Goal: Task Accomplishment & Management: Use online tool/utility

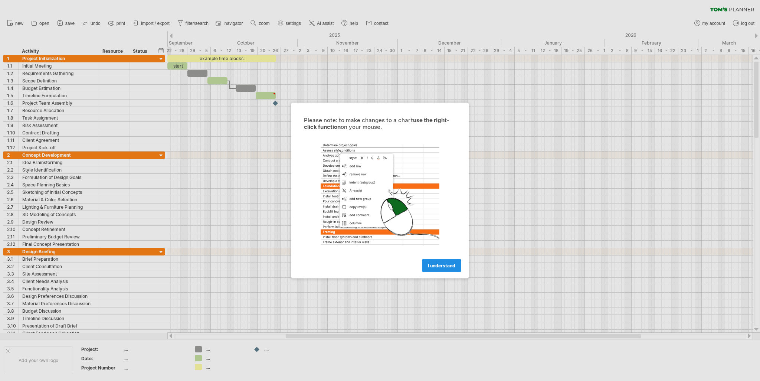
click at [431, 270] on link "I understand" at bounding box center [441, 265] width 39 height 13
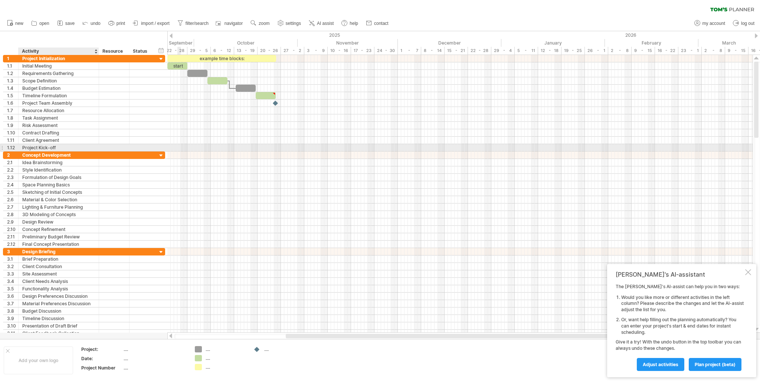
click at [69, 146] on div "Project Kick-off" at bounding box center [58, 147] width 73 height 7
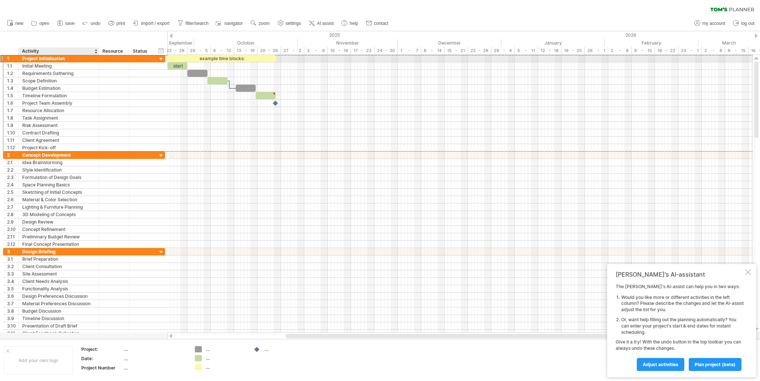
click at [68, 60] on div "Project Initialization" at bounding box center [58, 58] width 73 height 7
click at [66, 57] on input "**********" at bounding box center [58, 58] width 73 height 7
click at [159, 62] on div at bounding box center [161, 66] width 7 height 8
click at [159, 62] on div at bounding box center [161, 59] width 7 height 7
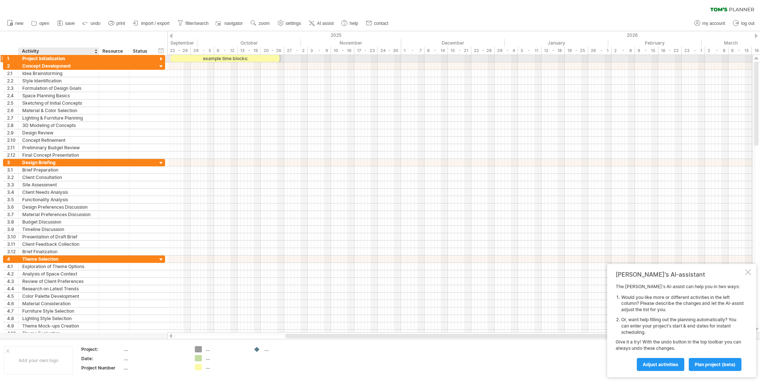
click at [39, 60] on div "Project Initialization" at bounding box center [58, 58] width 73 height 7
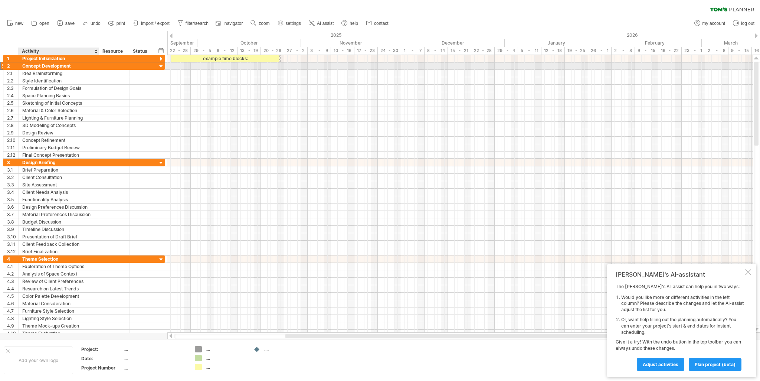
click at [46, 66] on div "Concept Development" at bounding box center [58, 65] width 73 height 7
click at [161, 61] on div at bounding box center [161, 59] width 7 height 7
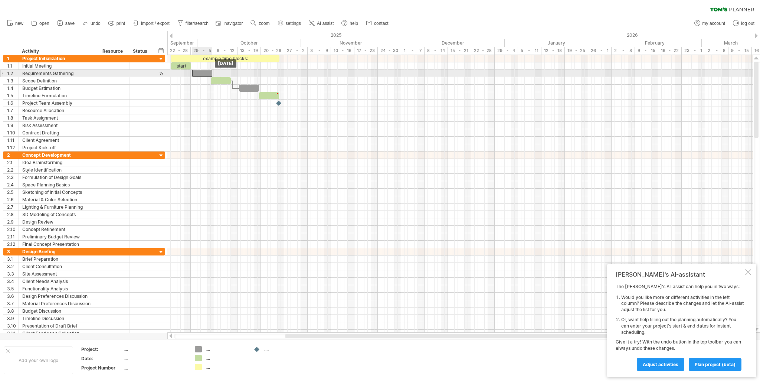
click at [201, 71] on div at bounding box center [202, 73] width 20 height 7
click at [208, 73] on div at bounding box center [202, 73] width 20 height 7
click at [211, 72] on span at bounding box center [212, 73] width 3 height 7
drag, startPoint x: 214, startPoint y: 73, endPoint x: 218, endPoint y: 76, distance: 4.8
click at [218, 76] on span at bounding box center [217, 73] width 3 height 7
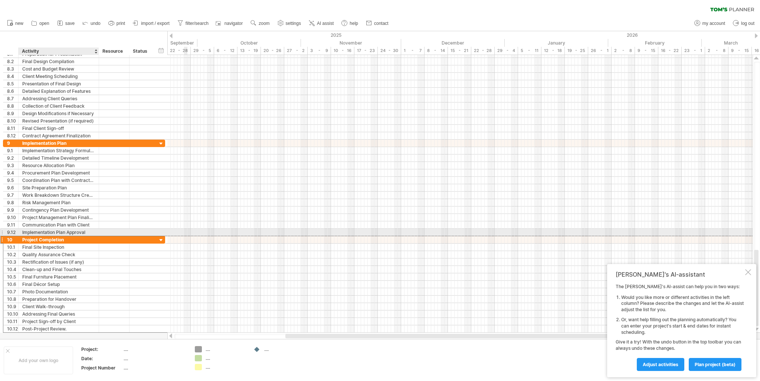
click at [75, 236] on div "Project Completion" at bounding box center [58, 239] width 73 height 7
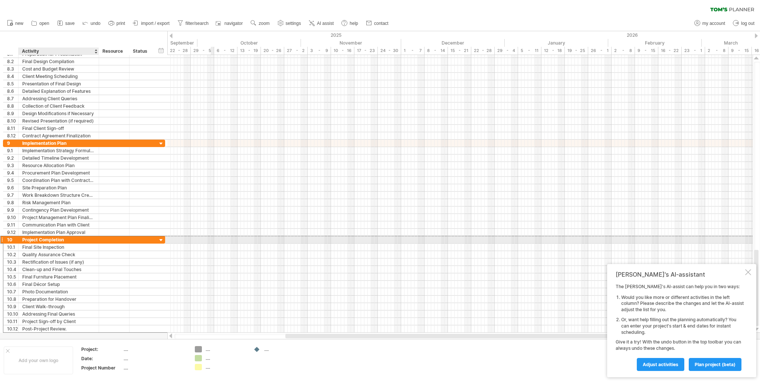
click at [81, 237] on div "Project Completion" at bounding box center [58, 239] width 73 height 7
click at [79, 238] on div "Project Completion" at bounding box center [58, 239] width 73 height 7
type input "*"
click at [3, 237] on div "10" at bounding box center [10, 239] width 15 height 7
click at [1, 237] on div at bounding box center [1, 240] width 3 height 8
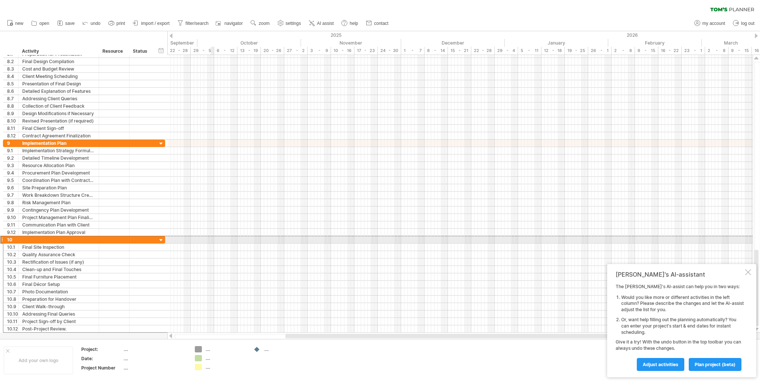
click at [1, 237] on div at bounding box center [1, 240] width 3 height 8
click at [151, 236] on div at bounding box center [153, 239] width 4 height 7
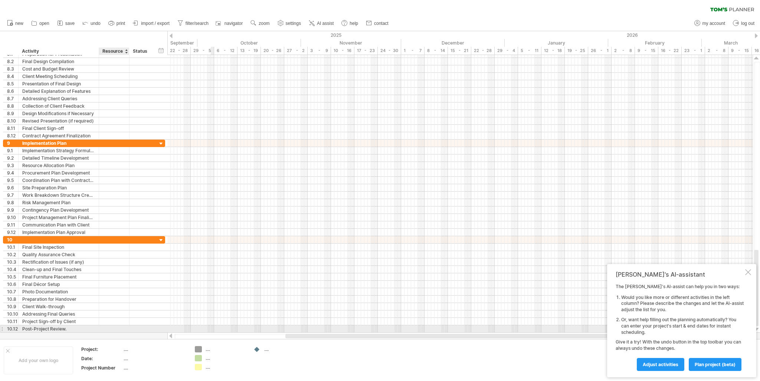
click at [108, 327] on div at bounding box center [114, 328] width 23 height 7
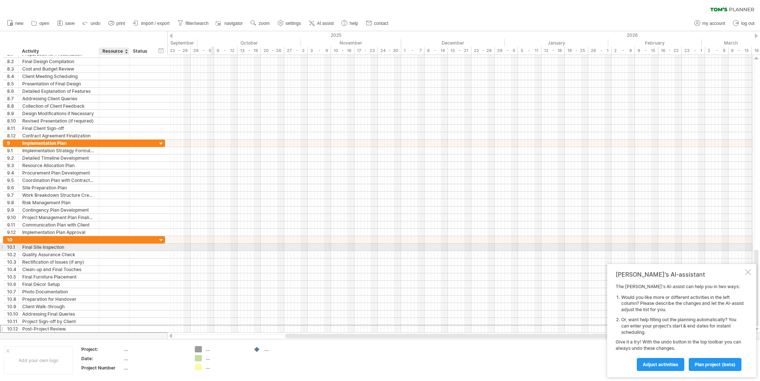
click at [111, 246] on div at bounding box center [114, 246] width 23 height 7
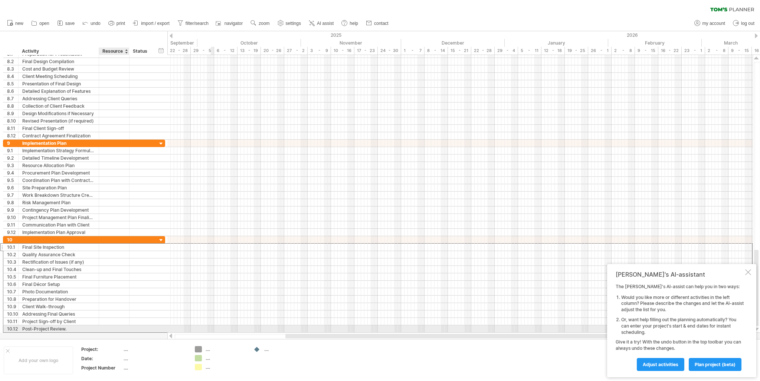
click at [106, 326] on div at bounding box center [114, 328] width 23 height 7
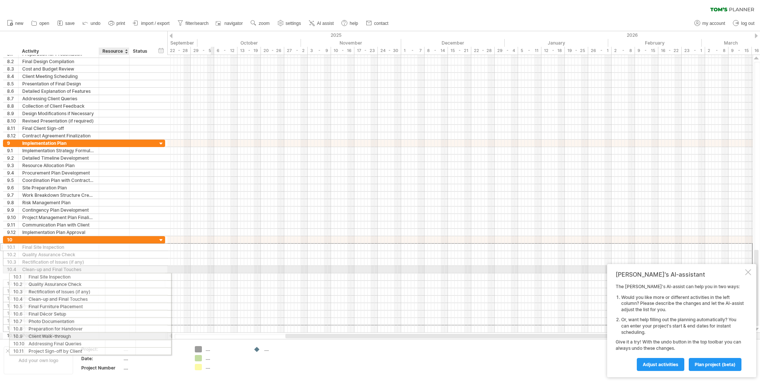
drag, startPoint x: 106, startPoint y: 306, endPoint x: 111, endPoint y: 275, distance: 31.5
click at [111, 275] on div "**********" at bounding box center [84, 287] width 162 height 103
drag, startPoint x: 111, startPoint y: 275, endPoint x: 109, endPoint y: 285, distance: 10.1
click at [109, 285] on div "**********" at bounding box center [84, 284] width 162 height 96
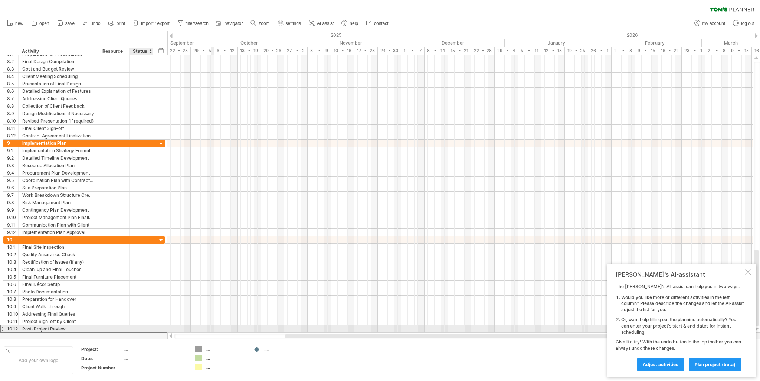
click at [135, 328] on div at bounding box center [141, 328] width 16 height 7
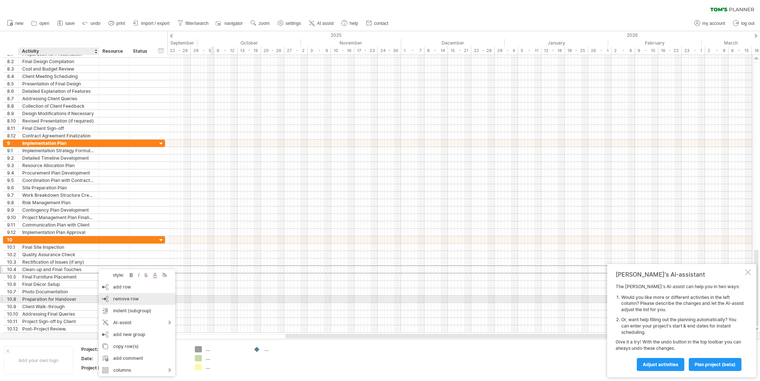
click at [123, 298] on span "remove row" at bounding box center [126, 299] width 26 height 6
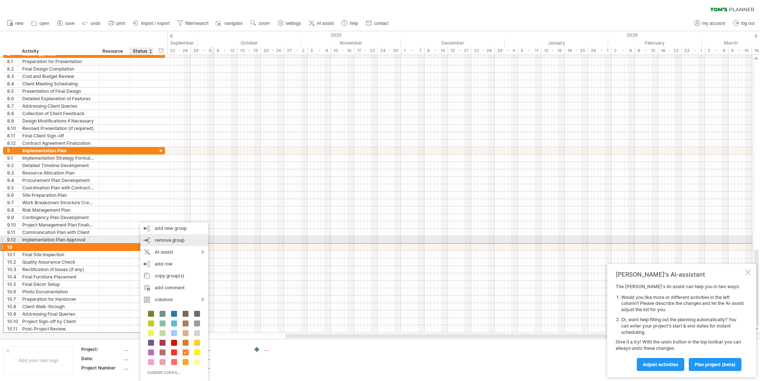
click at [159, 238] on span "remove group" at bounding box center [170, 240] width 30 height 6
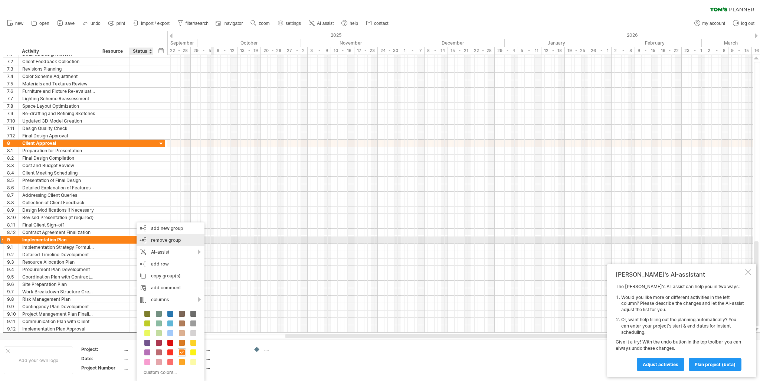
click at [161, 241] on span "remove group" at bounding box center [166, 240] width 30 height 6
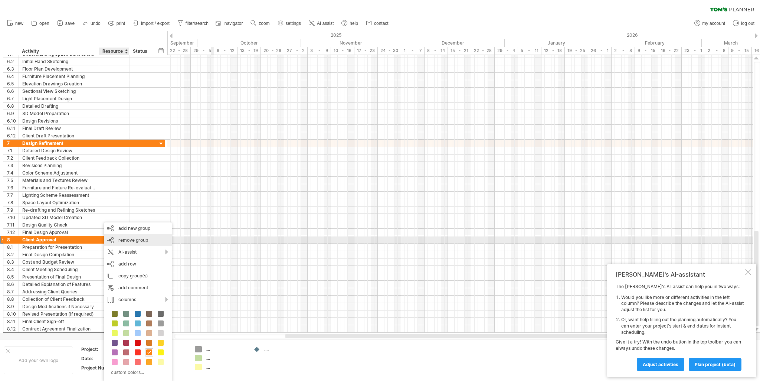
click at [131, 240] on span "remove group" at bounding box center [133, 240] width 30 height 6
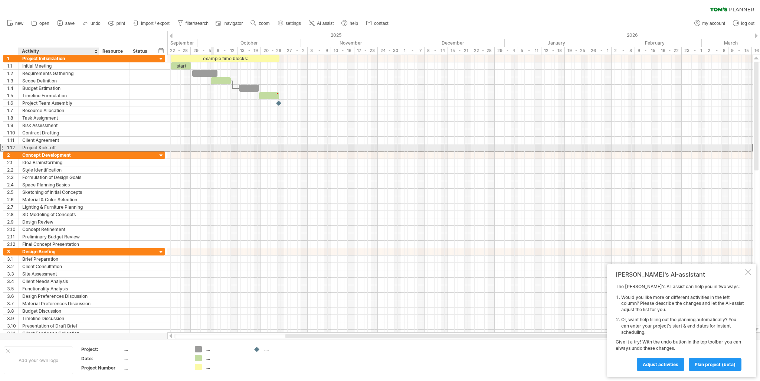
click at [66, 148] on div "Project Kick-off" at bounding box center [58, 147] width 73 height 7
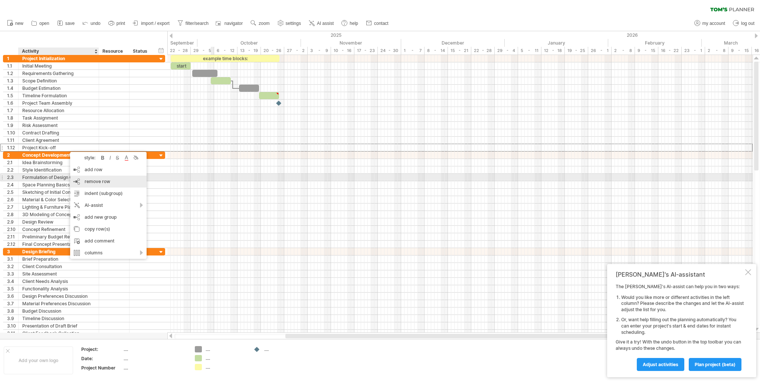
click at [102, 180] on span "remove row" at bounding box center [98, 181] width 26 height 6
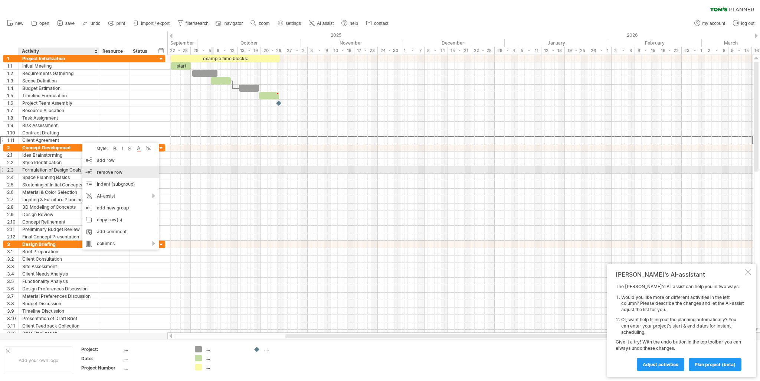
click at [99, 169] on span "remove row" at bounding box center [110, 172] width 26 height 6
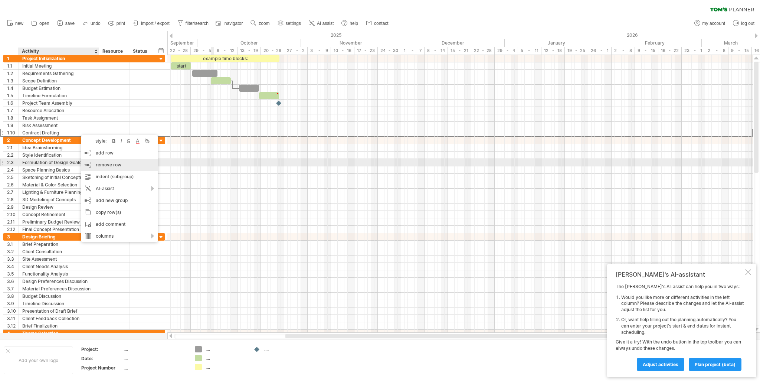
click at [96, 166] on span "remove row" at bounding box center [109, 165] width 26 height 6
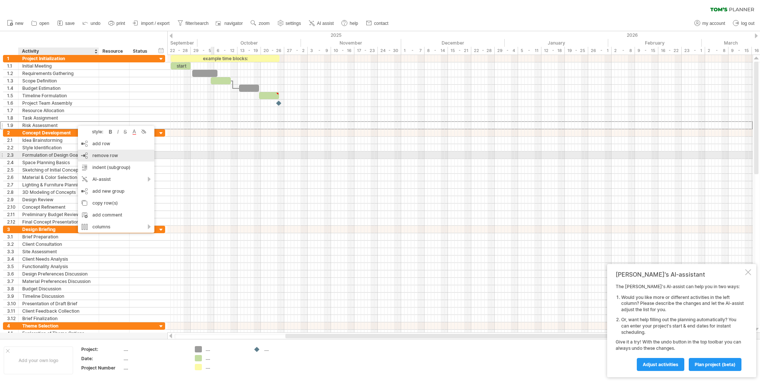
click at [102, 157] on span "remove row" at bounding box center [105, 155] width 26 height 6
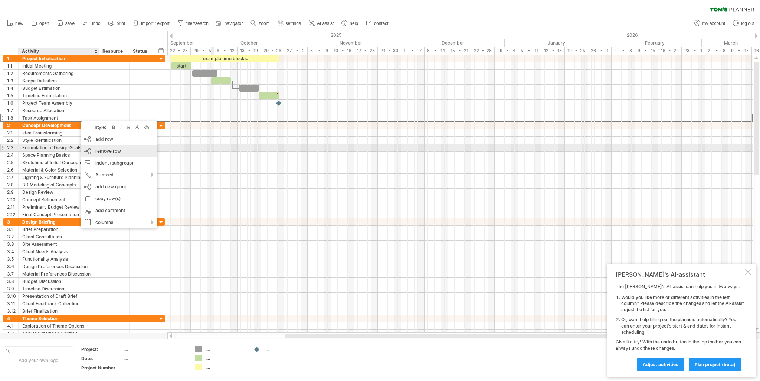
click at [96, 152] on span "remove row" at bounding box center [108, 151] width 26 height 6
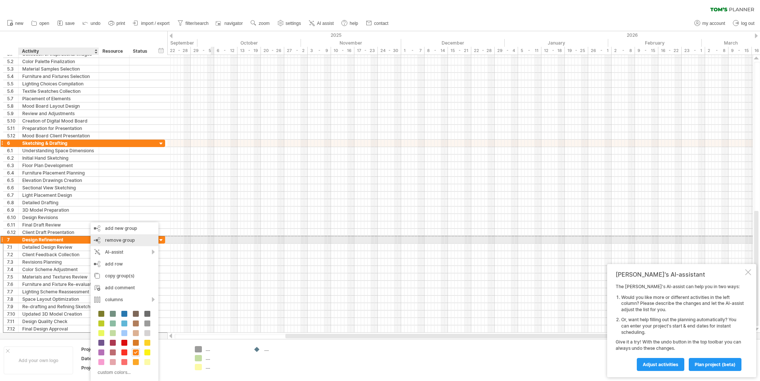
click at [117, 239] on span "remove group" at bounding box center [120, 240] width 30 height 6
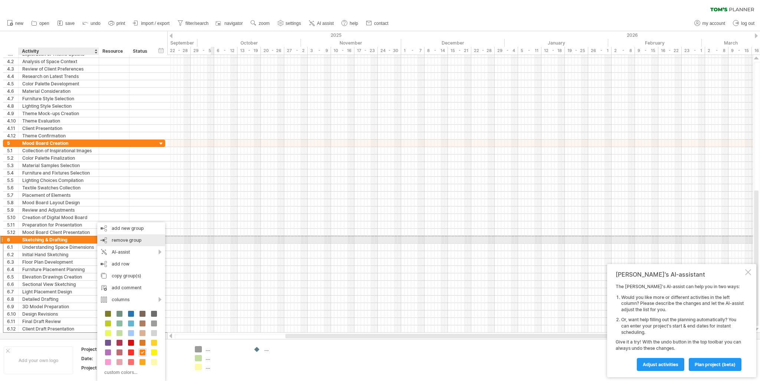
click at [124, 243] on div "remove group remove selected groups" at bounding box center [131, 240] width 68 height 12
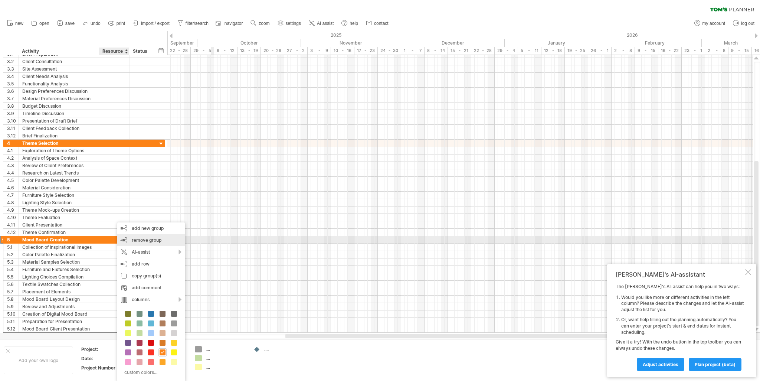
click at [128, 243] on div "remove group remove selected groups" at bounding box center [151, 240] width 68 height 12
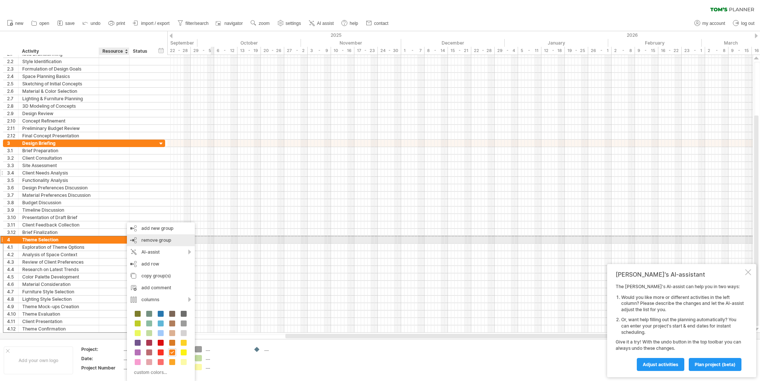
click at [133, 239] on div "remove group remove selected groups" at bounding box center [161, 240] width 68 height 12
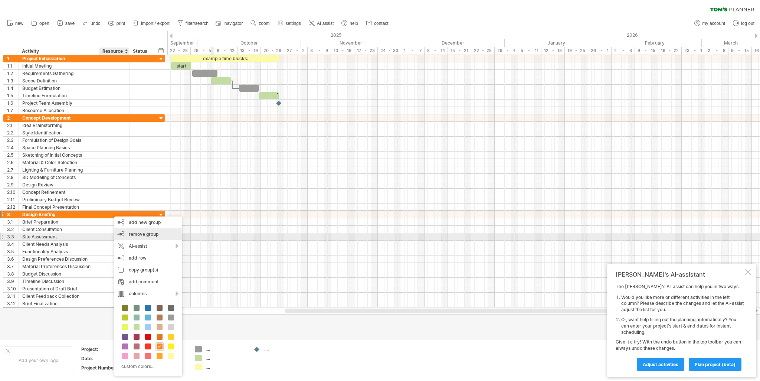
click at [127, 234] on div "remove group remove selected groups" at bounding box center [148, 234] width 68 height 12
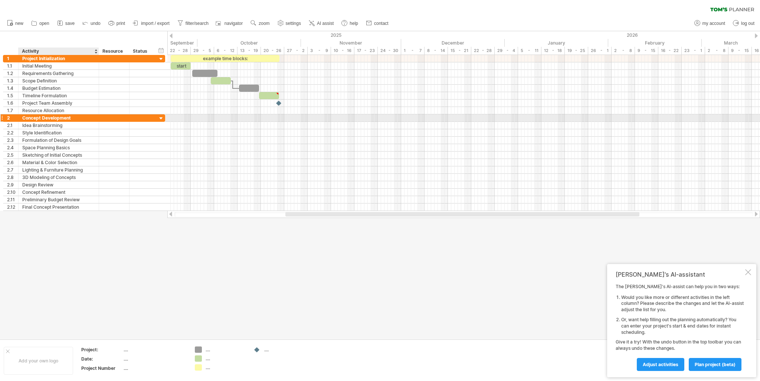
click at [98, 115] on div at bounding box center [98, 117] width 4 height 7
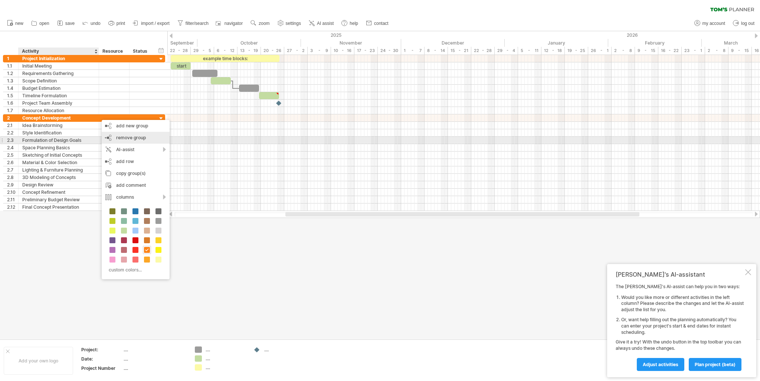
click at [123, 137] on span "remove group" at bounding box center [131, 138] width 30 height 6
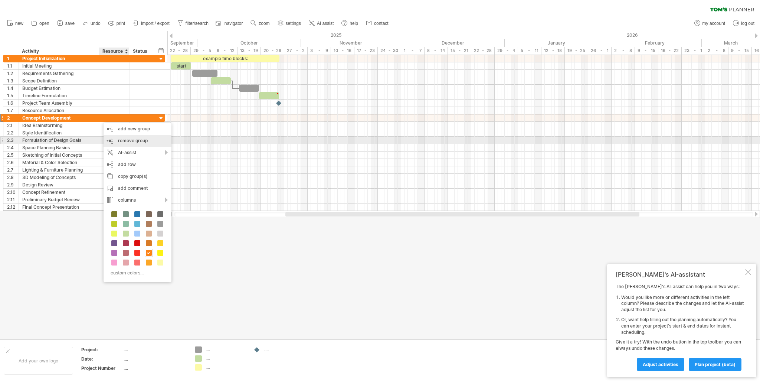
click at [135, 138] on span "remove group" at bounding box center [133, 141] width 30 height 6
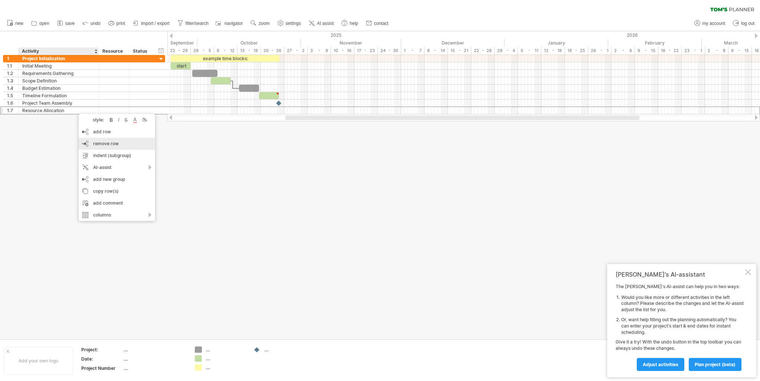
click at [119, 146] on div "remove row remove selected rows" at bounding box center [117, 144] width 76 height 12
click at [104, 131] on div "remove row remove selected rows" at bounding box center [123, 135] width 76 height 12
click at [106, 125] on span "remove row" at bounding box center [118, 128] width 26 height 6
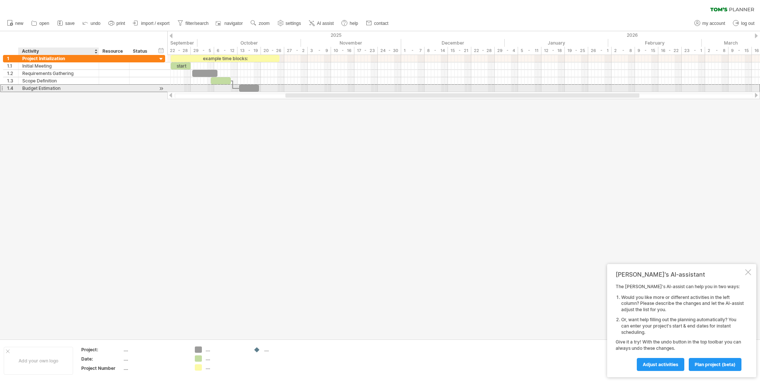
click at [78, 88] on div "Budget Estimation" at bounding box center [58, 88] width 73 height 7
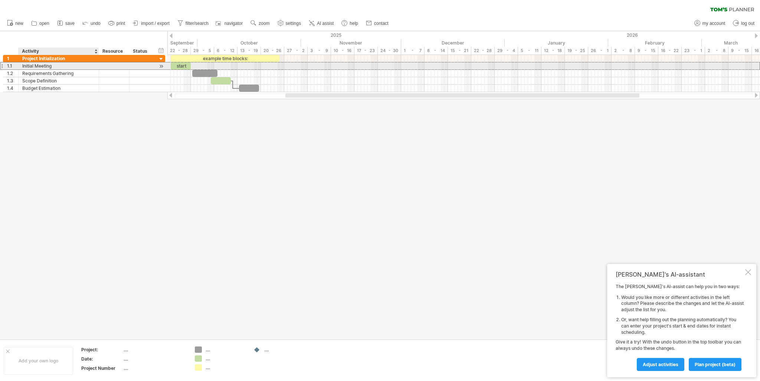
click at [69, 66] on div "Initial Meeting" at bounding box center [58, 65] width 73 height 7
click at [0, 0] on input "**********" at bounding box center [0, 0] width 0 height 0
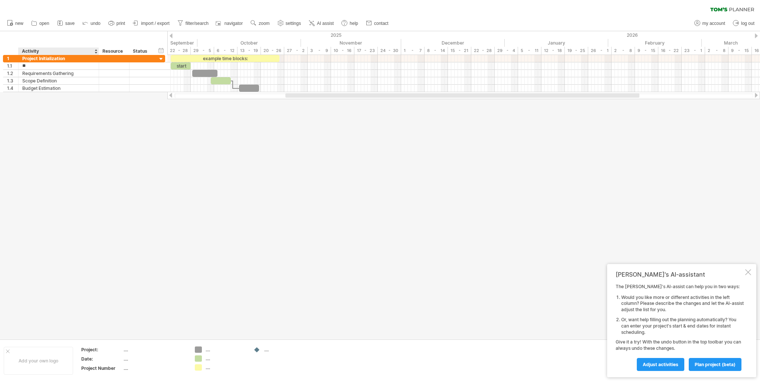
type input "*"
click at [745, 273] on div at bounding box center [748, 272] width 6 height 6
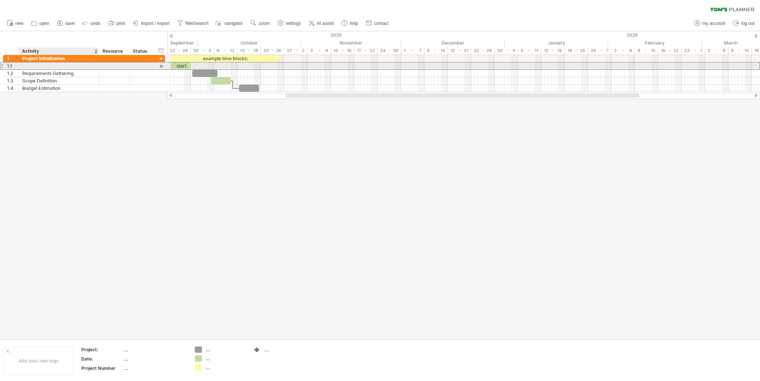
click at [69, 67] on div at bounding box center [58, 65] width 73 height 7
click at [12, 68] on div "1.1" at bounding box center [12, 65] width 11 height 7
click at [12, 67] on div "1.1" at bounding box center [12, 65] width 11 height 7
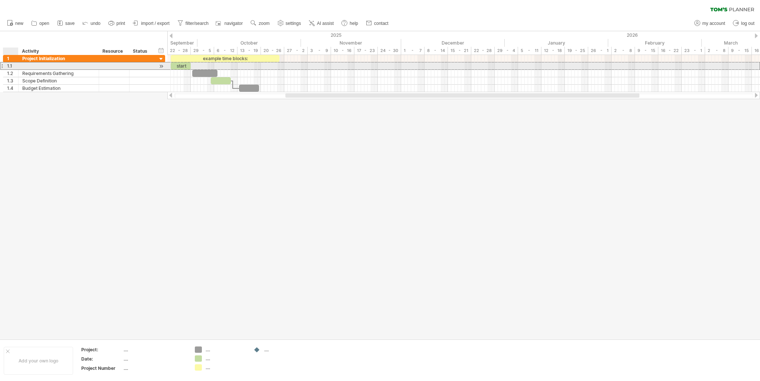
click at [12, 67] on div "1.1" at bounding box center [12, 65] width 11 height 7
click at [12, 66] on div "1.1" at bounding box center [12, 65] width 11 height 7
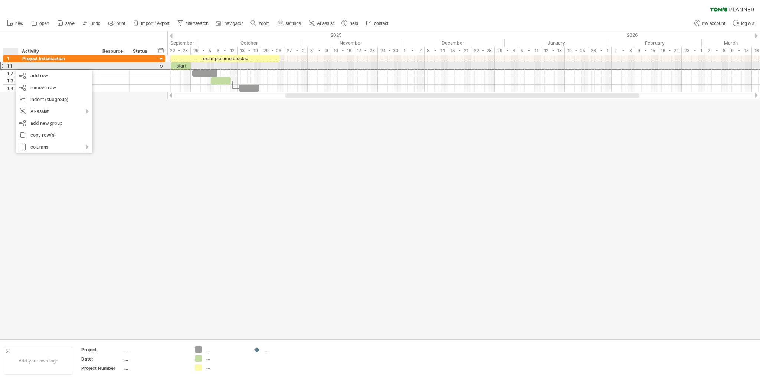
click at [92, 67] on div at bounding box center [58, 65] width 73 height 7
click at [161, 65] on div at bounding box center [161, 66] width 7 height 8
click at [161, 67] on div at bounding box center [161, 66] width 7 height 8
drag, startPoint x: 158, startPoint y: 67, endPoint x: 135, endPoint y: 69, distance: 23.5
click at [135, 69] on div "1.1" at bounding box center [84, 65] width 162 height 7
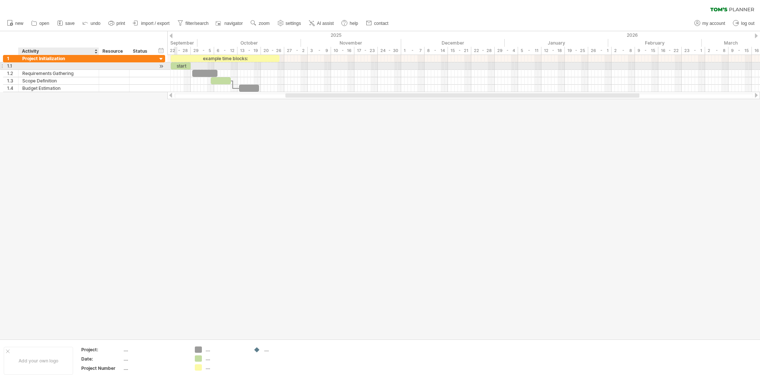
click at [90, 66] on div at bounding box center [58, 65] width 73 height 7
click at [89, 66] on input "text" at bounding box center [58, 65] width 73 height 7
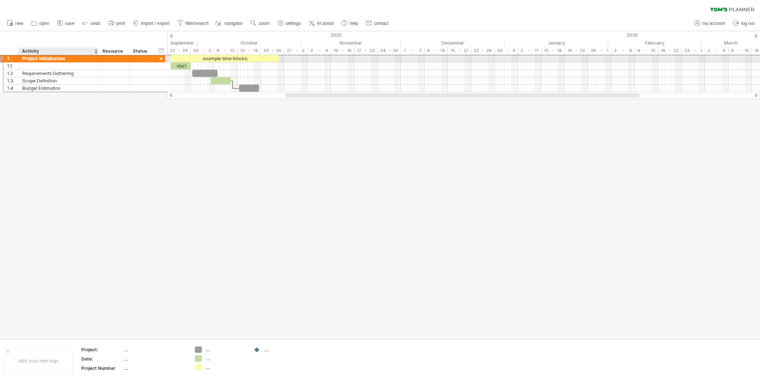
click at [71, 57] on div "Project Initialization" at bounding box center [58, 58] width 73 height 7
click at [0, 0] on input "**********" at bounding box center [0, 0] width 0 height 0
click at [71, 57] on input "**********" at bounding box center [58, 58] width 73 height 7
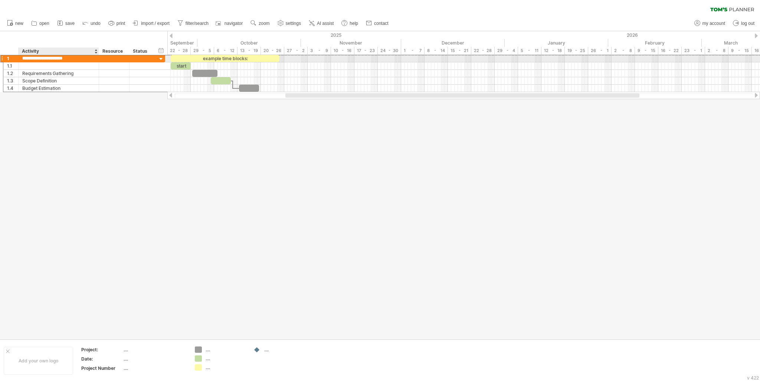
click at [71, 57] on input "**********" at bounding box center [58, 58] width 73 height 7
paste input "text"
type input "**********"
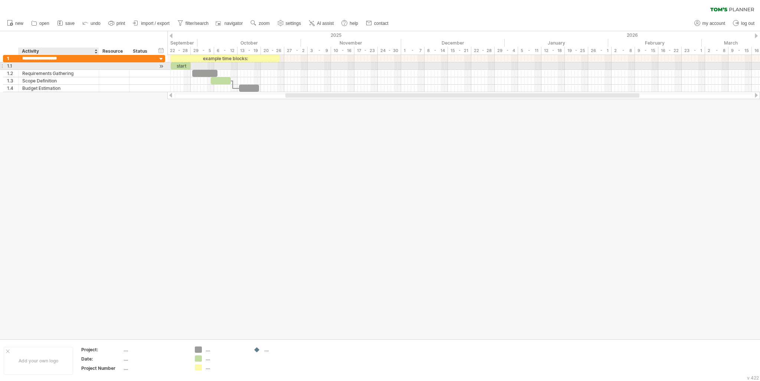
click at [75, 66] on div at bounding box center [58, 65] width 73 height 7
click at [188, 64] on div "start" at bounding box center [181, 65] width 20 height 7
click at [187, 67] on div at bounding box center [181, 65] width 20 height 7
drag, startPoint x: 191, startPoint y: 66, endPoint x: 218, endPoint y: 68, distance: 27.5
click at [218, 68] on span at bounding box center [217, 65] width 3 height 7
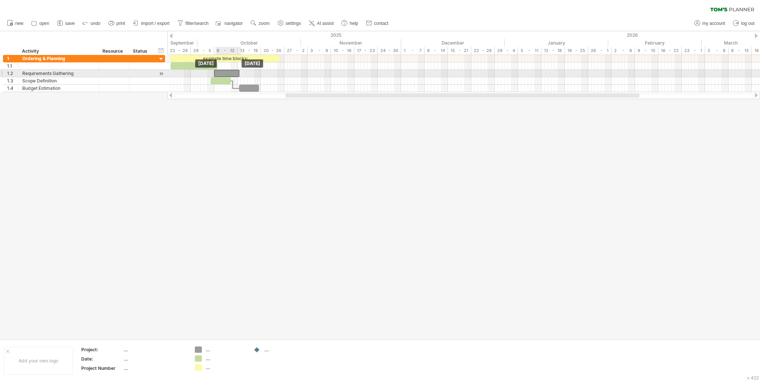
drag, startPoint x: 205, startPoint y: 72, endPoint x: 227, endPoint y: 72, distance: 21.5
click at [227, 72] on div at bounding box center [226, 73] width 25 height 7
drag, startPoint x: 225, startPoint y: 72, endPoint x: 228, endPoint y: 74, distance: 3.9
click at [228, 74] on div at bounding box center [229, 73] width 25 height 7
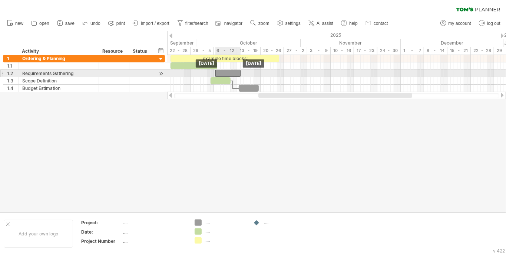
click at [227, 74] on div at bounding box center [227, 73] width 25 height 7
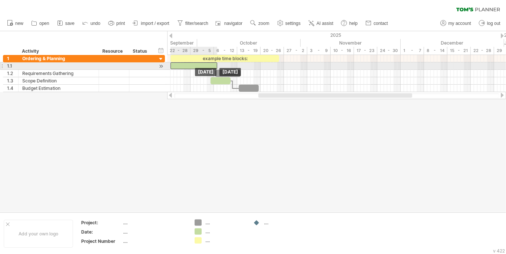
click at [206, 67] on div at bounding box center [194, 65] width 47 height 7
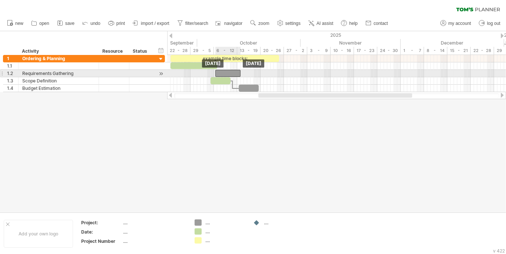
click at [220, 74] on div at bounding box center [227, 73] width 25 height 7
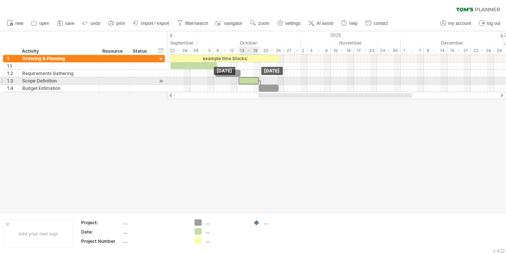
drag, startPoint x: 225, startPoint y: 80, endPoint x: 253, endPoint y: 80, distance: 28.6
click at [253, 80] on div at bounding box center [249, 80] width 20 height 7
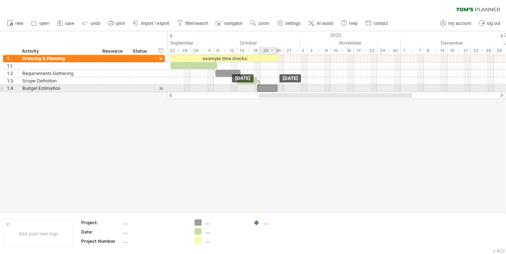
drag, startPoint x: 268, startPoint y: 88, endPoint x: 264, endPoint y: 90, distance: 3.8
click at [265, 90] on div at bounding box center [267, 88] width 20 height 7
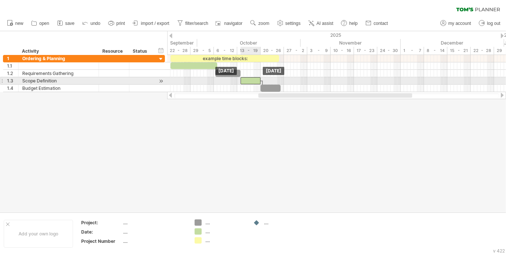
drag, startPoint x: 247, startPoint y: 80, endPoint x: 253, endPoint y: 80, distance: 5.9
click at [253, 80] on div at bounding box center [251, 80] width 20 height 7
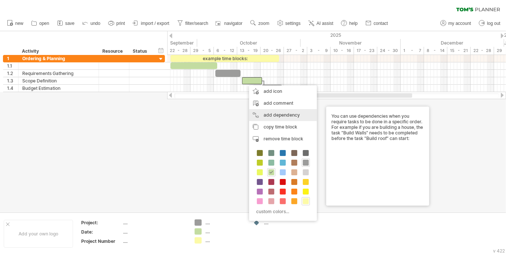
click at [261, 114] on div "add dependency You can use dependencies when you require tasks to be done in a …" at bounding box center [283, 115] width 68 height 12
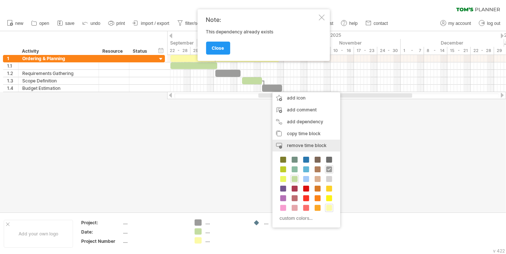
click at [296, 146] on span "remove time block" at bounding box center [307, 145] width 40 height 6
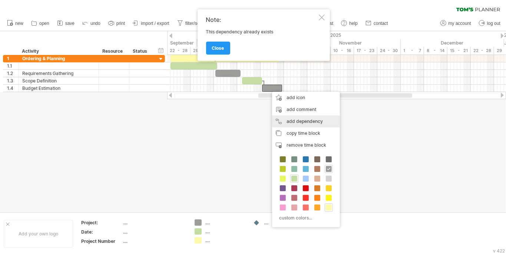
click at [300, 122] on div "add dependency You can use dependencies when you require tasks to be done in a …" at bounding box center [306, 121] width 68 height 12
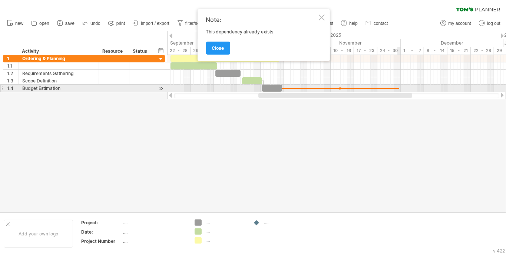
click at [398, 87] on div at bounding box center [340, 88] width 117 height 2
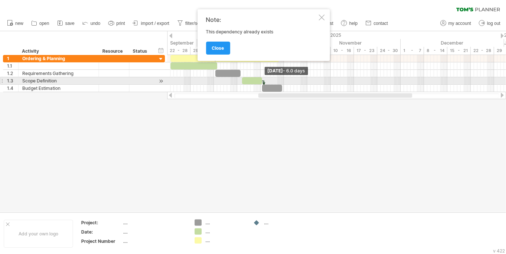
click at [263, 83] on span at bounding box center [262, 80] width 3 height 7
click at [264, 83] on div at bounding box center [264, 84] width 2 height 8
drag, startPoint x: 264, startPoint y: 83, endPoint x: 259, endPoint y: 78, distance: 6.6
drag, startPoint x: 264, startPoint y: 83, endPoint x: 263, endPoint y: 77, distance: 5.9
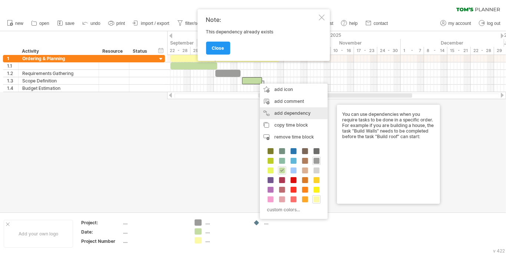
click at [278, 111] on div "add dependency You can use dependencies when you require tasks to be done in a …" at bounding box center [294, 113] width 68 height 12
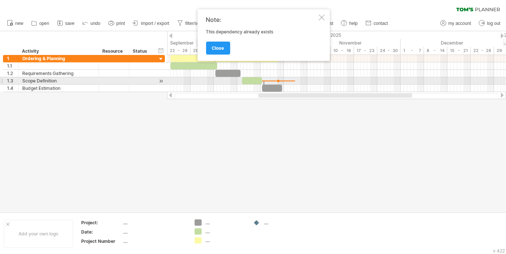
drag, startPoint x: 270, startPoint y: 82, endPoint x: 297, endPoint y: 80, distance: 27.1
click at [295, 80] on div at bounding box center [278, 81] width 33 height 2
drag, startPoint x: 260, startPoint y: 81, endPoint x: 246, endPoint y: 81, distance: 13.7
click at [246, 81] on div at bounding box center [239, 80] width 20 height 7
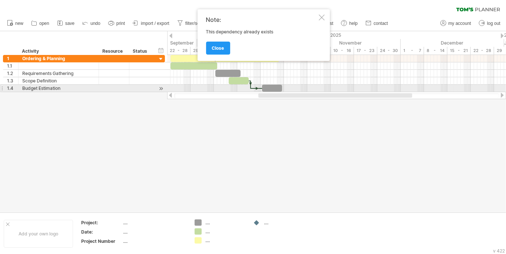
click at [253, 87] on div at bounding box center [256, 88] width 11 height 2
drag, startPoint x: 256, startPoint y: 88, endPoint x: 251, endPoint y: 89, distance: 5.0
click at [251, 89] on div "example time blocks: [DATE] [DATE]" at bounding box center [336, 73] width 339 height 37
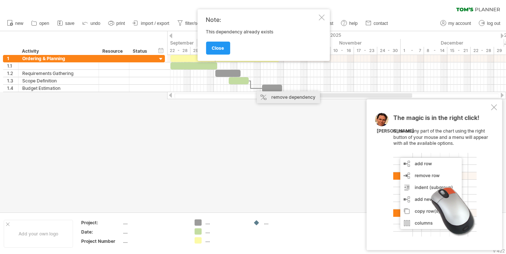
click at [263, 96] on div "remove dependency" at bounding box center [288, 97] width 63 height 12
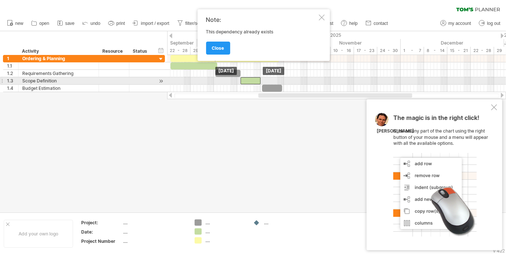
drag, startPoint x: 247, startPoint y: 83, endPoint x: 252, endPoint y: 83, distance: 4.8
click at [252, 83] on div at bounding box center [251, 80] width 20 height 7
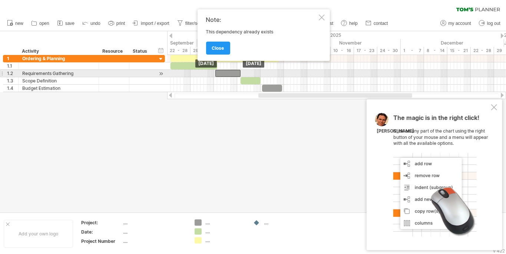
click at [235, 73] on div at bounding box center [227, 73] width 25 height 7
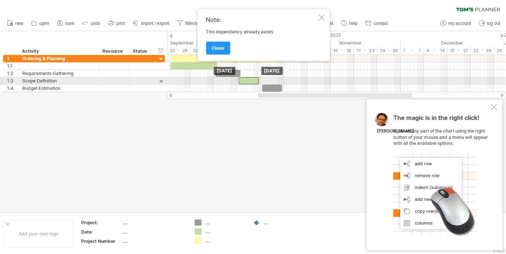
click at [245, 79] on div at bounding box center [249, 80] width 20 height 7
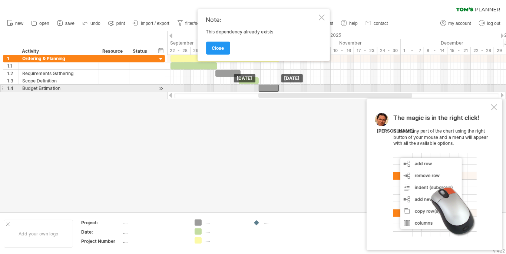
drag, startPoint x: 269, startPoint y: 87, endPoint x: 265, endPoint y: 88, distance: 3.8
click at [265, 88] on div at bounding box center [269, 88] width 20 height 7
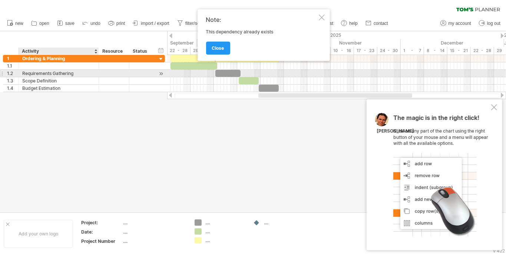
click at [75, 74] on div "Requirements Gathering" at bounding box center [58, 73] width 73 height 7
click at [0, 0] on input "**********" at bounding box center [0, 0] width 0 height 0
click at [75, 74] on input "**********" at bounding box center [58, 73] width 73 height 7
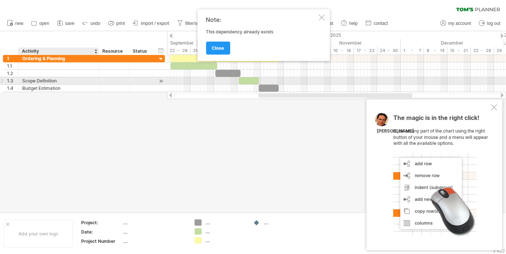
click at [74, 80] on div "Scope Definition" at bounding box center [58, 80] width 73 height 7
click at [0, 0] on input "**********" at bounding box center [0, 0] width 0 height 0
click at [74, 80] on input "**********" at bounding box center [58, 80] width 73 height 7
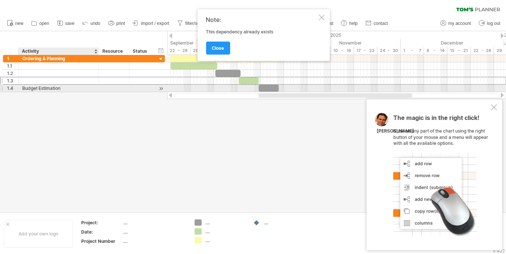
click at [73, 88] on div "Budget Estimation" at bounding box center [58, 88] width 73 height 7
click at [73, 88] on input "**********" at bounding box center [58, 88] width 73 height 7
type input "******"
click at [73, 88] on input "******" at bounding box center [58, 88] width 73 height 7
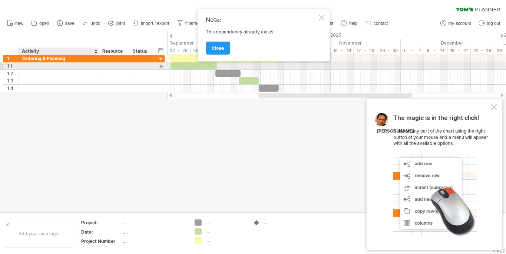
click at [46, 64] on div at bounding box center [58, 65] width 73 height 7
paste input "**********"
type input "**********"
click at [105, 66] on div at bounding box center [114, 65] width 23 height 7
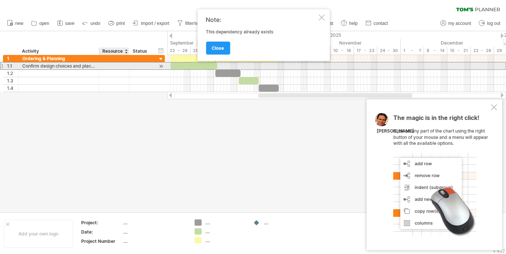
scroll to position [0, 0]
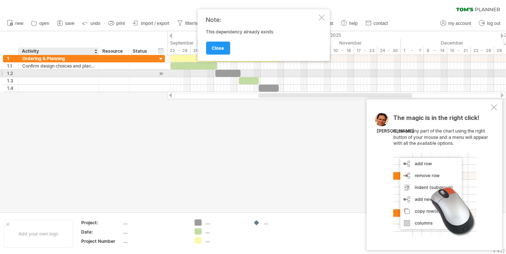
click at [96, 70] on div at bounding box center [98, 73] width 4 height 7
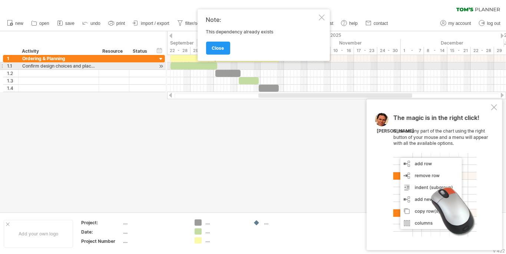
click at [96, 67] on div at bounding box center [98, 65] width 4 height 7
drag, startPoint x: 160, startPoint y: 66, endPoint x: 165, endPoint y: 66, distance: 4.8
click at [165, 66] on div "**********" at bounding box center [84, 65] width 162 height 7
click at [158, 66] on div at bounding box center [161, 66] width 7 height 8
click at [161, 66] on div at bounding box center [161, 66] width 7 height 8
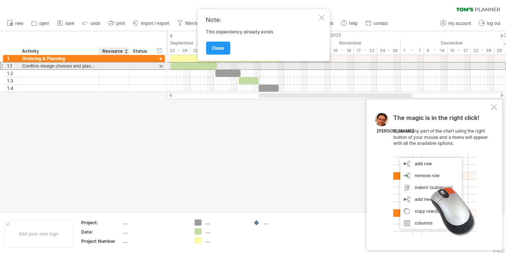
click at [125, 67] on div at bounding box center [114, 65] width 23 height 7
paste input "**********"
type input "*"
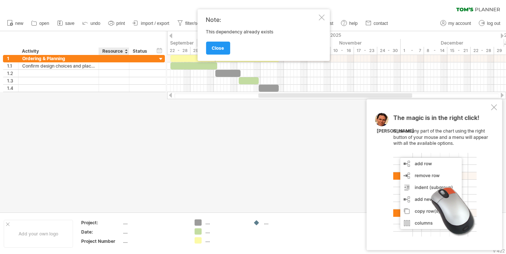
click at [120, 51] on div "Resource" at bounding box center [113, 50] width 23 height 7
click at [120, 51] on input "********" at bounding box center [113, 50] width 23 height 7
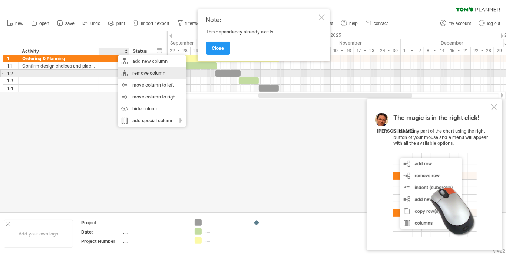
click at [138, 75] on div "remove column" at bounding box center [152, 73] width 68 height 12
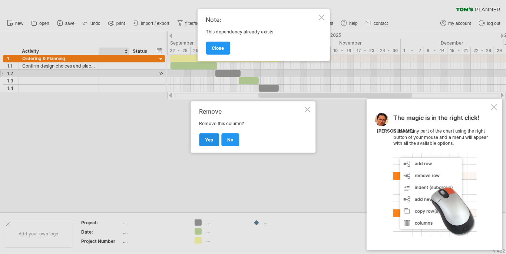
click at [208, 139] on span "yes" at bounding box center [209, 140] width 8 height 6
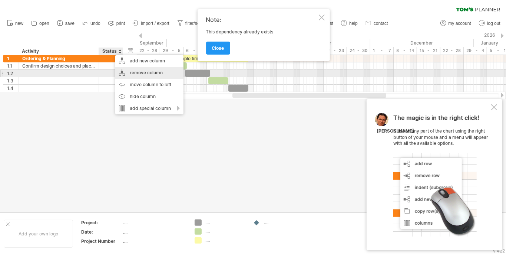
click at [135, 75] on div "remove column" at bounding box center [149, 73] width 68 height 12
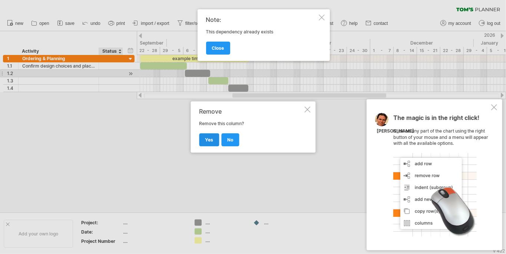
click at [212, 135] on link "yes" at bounding box center [209, 139] width 20 height 13
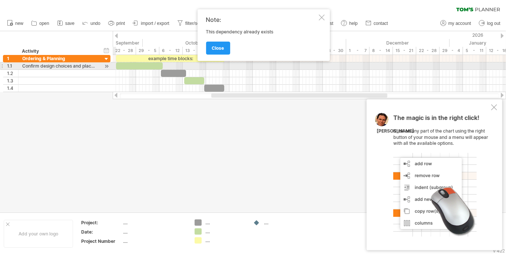
drag, startPoint x: 107, startPoint y: 66, endPoint x: 117, endPoint y: 60, distance: 11.5
click at [117, 66] on div "Trying to reach [DOMAIN_NAME] Connected again... 0% clear filter new 1" at bounding box center [253, 127] width 506 height 254
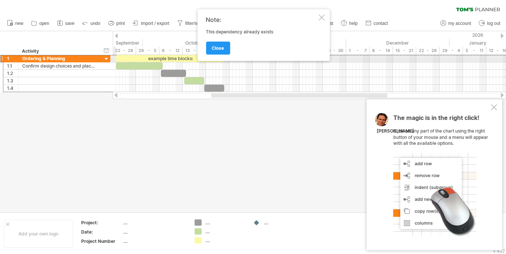
drag, startPoint x: 111, startPoint y: 60, endPoint x: 115, endPoint y: 60, distance: 3.7
click at [115, 60] on div "Trying to reach [DOMAIN_NAME] Connected again... 0% clear filter new 1" at bounding box center [253, 127] width 506 height 254
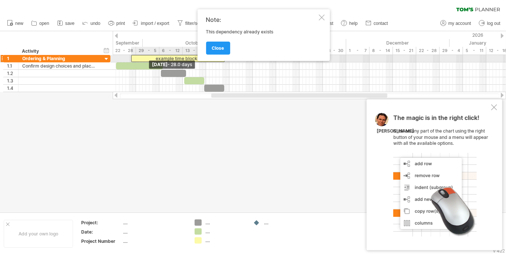
drag, startPoint x: 114, startPoint y: 57, endPoint x: 129, endPoint y: 57, distance: 15.2
click at [130, 57] on span at bounding box center [131, 58] width 3 height 7
drag, startPoint x: 112, startPoint y: 59, endPoint x: 121, endPoint y: 61, distance: 9.5
click at [121, 61] on div "Trying to reach [DOMAIN_NAME] Connected again... 0% clear filter new 1" at bounding box center [253, 127] width 506 height 254
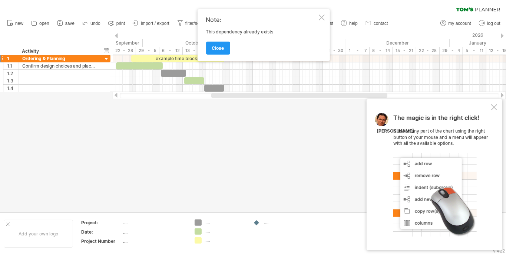
click at [319, 18] on div at bounding box center [322, 17] width 6 height 6
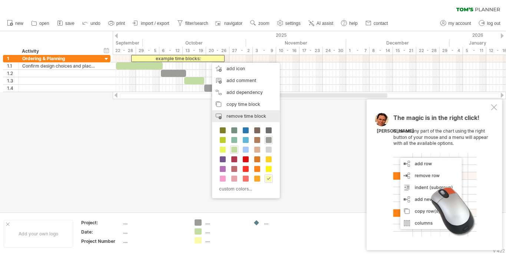
click at [235, 112] on div "remove time block remove selected items" at bounding box center [246, 116] width 68 height 12
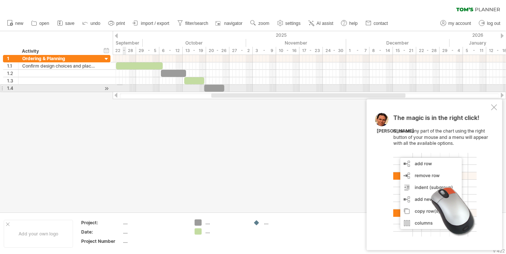
drag, startPoint x: 117, startPoint y: 85, endPoint x: 123, endPoint y: 85, distance: 5.6
click at [123, 85] on div at bounding box center [309, 88] width 393 height 7
drag, startPoint x: 113, startPoint y: 86, endPoint x: 121, endPoint y: 87, distance: 7.8
click at [121, 87] on div at bounding box center [309, 88] width 393 height 7
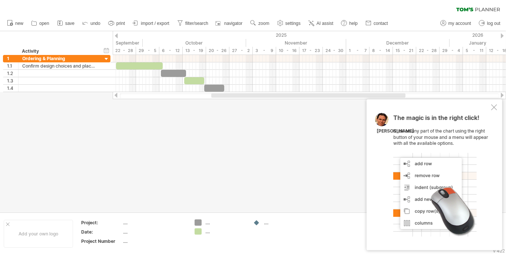
drag, startPoint x: 118, startPoint y: 95, endPoint x: 123, endPoint y: 96, distance: 4.8
click at [123, 96] on div at bounding box center [309, 95] width 393 height 7
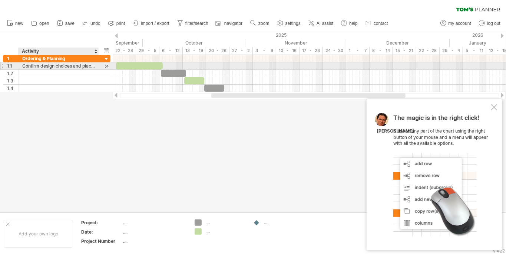
click at [94, 63] on div "Confirm design choices and place orders." at bounding box center [58, 65] width 73 height 7
drag, startPoint x: 106, startPoint y: 66, endPoint x: 111, endPoint y: 66, distance: 4.9
click at [111, 66] on div "**********" at bounding box center [57, 65] width 108 height 7
click at [100, 67] on div "**********" at bounding box center [57, 65] width 108 height 7
click at [95, 65] on div "**********" at bounding box center [59, 65] width 80 height 7
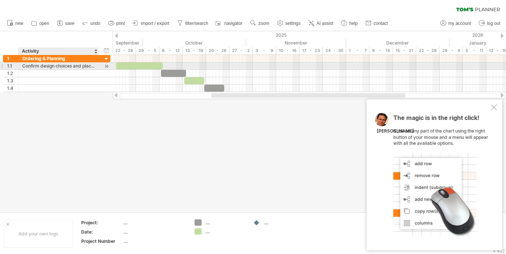
click at [93, 66] on div "Confirm design choices and place orders." at bounding box center [58, 65] width 73 height 7
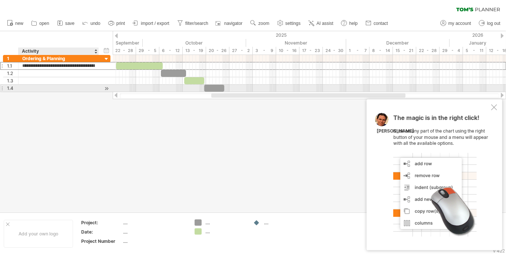
click at [97, 124] on div at bounding box center [253, 121] width 506 height 181
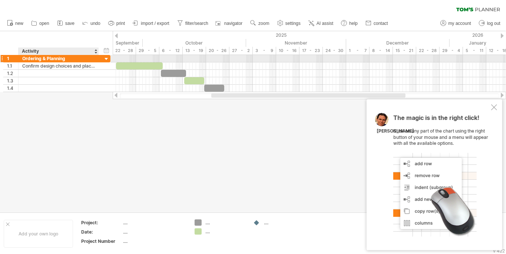
click at [106, 59] on div at bounding box center [106, 59] width 7 height 7
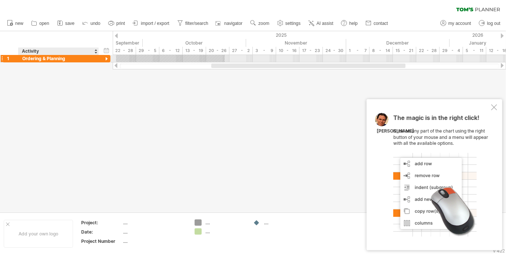
click at [106, 60] on div at bounding box center [106, 59] width 7 height 7
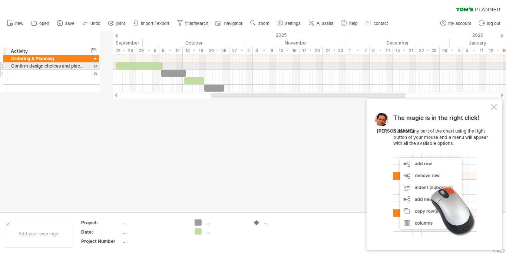
drag, startPoint x: 15, startPoint y: 67, endPoint x: 2, endPoint y: 69, distance: 13.5
click at [3, 69] on div "**********" at bounding box center [51, 73] width 96 height 37
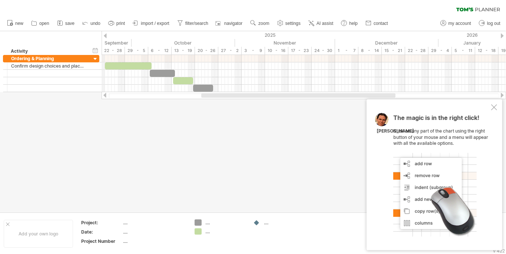
click at [102, 50] on div "Trying to reach [DOMAIN_NAME] Connected again... 0% clear filter new 1" at bounding box center [253, 127] width 506 height 254
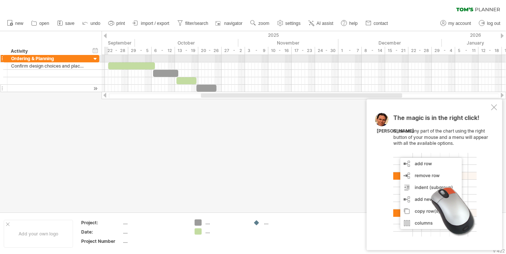
drag, startPoint x: 102, startPoint y: 50, endPoint x: 96, endPoint y: 85, distance: 36.1
click at [106, 59] on div "Trying to reach [DOMAIN_NAME] Connected again... 0% clear filter new 1" at bounding box center [253, 127] width 506 height 254
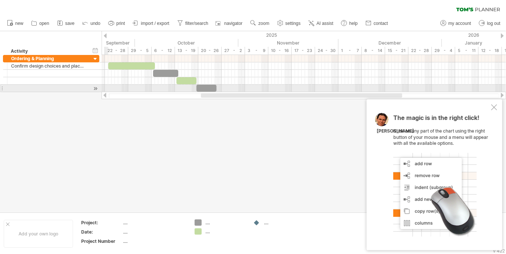
click at [106, 87] on div at bounding box center [304, 88] width 405 height 7
click at [102, 88] on div "Trying to reach [DOMAIN_NAME] Connected again... 0% clear filter new 1" at bounding box center [253, 127] width 506 height 254
drag, startPoint x: 95, startPoint y: 88, endPoint x: 104, endPoint y: 88, distance: 8.9
click at [104, 88] on div "Trying to reach [DOMAIN_NAME] Connected again... 0% clear filter new 1" at bounding box center [253, 127] width 506 height 254
drag, startPoint x: 95, startPoint y: 88, endPoint x: 102, endPoint y: 88, distance: 7.0
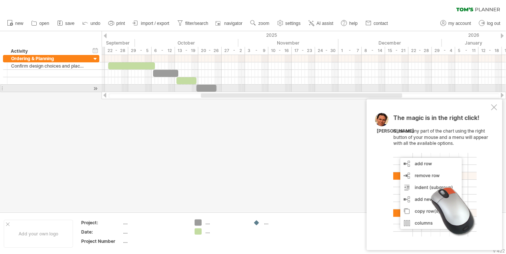
click at [102, 88] on div "Trying to reach [DOMAIN_NAME] Connected again... 0% clear filter new 1" at bounding box center [253, 127] width 506 height 254
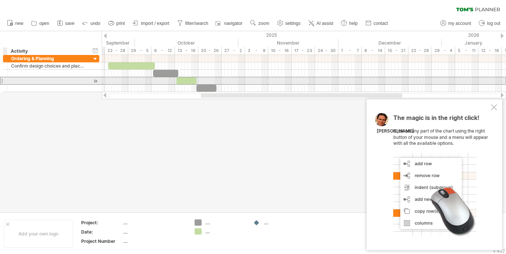
click at [7, 80] on div at bounding box center [47, 80] width 80 height 7
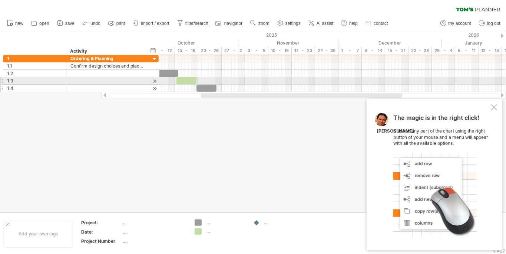
drag, startPoint x: 5, startPoint y: 80, endPoint x: 64, endPoint y: 84, distance: 59.4
click at [64, 84] on div "**********" at bounding box center [81, 73] width 156 height 37
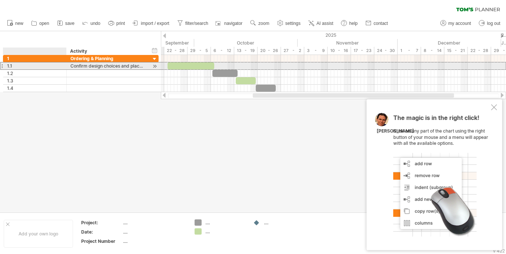
click at [35, 66] on div "1.1" at bounding box center [36, 65] width 59 height 7
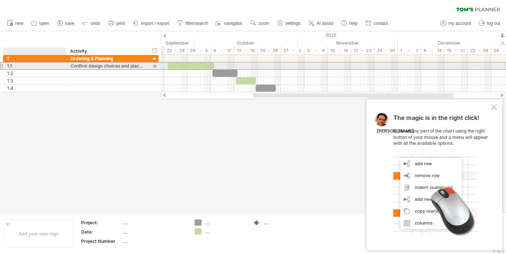
click at [35, 66] on div "1.1" at bounding box center [36, 65] width 59 height 7
click at [37, 66] on div "1.1" at bounding box center [36, 65] width 59 height 7
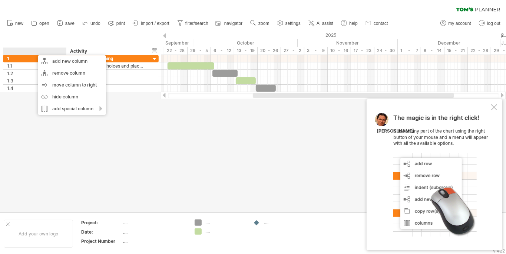
click at [84, 49] on div "Activity" at bounding box center [106, 50] width 73 height 7
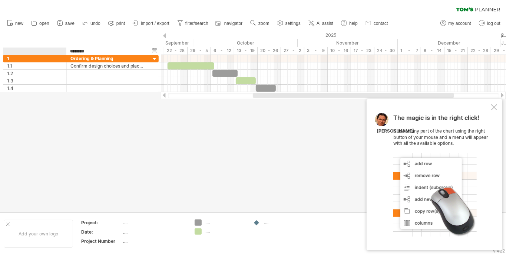
click at [85, 50] on input "********" at bounding box center [106, 50] width 73 height 7
click at [67, 52] on div "******** Activity" at bounding box center [106, 50] width 80 height 7
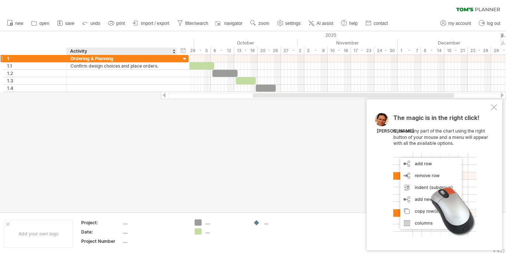
drag, startPoint x: 145, startPoint y: 51, endPoint x: 175, endPoint y: 56, distance: 30.5
click at [175, 56] on div "Trying to reach [DOMAIN_NAME] Connected again... 0% clear filter new 1" at bounding box center [253, 127] width 506 height 254
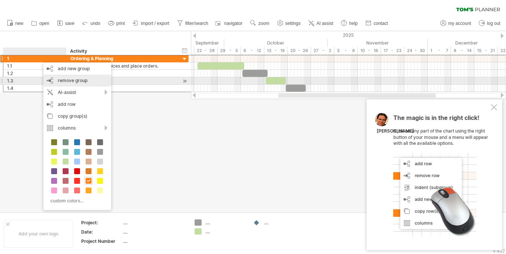
click at [69, 81] on span "remove group" at bounding box center [73, 81] width 30 height 6
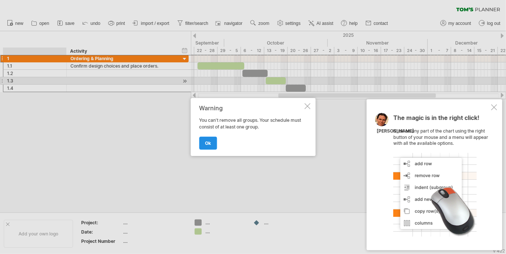
click at [210, 139] on link "ok" at bounding box center [208, 142] width 18 height 13
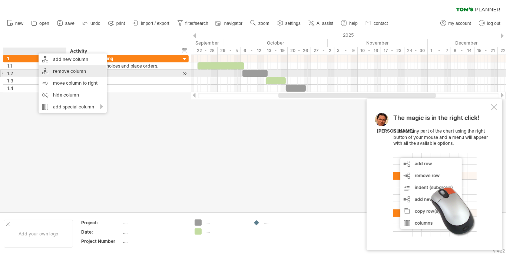
click at [59, 75] on div "remove column" at bounding box center [73, 71] width 68 height 12
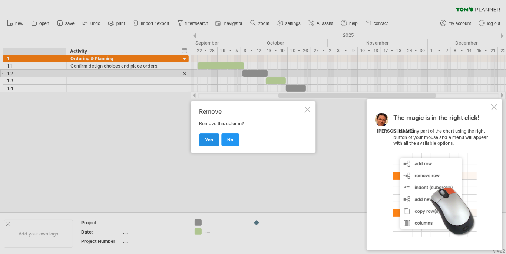
click at [205, 138] on span "yes" at bounding box center [209, 140] width 8 height 6
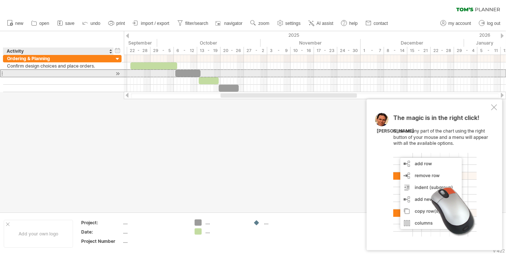
click at [89, 74] on div at bounding box center [58, 73] width 103 height 7
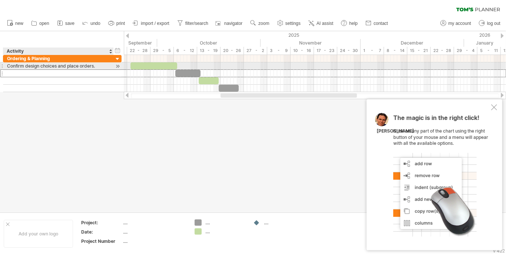
click at [99, 63] on div "Confirm design choices and place orders." at bounding box center [58, 65] width 103 height 7
click at [99, 63] on input "**********" at bounding box center [58, 65] width 103 height 7
drag, startPoint x: 99, startPoint y: 63, endPoint x: 0, endPoint y: 67, distance: 99.4
click at [0, 67] on div "**********" at bounding box center [61, 73] width 122 height 37
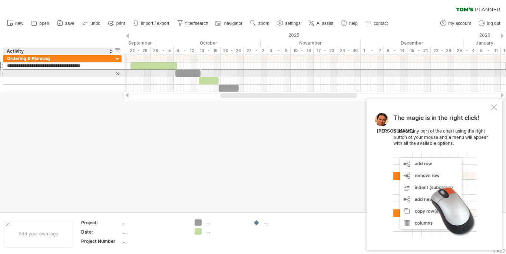
paste input "*"
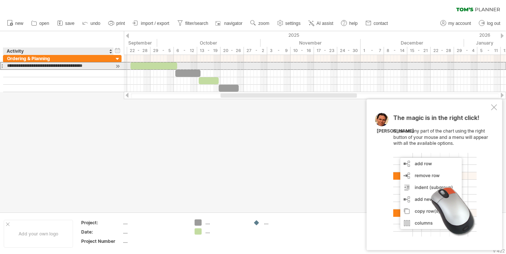
click at [98, 67] on input "**********" at bounding box center [58, 65] width 103 height 7
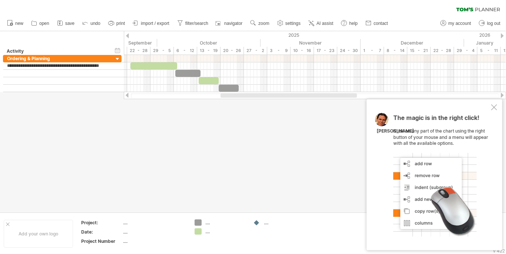
type input "**********"
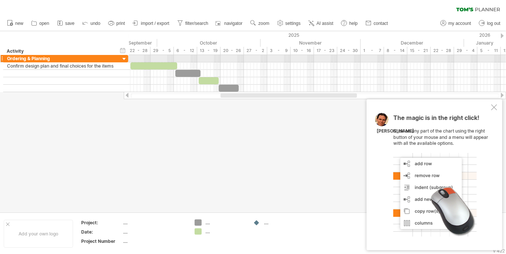
drag, startPoint x: 121, startPoint y: 57, endPoint x: 128, endPoint y: 58, distance: 6.7
click at [128, 58] on div "**********" at bounding box center [65, 58] width 125 height 7
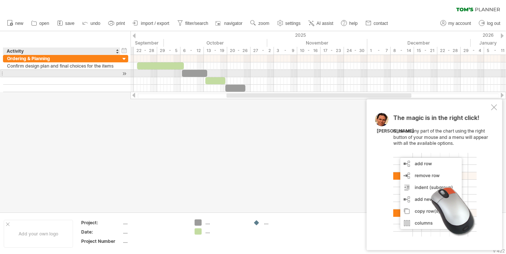
click at [107, 71] on div at bounding box center [61, 73] width 109 height 7
click at [102, 75] on input "text" at bounding box center [61, 73] width 109 height 7
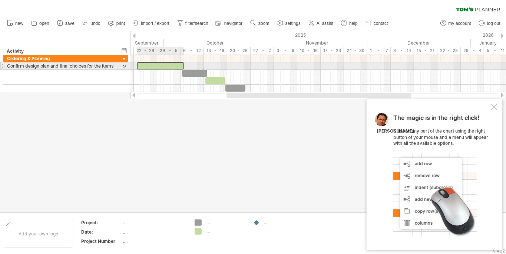
click at [155, 63] on div at bounding box center [160, 65] width 47 height 7
drag, startPoint x: 185, startPoint y: 66, endPoint x: 155, endPoint y: 66, distance: 30.0
click at [155, 66] on span at bounding box center [153, 65] width 3 height 7
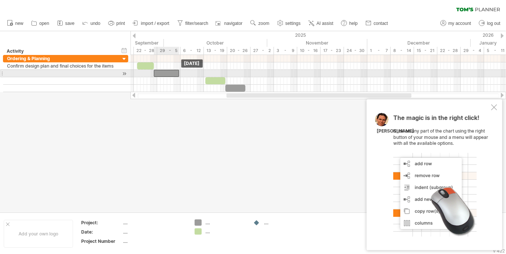
drag, startPoint x: 184, startPoint y: 74, endPoint x: 162, endPoint y: 75, distance: 21.9
click at [162, 75] on div at bounding box center [166, 73] width 25 height 7
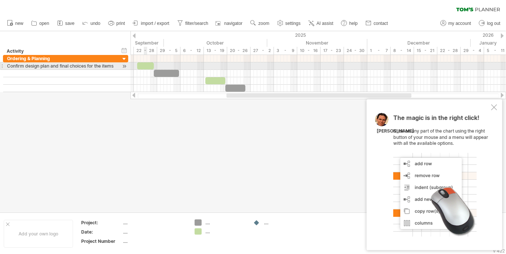
click at [146, 66] on div at bounding box center [145, 65] width 17 height 7
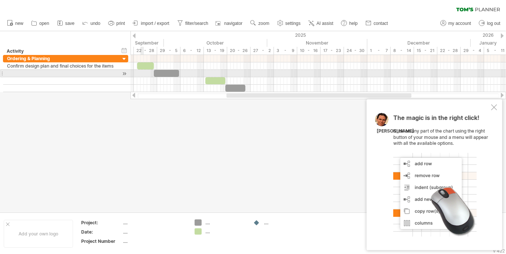
click at [141, 78] on div at bounding box center [319, 73] width 376 height 37
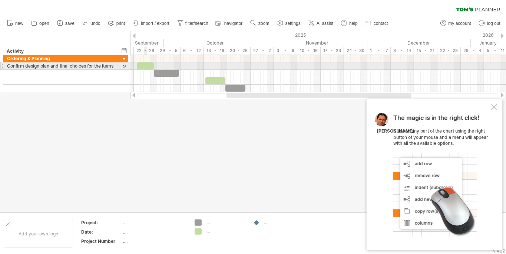
click at [147, 65] on div at bounding box center [145, 65] width 17 height 7
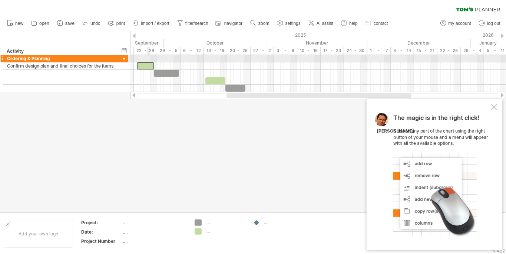
click at [150, 59] on div at bounding box center [319, 58] width 376 height 7
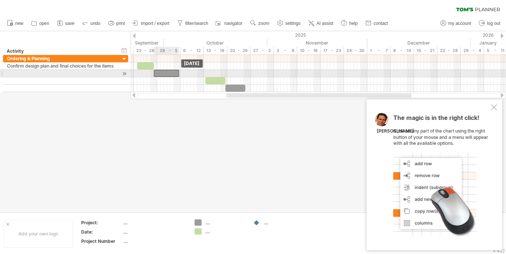
click at [162, 73] on div at bounding box center [166, 73] width 25 height 7
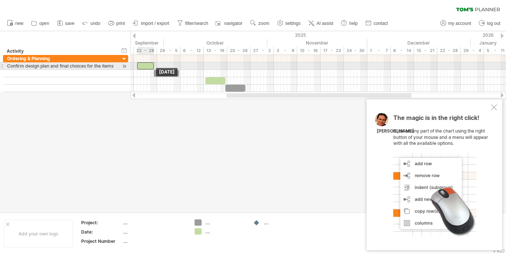
click at [149, 64] on div at bounding box center [145, 65] width 17 height 7
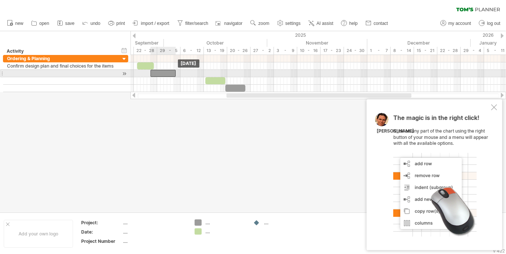
drag, startPoint x: 161, startPoint y: 72, endPoint x: 158, endPoint y: 73, distance: 4.1
click at [158, 73] on div at bounding box center [163, 73] width 25 height 7
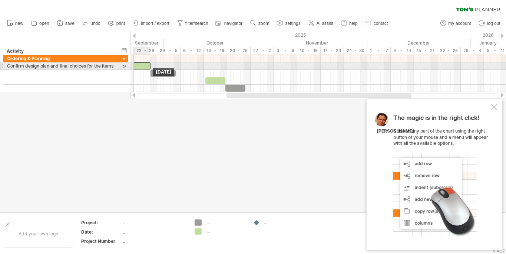
drag, startPoint x: 148, startPoint y: 65, endPoint x: 144, endPoint y: 66, distance: 3.9
click at [144, 66] on div at bounding box center [142, 65] width 17 height 7
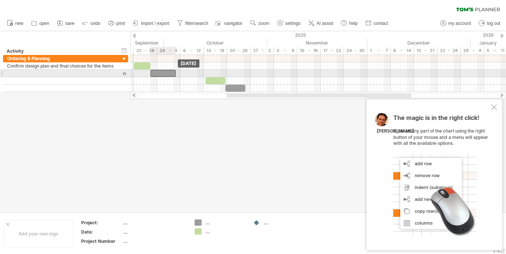
click at [159, 73] on div at bounding box center [163, 73] width 25 height 7
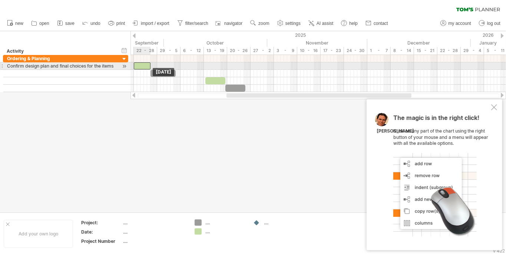
click at [146, 67] on div at bounding box center [142, 65] width 17 height 7
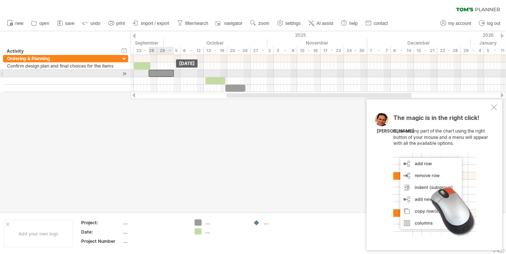
click at [161, 72] on div at bounding box center [161, 73] width 25 height 7
drag, startPoint x: 173, startPoint y: 72, endPoint x: 168, endPoint y: 77, distance: 6.8
click at [168, 77] on div "[DATE] - 6.0 days [DATE]" at bounding box center [319, 73] width 376 height 37
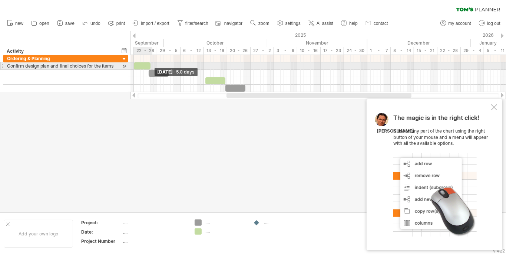
click at [150, 66] on span at bounding box center [150, 65] width 3 height 7
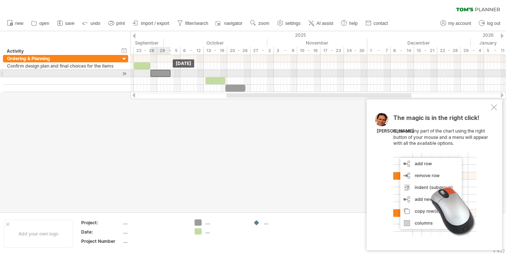
click at [156, 73] on div at bounding box center [161, 73] width 20 height 7
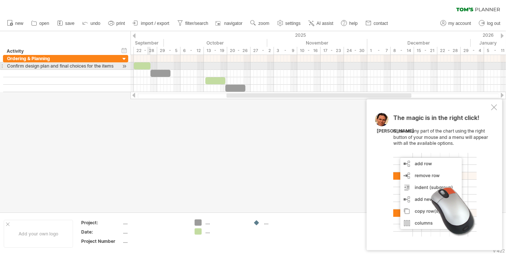
click at [149, 65] on span at bounding box center [150, 65] width 3 height 7
drag, startPoint x: 146, startPoint y: 65, endPoint x: 161, endPoint y: 65, distance: 15.2
click at [161, 65] on div at bounding box center [159, 65] width 17 height 7
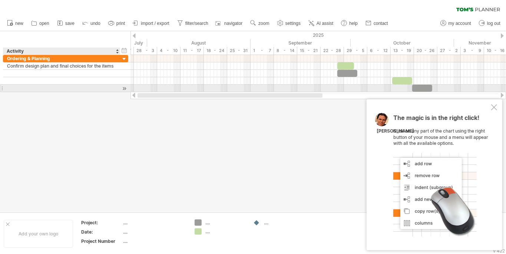
drag, startPoint x: 237, startPoint y: 95, endPoint x: 104, endPoint y: 90, distance: 133.6
click at [104, 90] on div "Trying to reach [DOMAIN_NAME] Connected again... 0% clear filter new" at bounding box center [253, 127] width 506 height 254
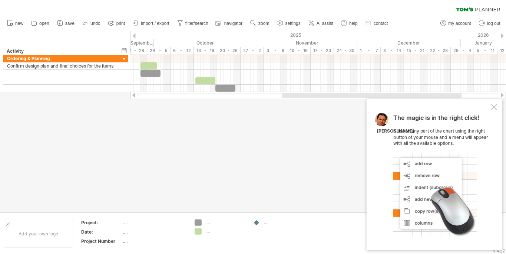
drag, startPoint x: 221, startPoint y: 93, endPoint x: 294, endPoint y: 101, distance: 73.8
click at [294, 101] on div "Trying to reach [DOMAIN_NAME] Connected again... 0% clear filter new" at bounding box center [253, 127] width 506 height 254
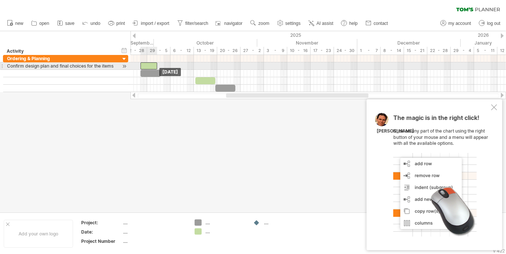
click at [150, 68] on div "[DATE] [DATE]" at bounding box center [319, 73] width 376 height 37
click at [157, 65] on span at bounding box center [157, 65] width 3 height 7
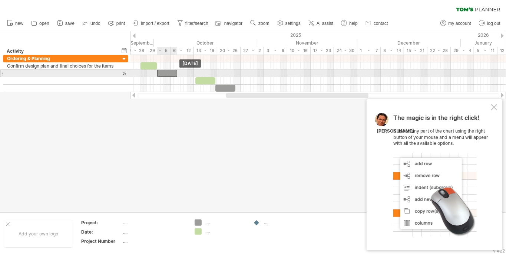
drag, startPoint x: 150, startPoint y: 73, endPoint x: 167, endPoint y: 73, distance: 17.1
click at [167, 73] on div at bounding box center [167, 73] width 20 height 7
drag, startPoint x: 177, startPoint y: 74, endPoint x: 203, endPoint y: 75, distance: 26.3
click at [203, 75] on span at bounding box center [203, 73] width 3 height 7
click at [47, 72] on div at bounding box center [61, 73] width 109 height 7
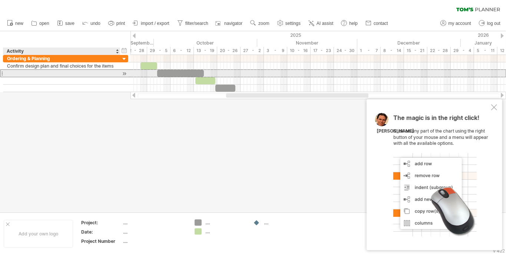
click at [35, 72] on div at bounding box center [61, 73] width 109 height 7
paste input "**********"
type input "**********"
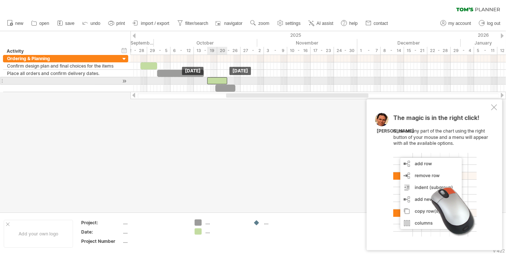
drag, startPoint x: 201, startPoint y: 81, endPoint x: 213, endPoint y: 80, distance: 11.5
click at [213, 80] on div at bounding box center [217, 80] width 20 height 7
click at [90, 80] on div at bounding box center [61, 80] width 109 height 7
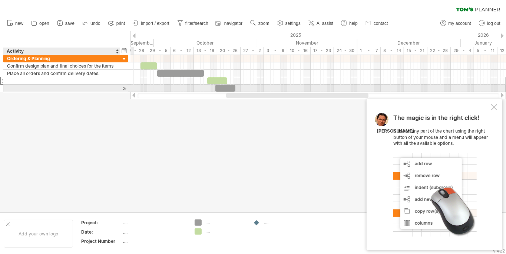
click at [87, 88] on div at bounding box center [61, 88] width 109 height 7
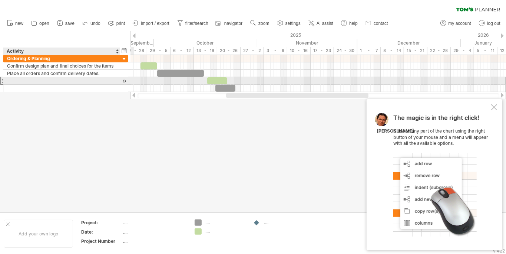
click at [79, 79] on div at bounding box center [61, 80] width 109 height 7
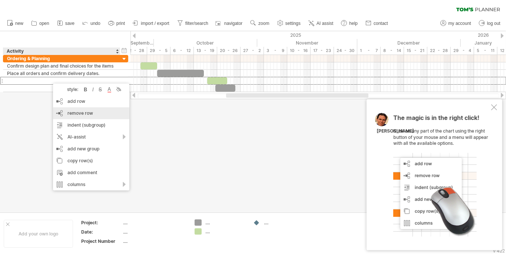
click at [82, 115] on span "remove row" at bounding box center [80, 113] width 26 height 6
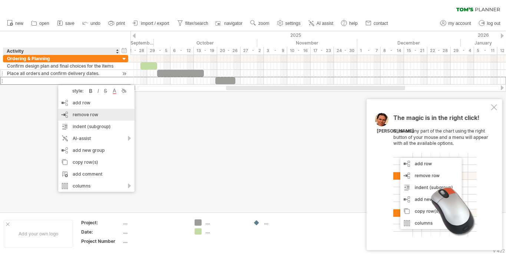
drag, startPoint x: 81, startPoint y: 115, endPoint x: 55, endPoint y: 73, distance: 50.0
click at [82, 114] on span "remove row" at bounding box center [86, 115] width 26 height 6
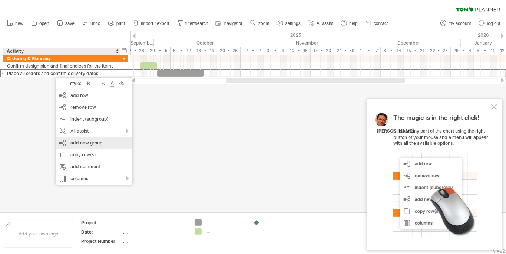
click at [100, 142] on div "add new group" at bounding box center [94, 143] width 76 height 12
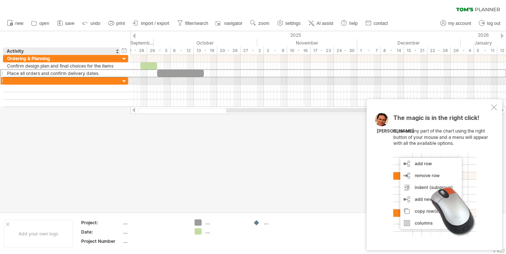
click at [29, 79] on div at bounding box center [61, 80] width 109 height 7
click at [38, 79] on div at bounding box center [61, 80] width 109 height 7
paste input "**********"
type input "**********"
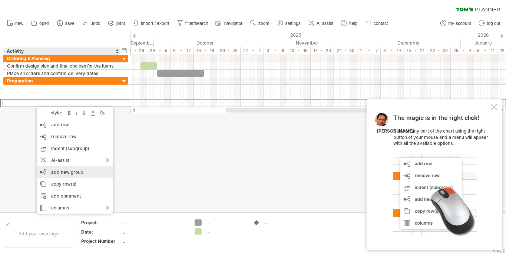
click at [63, 172] on div "add new group" at bounding box center [75, 172] width 76 height 12
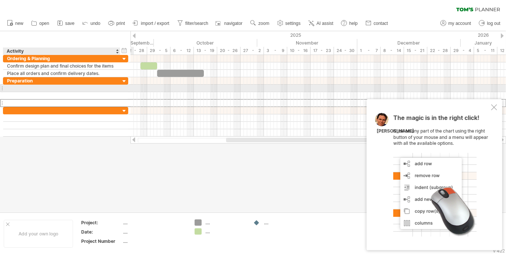
click at [37, 86] on div at bounding box center [61, 88] width 109 height 7
paste input "**********"
type input "**********"
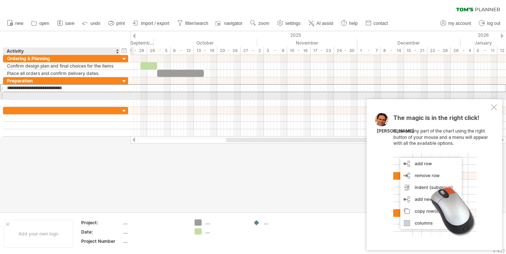
click at [73, 96] on div at bounding box center [61, 95] width 109 height 7
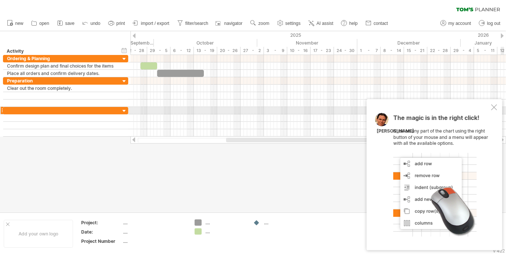
click at [496, 108] on div at bounding box center [494, 107] width 6 height 6
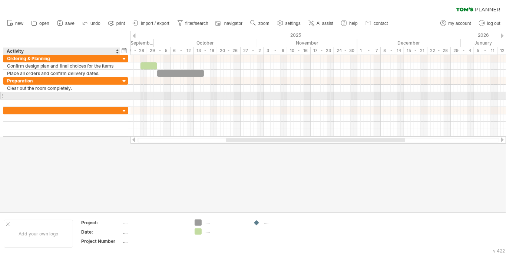
click at [48, 95] on div at bounding box center [61, 95] width 109 height 7
paste input "**********"
type input "**********"
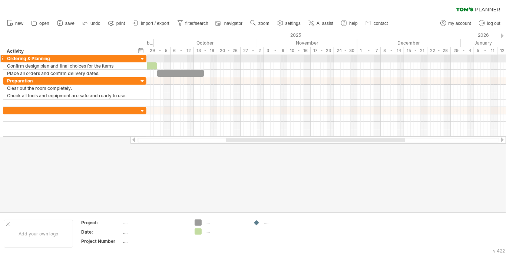
drag, startPoint x: 128, startPoint y: 59, endPoint x: 146, endPoint y: 59, distance: 18.2
click at [146, 59] on div at bounding box center [146, 58] width 2 height 7
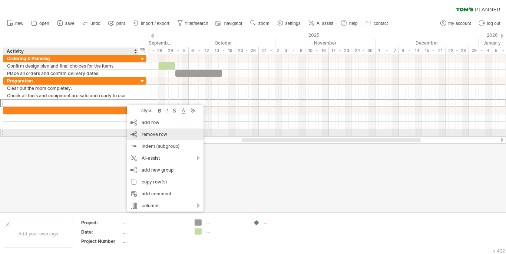
click at [152, 135] on span "remove row" at bounding box center [155, 134] width 26 height 6
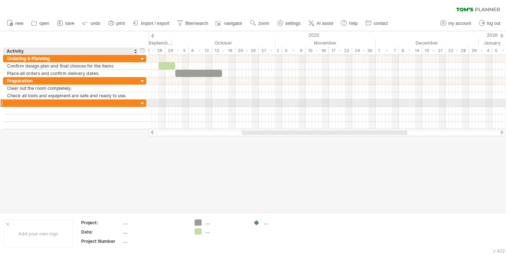
click at [70, 103] on div at bounding box center [71, 102] width 128 height 7
click at [34, 103] on div at bounding box center [71, 102] width 128 height 7
paste input "**********"
click at [51, 100] on div "Wallpaper & Paint" at bounding box center [71, 102] width 128 height 7
click at [33, 103] on input "**********" at bounding box center [71, 102] width 128 height 7
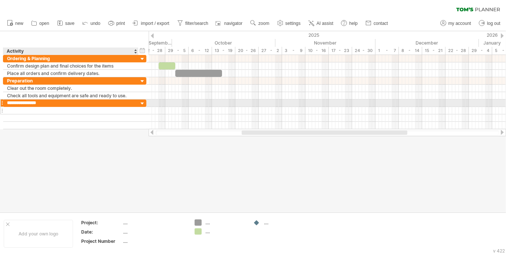
click at [48, 107] on div at bounding box center [71, 110] width 128 height 7
click at [47, 102] on div "Wallpaper, Paint" at bounding box center [71, 102] width 128 height 7
paste input "**********"
type input "**********"
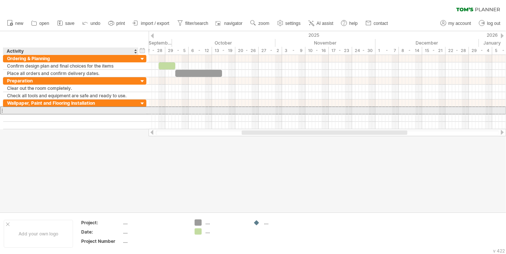
click at [38, 109] on div at bounding box center [71, 110] width 128 height 7
click at [50, 109] on div at bounding box center [71, 110] width 128 height 7
paste input "**********"
type input "**********"
click at [75, 114] on div at bounding box center [71, 117] width 128 height 7
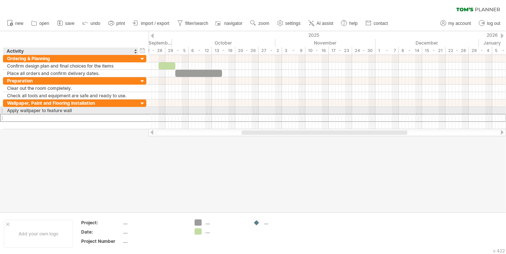
paste input "**********"
type input "**********"
click at [79, 111] on div "Apply wallpaper to feature wall" at bounding box center [71, 110] width 128 height 7
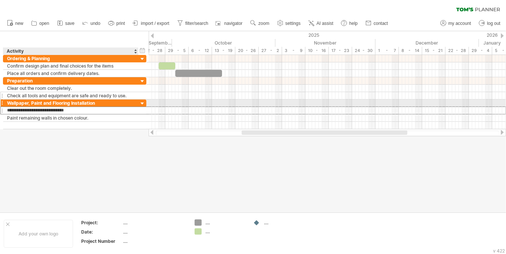
type input "**********"
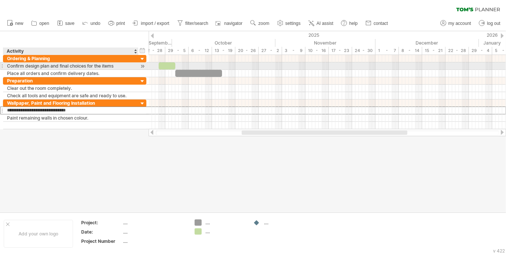
click at [124, 63] on div "Confirm design plan and final choices for the items" at bounding box center [71, 65] width 128 height 7
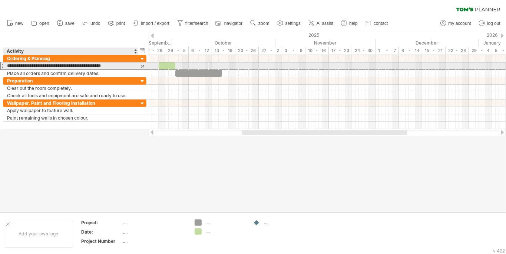
type input "**********"
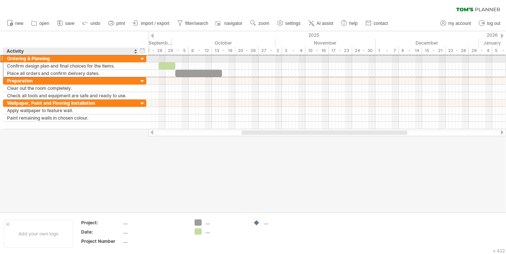
click at [70, 58] on div "Ordering & Planning" at bounding box center [71, 58] width 128 height 7
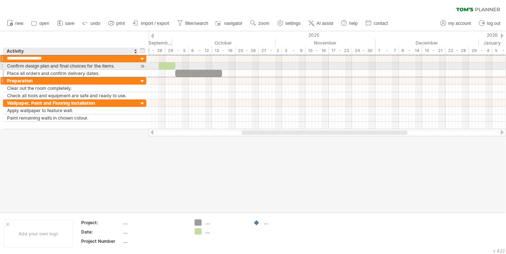
type input "**********"
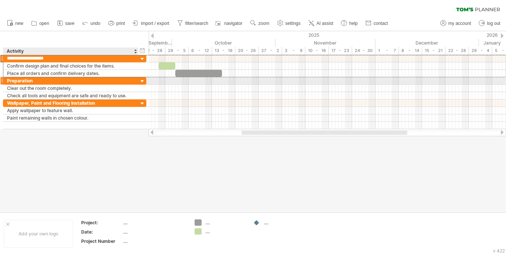
click at [48, 80] on div "Preparation" at bounding box center [71, 80] width 128 height 7
type input "**********"
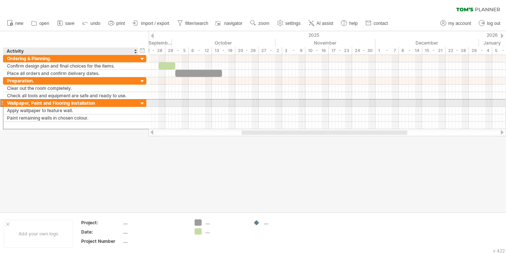
click at [103, 103] on div "Wallpaper, Paint and Flooring Installation" at bounding box center [71, 102] width 128 height 7
type input "**********"
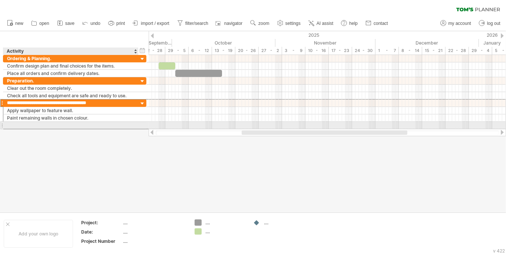
click at [80, 123] on div at bounding box center [71, 125] width 128 height 7
click at [78, 124] on div at bounding box center [71, 125] width 128 height 7
paste input "**********"
type input "**********"
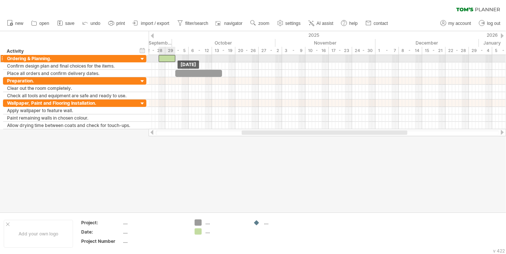
drag, startPoint x: 166, startPoint y: 66, endPoint x: 167, endPoint y: 57, distance: 8.5
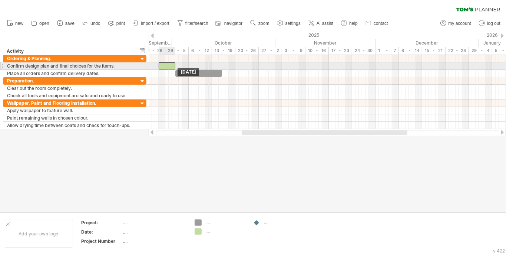
drag, startPoint x: 166, startPoint y: 59, endPoint x: 166, endPoint y: 63, distance: 4.5
click at [170, 65] on div at bounding box center [167, 65] width 17 height 7
click at [178, 68] on span at bounding box center [177, 65] width 3 height 7
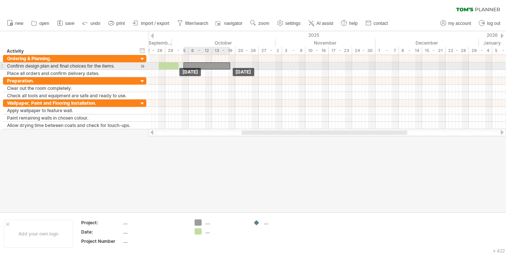
drag, startPoint x: 185, startPoint y: 73, endPoint x: 193, endPoint y: 63, distance: 12.6
drag, startPoint x: 193, startPoint y: 63, endPoint x: 188, endPoint y: 65, distance: 5.9
click at [188, 65] on div at bounding box center [202, 65] width 47 height 7
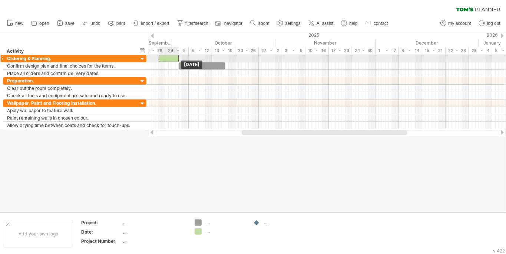
drag, startPoint x: 170, startPoint y: 63, endPoint x: 169, endPoint y: 57, distance: 6.0
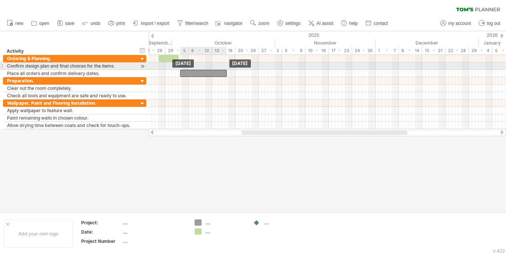
drag, startPoint x: 190, startPoint y: 63, endPoint x: 192, endPoint y: 68, distance: 5.4
drag, startPoint x: 170, startPoint y: 59, endPoint x: 171, endPoint y: 66, distance: 7.6
click at [179, 65] on span at bounding box center [180, 65] width 3 height 7
click at [166, 65] on div at bounding box center [166, 65] width 19 height 7
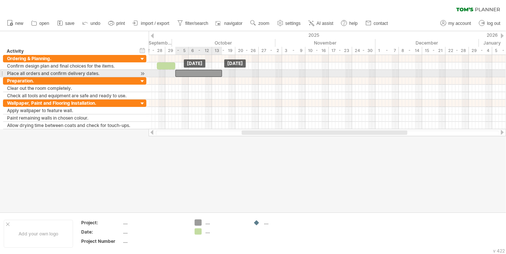
drag, startPoint x: 187, startPoint y: 73, endPoint x: 182, endPoint y: 73, distance: 4.5
click at [182, 73] on div at bounding box center [198, 73] width 47 height 7
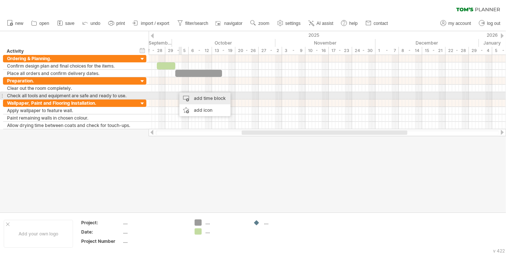
click at [201, 99] on div "add time block" at bounding box center [204, 98] width 51 height 12
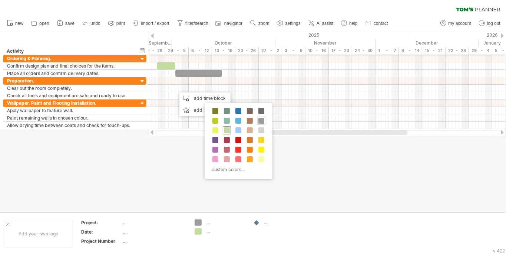
click at [228, 130] on span at bounding box center [227, 130] width 6 height 6
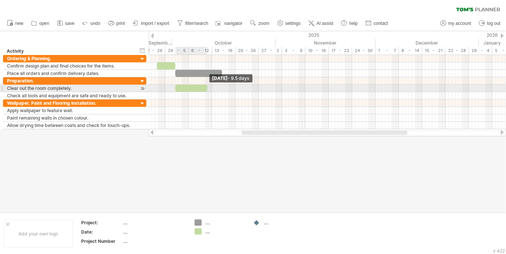
drag, startPoint x: 182, startPoint y: 88, endPoint x: 207, endPoint y: 88, distance: 25.2
click at [207, 88] on span at bounding box center [207, 88] width 3 height 7
drag, startPoint x: 189, startPoint y: 86, endPoint x: 209, endPoint y: 88, distance: 20.1
click at [209, 88] on div at bounding box center [211, 88] width 32 height 7
click at [217, 87] on div at bounding box center [211, 88] width 32 height 7
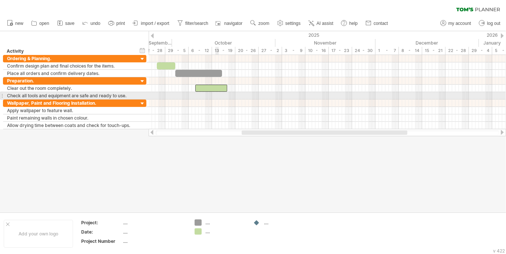
click at [217, 94] on div at bounding box center [328, 95] width 358 height 7
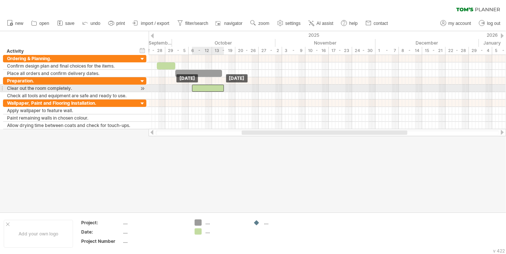
drag, startPoint x: 211, startPoint y: 86, endPoint x: 208, endPoint y: 88, distance: 4.0
click at [208, 88] on div at bounding box center [208, 88] width 32 height 7
click at [205, 88] on div at bounding box center [208, 88] width 32 height 7
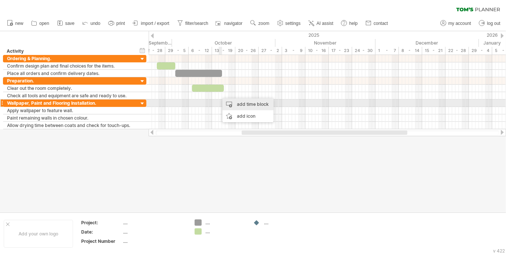
click at [238, 105] on div "add time block" at bounding box center [248, 104] width 51 height 12
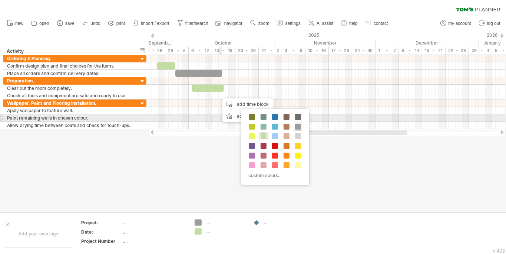
click at [297, 115] on span at bounding box center [298, 117] width 6 height 6
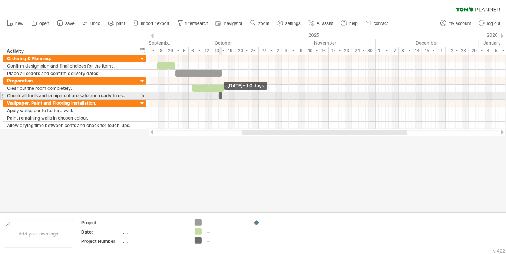
click at [221, 95] on span at bounding box center [222, 95] width 3 height 7
drag, startPoint x: 223, startPoint y: 95, endPoint x: 246, endPoint y: 96, distance: 22.3
click at [246, 96] on div "[DATE] - 7.5 days [DATE]" at bounding box center [328, 92] width 358 height 74
drag, startPoint x: 233, startPoint y: 96, endPoint x: 224, endPoint y: 98, distance: 9.8
click at [224, 98] on div at bounding box center [221, 95] width 25 height 7
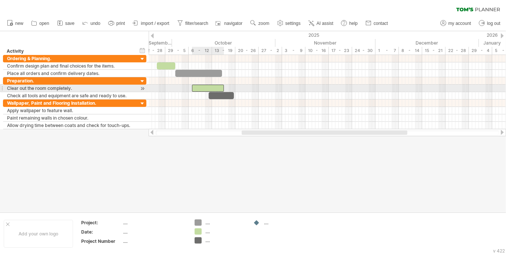
click at [220, 90] on div at bounding box center [208, 88] width 32 height 7
drag, startPoint x: 224, startPoint y: 86, endPoint x: 214, endPoint y: 87, distance: 10.4
click at [214, 87] on span at bounding box center [215, 88] width 3 height 7
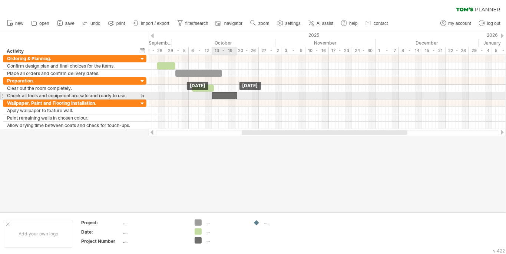
click at [218, 95] on div at bounding box center [224, 95] width 25 height 7
drag, startPoint x: 237, startPoint y: 95, endPoint x: 222, endPoint y: 97, distance: 15.0
click at [222, 97] on span at bounding box center [222, 95] width 3 height 7
click at [218, 96] on div at bounding box center [217, 95] width 10 height 7
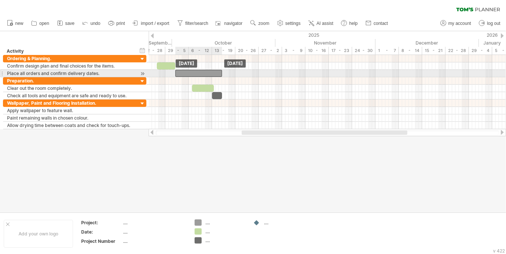
click at [218, 73] on div at bounding box center [198, 73] width 47 height 7
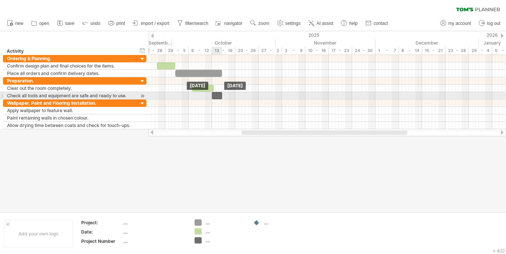
click at [217, 95] on div at bounding box center [217, 95] width 10 height 7
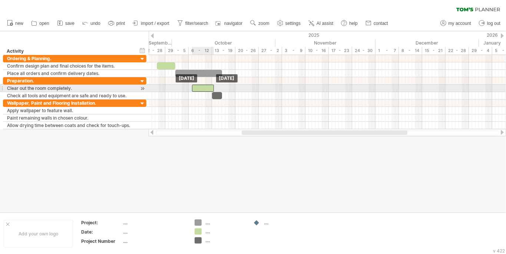
click at [206, 87] on div at bounding box center [203, 88] width 22 height 7
click at [194, 88] on span at bounding box center [193, 88] width 3 height 7
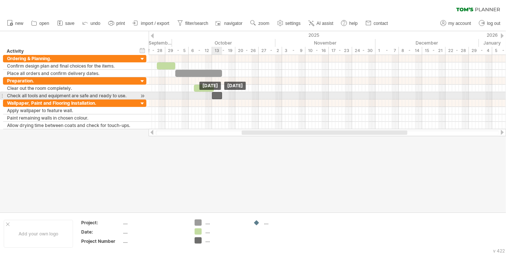
click at [217, 92] on div at bounding box center [217, 95] width 10 height 7
click at [221, 93] on span at bounding box center [222, 95] width 3 height 7
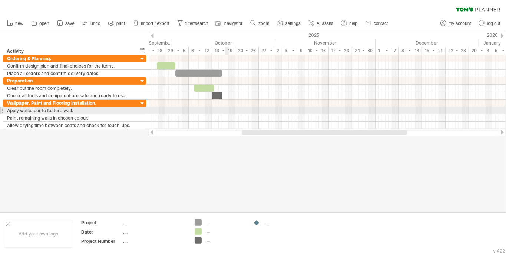
click at [228, 109] on div at bounding box center [328, 110] width 358 height 7
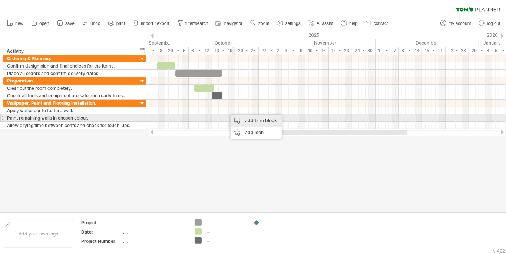
click at [250, 121] on div "add time block" at bounding box center [256, 121] width 51 height 12
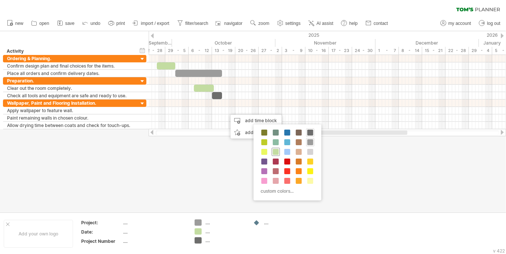
click at [274, 149] on span at bounding box center [276, 152] width 6 height 6
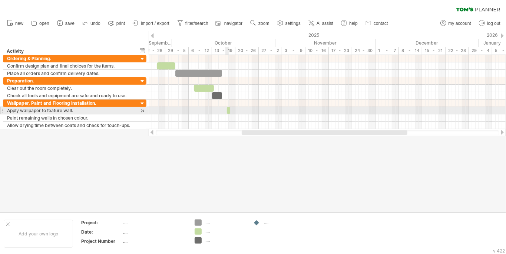
click at [229, 108] on span at bounding box center [230, 110] width 3 height 7
click at [229, 110] on span at bounding box center [230, 110] width 3 height 7
click at [230, 110] on span at bounding box center [230, 110] width 3 height 7
click at [228, 110] on span at bounding box center [226, 110] width 3 height 7
click at [233, 109] on span at bounding box center [233, 110] width 3 height 7
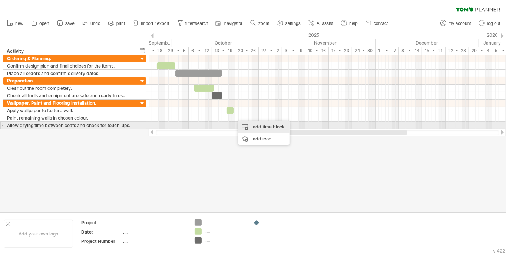
click at [256, 126] on div "add time block" at bounding box center [263, 127] width 51 height 12
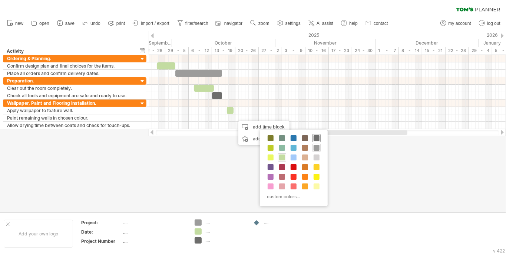
click at [314, 139] on span at bounding box center [317, 138] width 6 height 6
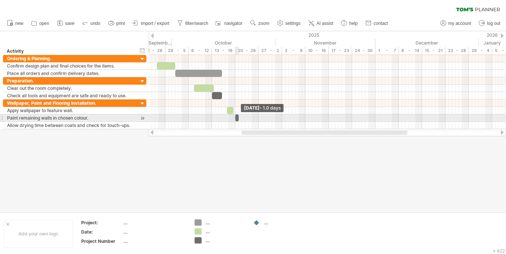
click at [238, 118] on span at bounding box center [238, 117] width 3 height 7
click at [238, 117] on span at bounding box center [238, 117] width 3 height 7
drag, startPoint x: 238, startPoint y: 116, endPoint x: 258, endPoint y: 116, distance: 20.0
click at [258, 116] on span at bounding box center [258, 117] width 3 height 7
click at [239, 117] on div at bounding box center [245, 117] width 23 height 7
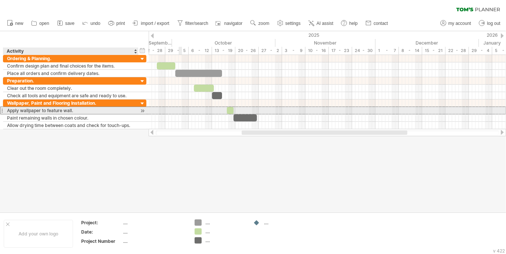
click at [80, 110] on div "Apply wallpaper to feature wall." at bounding box center [71, 110] width 128 height 7
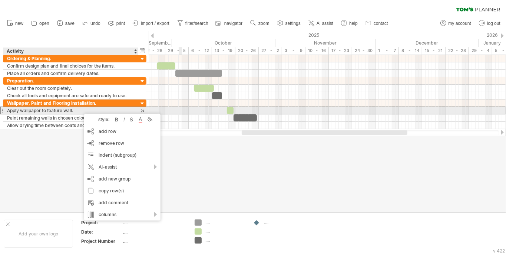
click at [80, 109] on div "Apply wallpaper to feature wall." at bounding box center [71, 110] width 128 height 7
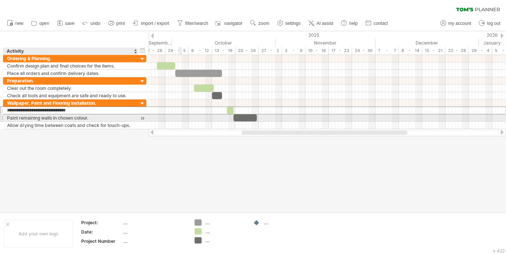
click at [80, 115] on div "**********" at bounding box center [75, 114] width 144 height 30
click at [101, 115] on input "**********" at bounding box center [71, 117] width 128 height 7
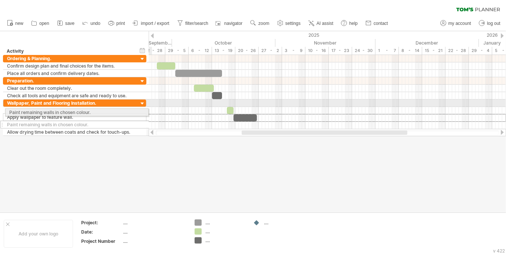
drag, startPoint x: 1, startPoint y: 117, endPoint x: 1, endPoint y: 111, distance: 6.3
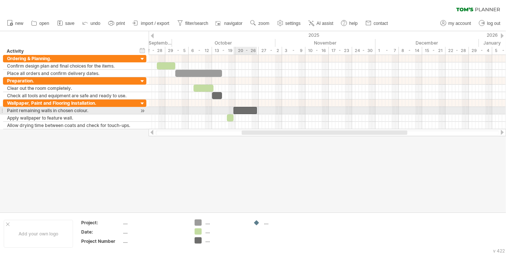
click at [239, 108] on div at bounding box center [245, 110] width 23 height 7
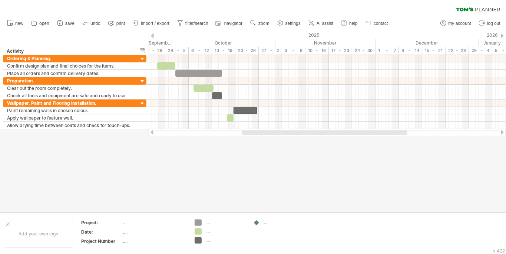
click at [243, 166] on div at bounding box center [253, 121] width 506 height 181
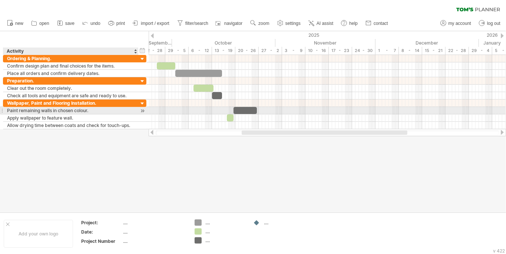
click at [40, 110] on div "Paint remaining walls in chosen colour." at bounding box center [71, 110] width 128 height 7
drag, startPoint x: 40, startPoint y: 110, endPoint x: 19, endPoint y: 112, distance: 21.3
click at [19, 112] on input "**********" at bounding box center [71, 110] width 128 height 7
type input "**********"
click at [240, 109] on div at bounding box center [245, 110] width 23 height 7
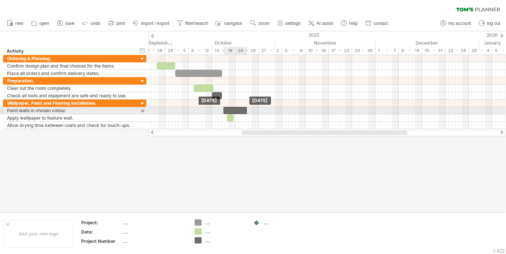
drag, startPoint x: 240, startPoint y: 109, endPoint x: 229, endPoint y: 111, distance: 10.9
click at [229, 111] on div at bounding box center [235, 110] width 23 height 7
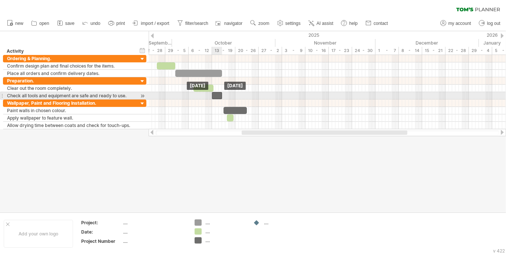
click at [217, 95] on div at bounding box center [217, 95] width 10 height 7
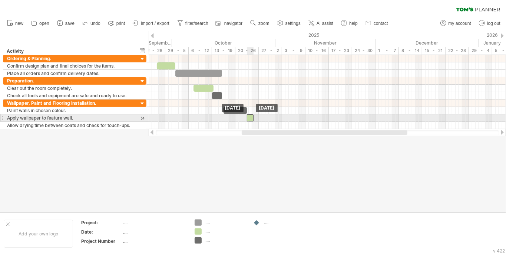
drag, startPoint x: 230, startPoint y: 116, endPoint x: 250, endPoint y: 116, distance: 20.0
click at [250, 116] on div at bounding box center [250, 117] width 7 height 7
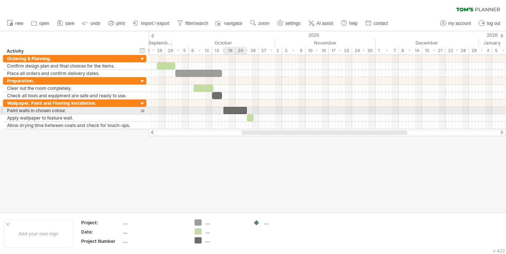
click at [240, 109] on div at bounding box center [235, 110] width 23 height 7
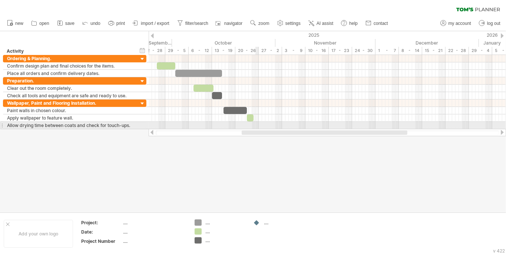
click at [257, 125] on div at bounding box center [328, 125] width 358 height 7
click at [259, 124] on div at bounding box center [328, 125] width 358 height 7
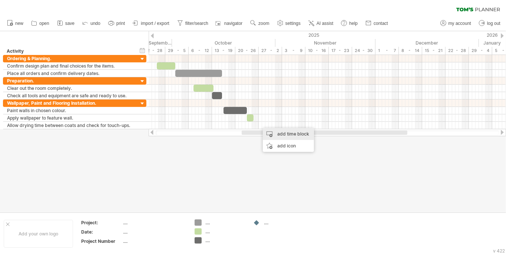
click at [279, 132] on div "add time block" at bounding box center [288, 134] width 51 height 12
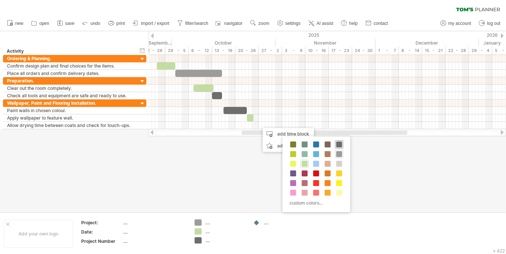
click at [338, 142] on span at bounding box center [339, 144] width 6 height 6
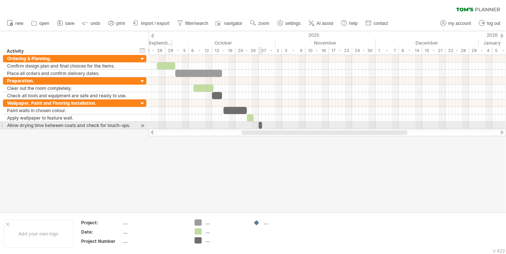
click at [260, 123] on div at bounding box center [260, 125] width 3 height 7
drag, startPoint x: 262, startPoint y: 124, endPoint x: 278, endPoint y: 125, distance: 15.6
click at [278, 125] on span at bounding box center [277, 125] width 3 height 7
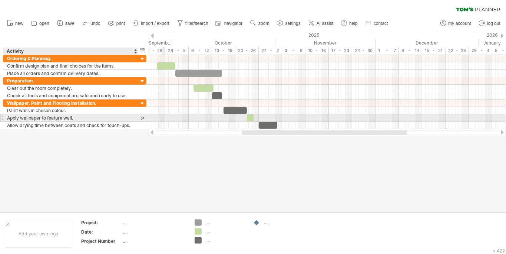
drag, startPoint x: 143, startPoint y: 124, endPoint x: 143, endPoint y: 117, distance: 6.7
click at [143, 117] on div "**********" at bounding box center [75, 114] width 144 height 30
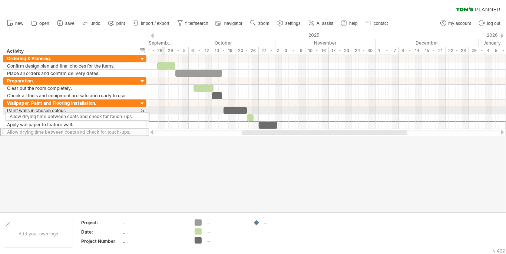
drag, startPoint x: 1, startPoint y: 124, endPoint x: 1, endPoint y: 115, distance: 9.3
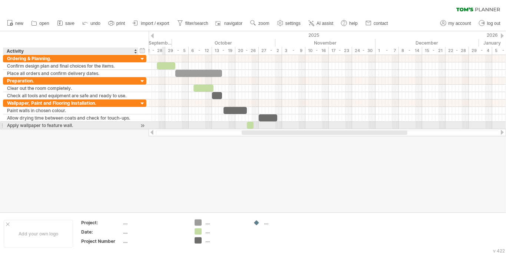
click at [46, 125] on div "Apply wallpaper to feature wall." at bounding box center [71, 125] width 128 height 7
click at [46, 125] on input "**********" at bounding box center [71, 125] width 128 height 7
click at [47, 125] on input "**********" at bounding box center [71, 125] width 128 height 7
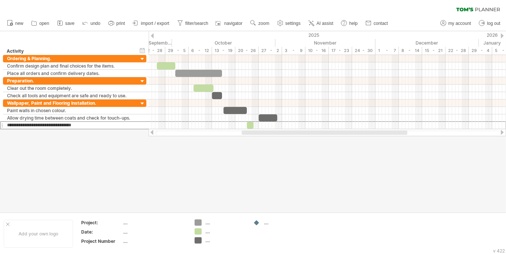
type input "**********"
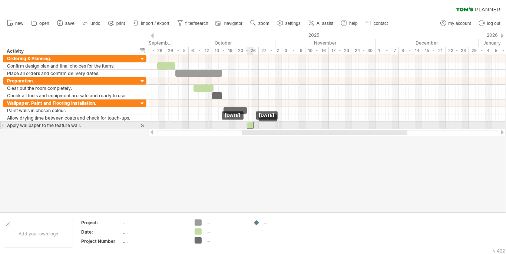
click at [250, 123] on div at bounding box center [250, 125] width 7 height 7
drag, startPoint x: 249, startPoint y: 124, endPoint x: 270, endPoint y: 123, distance: 21.2
click at [270, 123] on div at bounding box center [272, 125] width 7 height 7
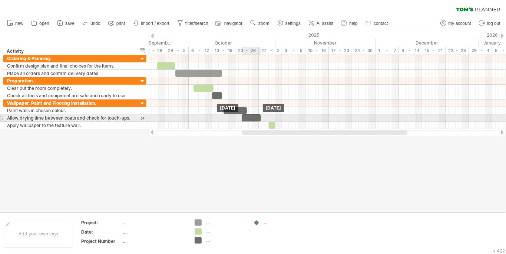
drag, startPoint x: 266, startPoint y: 116, endPoint x: 250, endPoint y: 118, distance: 16.4
click at [250, 118] on div at bounding box center [251, 117] width 19 height 7
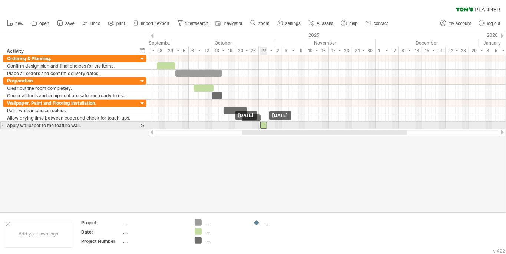
drag, startPoint x: 271, startPoint y: 124, endPoint x: 263, endPoint y: 124, distance: 8.5
click at [263, 124] on div at bounding box center [263, 125] width 7 height 7
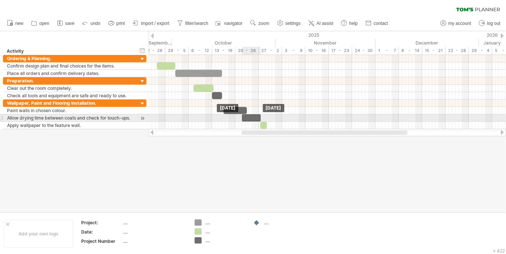
click at [254, 116] on div at bounding box center [251, 117] width 19 height 7
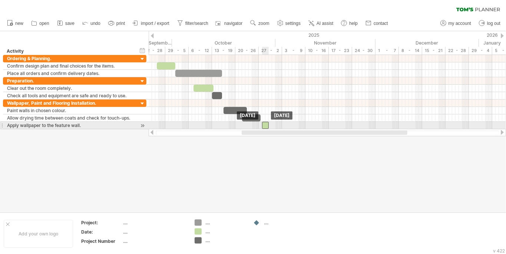
click at [266, 122] on div at bounding box center [265, 125] width 7 height 7
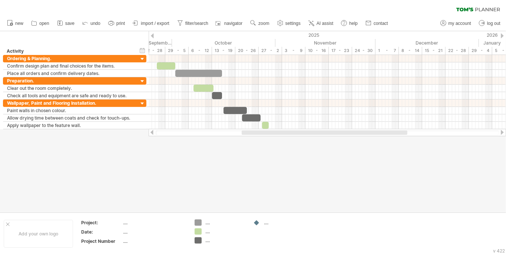
click at [265, 151] on div at bounding box center [253, 121] width 506 height 181
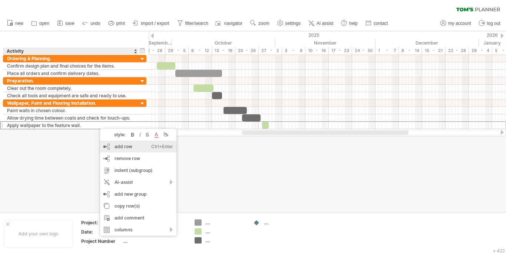
click at [126, 151] on div "add row Ctrl+Enter Cmd+Enter" at bounding box center [138, 147] width 76 height 12
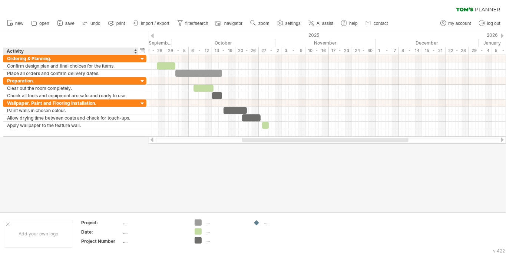
scroll to position [0, 0]
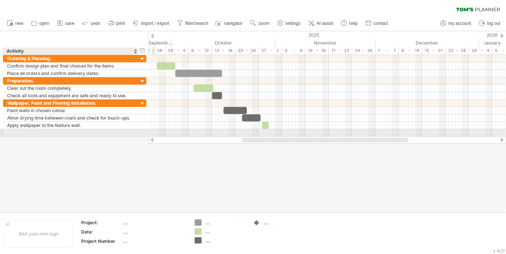
click at [54, 131] on div at bounding box center [71, 132] width 128 height 7
paste input "**********"
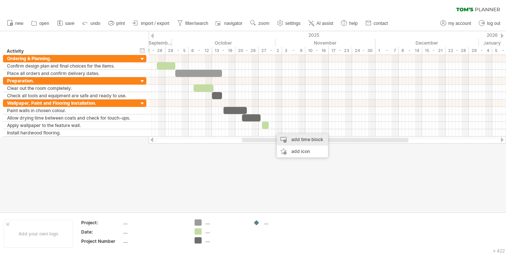
click at [286, 137] on div "add time block" at bounding box center [302, 140] width 51 height 12
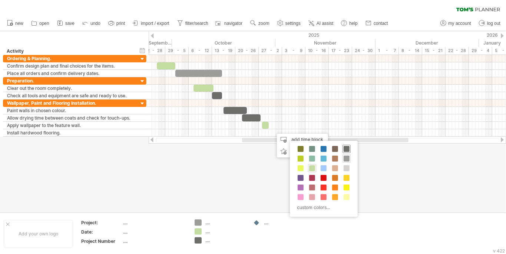
click at [344, 149] on span at bounding box center [347, 149] width 6 height 6
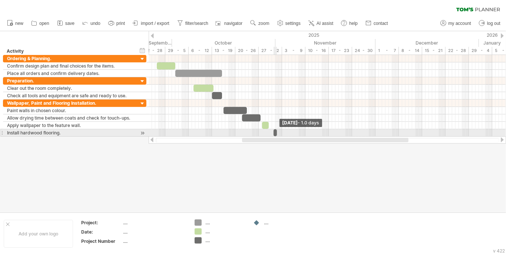
click at [276, 131] on span at bounding box center [277, 132] width 3 height 7
click at [274, 131] on span at bounding box center [273, 132] width 3 height 7
click at [276, 131] on span at bounding box center [277, 132] width 3 height 7
click at [276, 132] on span at bounding box center [277, 132] width 3 height 7
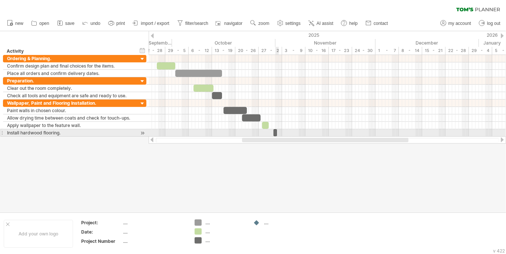
click at [276, 132] on span at bounding box center [277, 132] width 3 height 7
drag, startPoint x: 276, startPoint y: 132, endPoint x: 302, endPoint y: 131, distance: 26.4
click at [302, 131] on div at bounding box center [289, 132] width 30 height 7
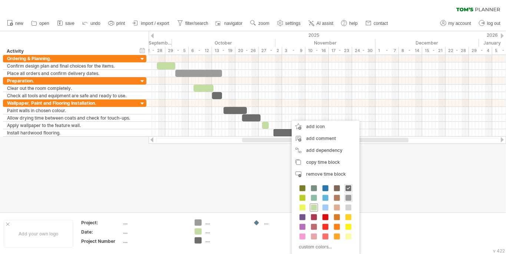
click at [316, 205] on span at bounding box center [314, 207] width 6 height 6
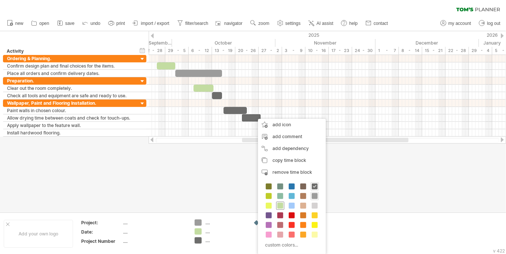
click at [280, 203] on span at bounding box center [280, 205] width 6 height 6
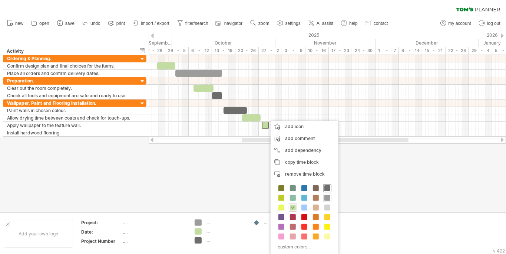
click at [326, 189] on span at bounding box center [328, 188] width 6 height 6
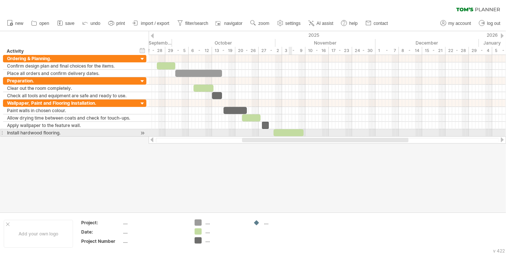
click at [289, 132] on div at bounding box center [289, 132] width 30 height 7
drag, startPoint x: 304, startPoint y: 131, endPoint x: 296, endPoint y: 132, distance: 7.6
click at [296, 132] on span at bounding box center [297, 132] width 3 height 7
drag, startPoint x: 282, startPoint y: 132, endPoint x: 277, endPoint y: 132, distance: 5.2
click at [277, 132] on div at bounding box center [280, 132] width 23 height 7
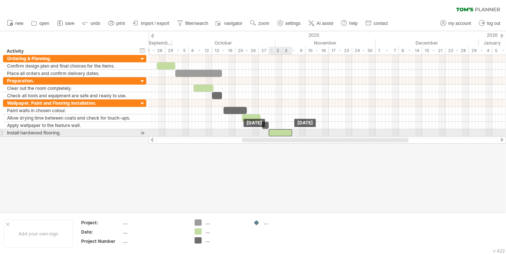
click at [280, 131] on div at bounding box center [280, 132] width 23 height 7
click at [289, 132] on span at bounding box center [288, 132] width 3 height 7
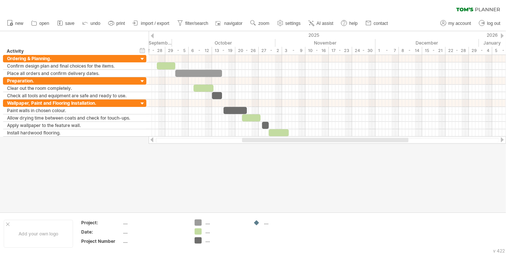
click at [287, 163] on div at bounding box center [253, 121] width 506 height 181
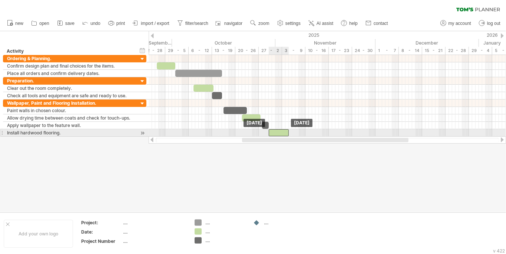
click at [276, 130] on div at bounding box center [279, 132] width 20 height 7
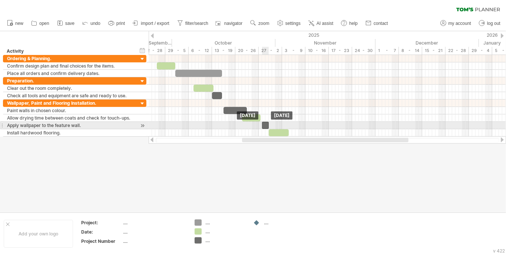
click at [264, 124] on div at bounding box center [265, 125] width 7 height 7
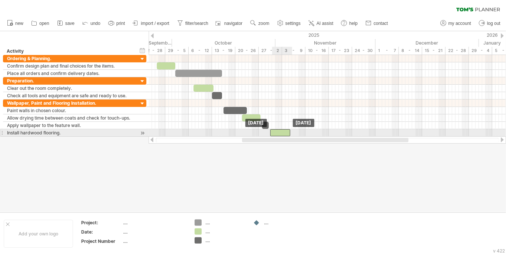
click at [277, 129] on div at bounding box center [280, 132] width 20 height 7
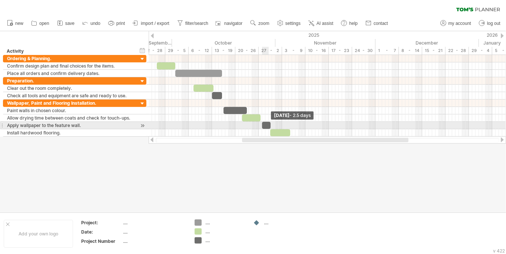
click at [269, 123] on span at bounding box center [270, 125] width 3 height 7
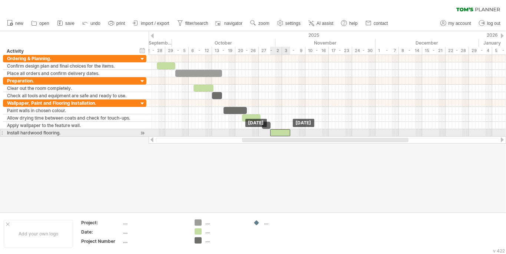
click at [279, 132] on div at bounding box center [280, 132] width 20 height 7
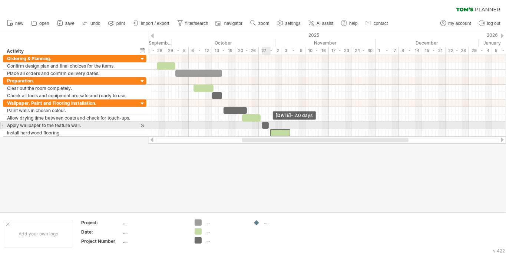
click at [268, 124] on span at bounding box center [268, 125] width 3 height 7
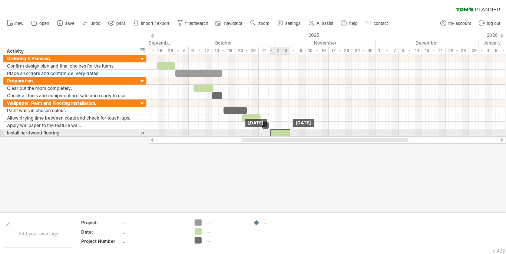
click at [278, 132] on div at bounding box center [280, 132] width 20 height 7
click at [299, 132] on div at bounding box center [328, 132] width 358 height 7
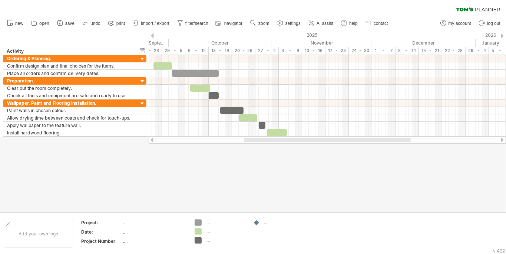
drag, startPoint x: 295, startPoint y: 138, endPoint x: 297, endPoint y: 163, distance: 24.9
click at [297, 163] on div "Trying to reach [DOMAIN_NAME] Connected again... 0% clear filter new" at bounding box center [253, 127] width 506 height 254
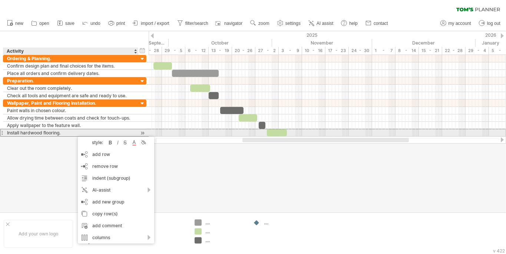
click at [66, 133] on div "Install hardwood flooring." at bounding box center [71, 132] width 128 height 7
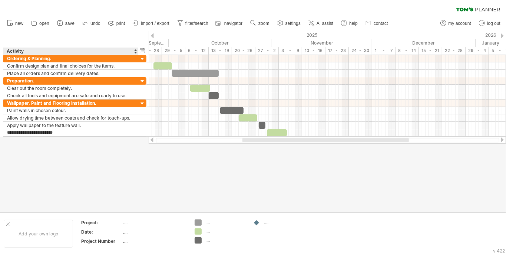
type input "**********"
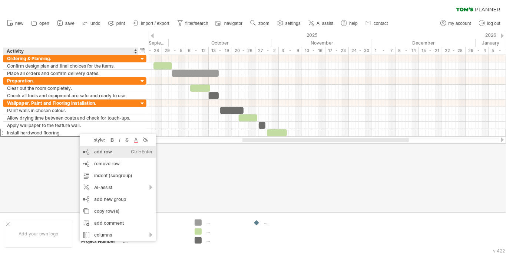
click at [105, 151] on div "add row Ctrl+Enter Cmd+Enter" at bounding box center [118, 152] width 76 height 12
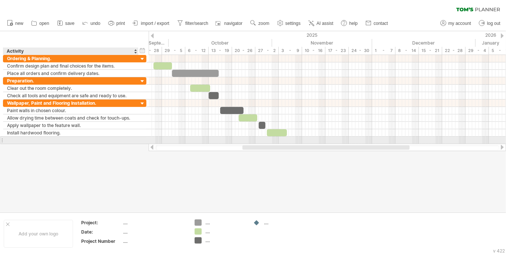
click at [49, 139] on input "text" at bounding box center [71, 139] width 128 height 7
type input "*"
click at [127, 142] on div "**********" at bounding box center [74, 99] width 149 height 89
click at [123, 138] on div "Make sure the rooms ready for furniture to be installed" at bounding box center [71, 139] width 128 height 7
click at [123, 138] on input "**********" at bounding box center [71, 139] width 128 height 7
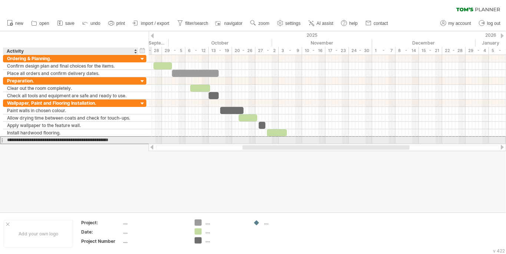
click at [123, 138] on input "**********" at bounding box center [71, 139] width 128 height 7
click at [126, 137] on input "**********" at bounding box center [71, 139] width 128 height 7
type input "**********"
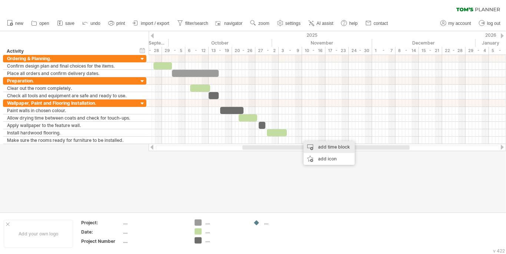
click at [318, 148] on div "add time block" at bounding box center [329, 147] width 51 height 12
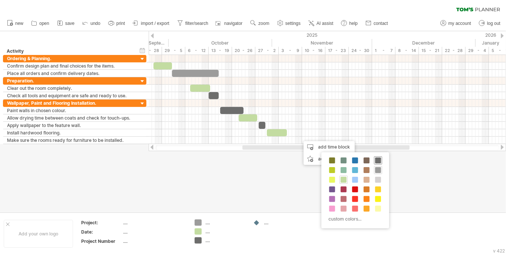
click at [377, 163] on div at bounding box center [378, 160] width 8 height 8
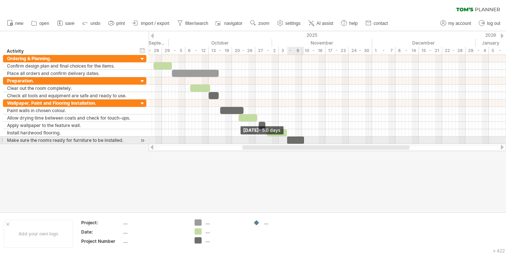
drag, startPoint x: 302, startPoint y: 138, endPoint x: 288, endPoint y: 140, distance: 13.8
click at [288, 140] on span at bounding box center [287, 139] width 3 height 7
click at [303, 139] on span at bounding box center [304, 139] width 3 height 7
drag, startPoint x: 303, startPoint y: 139, endPoint x: 292, endPoint y: 141, distance: 11.6
click at [292, 141] on span at bounding box center [292, 139] width 3 height 7
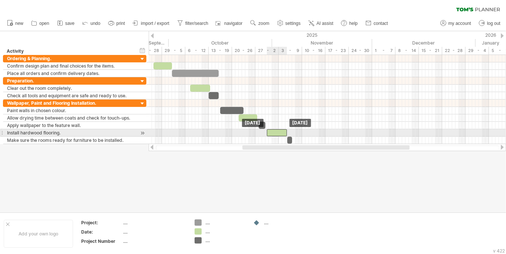
click at [280, 132] on div at bounding box center [277, 132] width 20 height 7
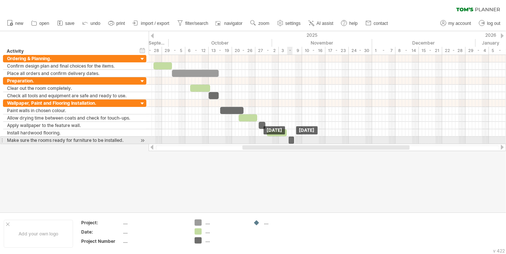
click at [292, 138] on div at bounding box center [291, 139] width 5 height 7
click at [290, 140] on div at bounding box center [289, 139] width 5 height 7
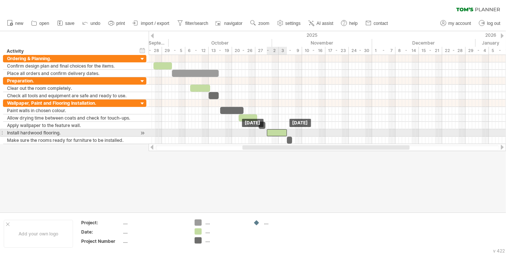
click at [281, 132] on div at bounding box center [277, 132] width 20 height 7
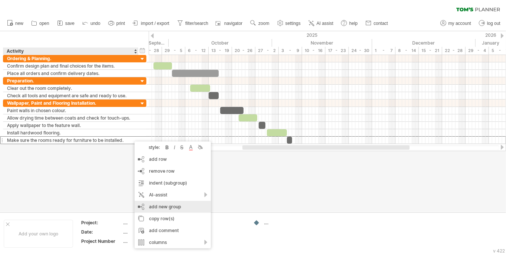
click at [165, 205] on div "add new group" at bounding box center [173, 207] width 76 height 12
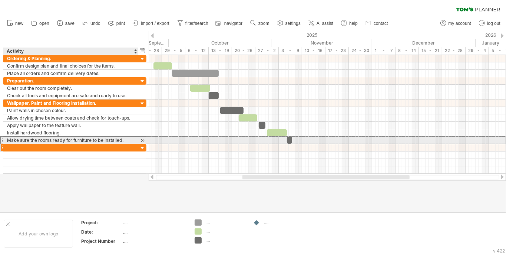
click at [96, 144] on div at bounding box center [71, 147] width 128 height 7
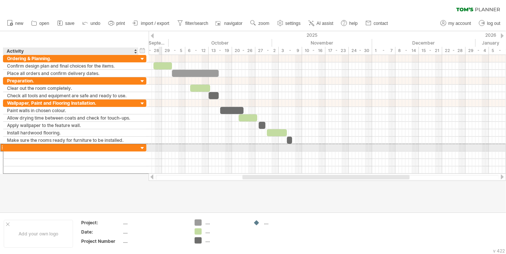
click at [42, 145] on div at bounding box center [71, 147] width 128 height 7
paste input "**********"
type input "**********"
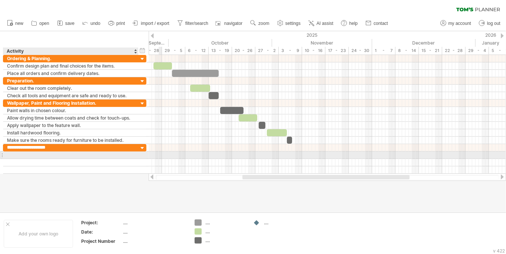
click at [40, 152] on div at bounding box center [71, 154] width 128 height 7
click at [12, 154] on div at bounding box center [71, 154] width 128 height 7
paste input "**********"
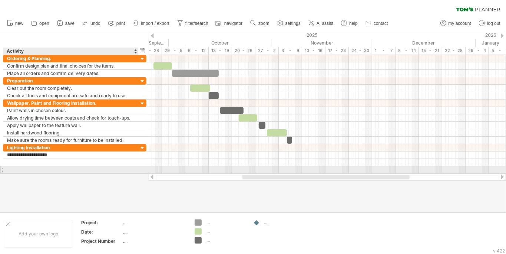
type input "**********"
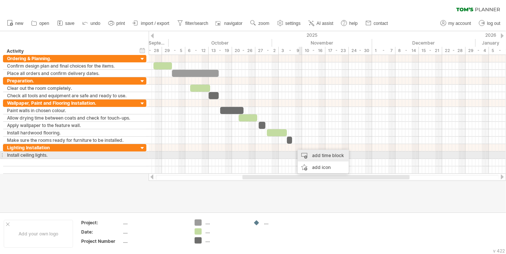
click at [307, 154] on div "add time block" at bounding box center [323, 155] width 51 height 12
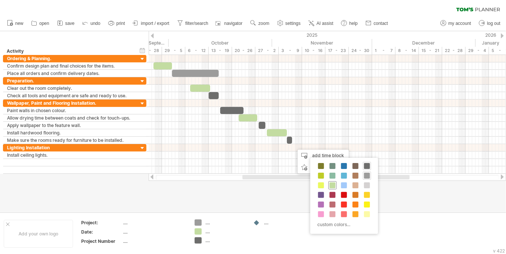
click at [330, 185] on span at bounding box center [333, 185] width 6 height 6
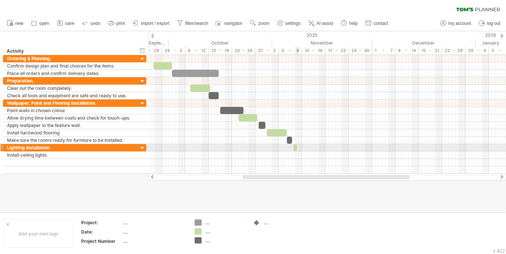
click at [296, 145] on span at bounding box center [297, 147] width 3 height 7
drag, startPoint x: 295, startPoint y: 145, endPoint x: 300, endPoint y: 145, distance: 4.5
click at [300, 145] on div at bounding box center [298, 147] width 9 height 7
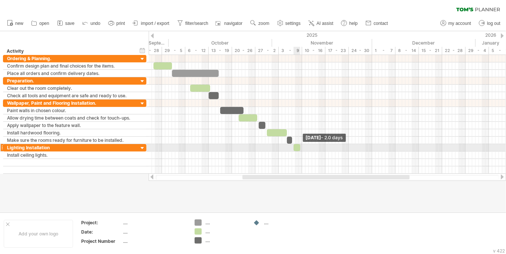
click at [299, 146] on span at bounding box center [300, 147] width 3 height 7
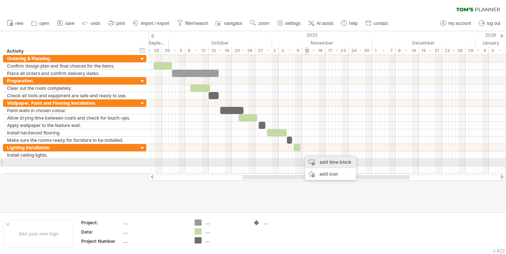
click at [315, 162] on div "add time block" at bounding box center [330, 162] width 51 height 12
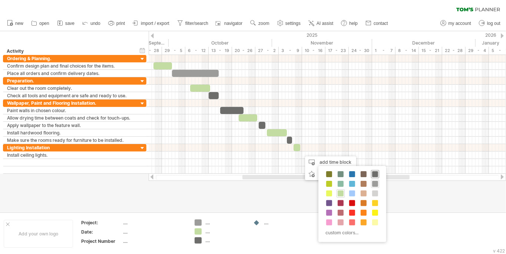
click at [375, 175] on span at bounding box center [375, 174] width 6 height 6
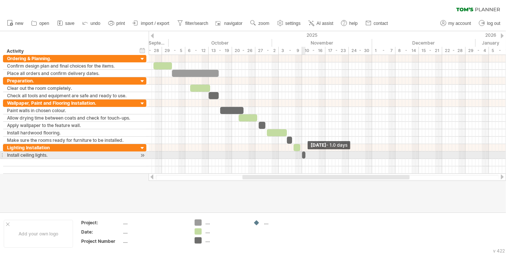
click at [304, 152] on span at bounding box center [305, 154] width 3 height 7
click at [306, 153] on span at bounding box center [307, 154] width 3 height 7
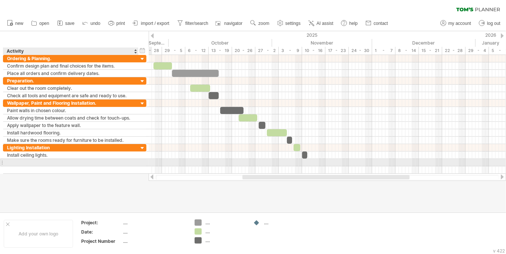
click at [19, 160] on div at bounding box center [71, 162] width 128 height 7
click at [70, 160] on div at bounding box center [71, 162] width 128 height 7
paste input "**********"
type input "**********"
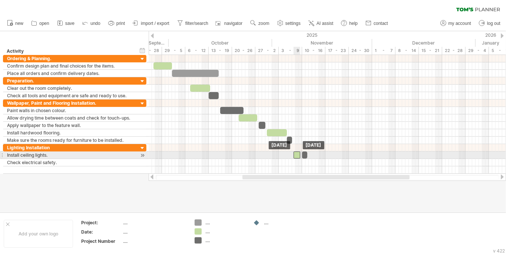
drag, startPoint x: 297, startPoint y: 148, endPoint x: 297, endPoint y: 153, distance: 5.2
drag, startPoint x: 304, startPoint y: 153, endPoint x: 303, endPoint y: 158, distance: 5.2
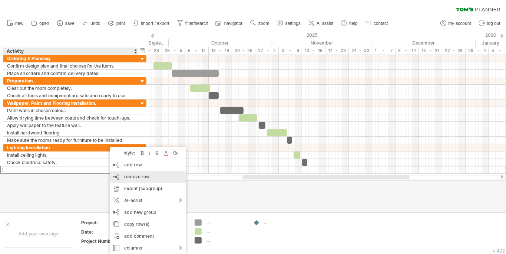
click at [138, 177] on span "remove row" at bounding box center [137, 177] width 26 height 6
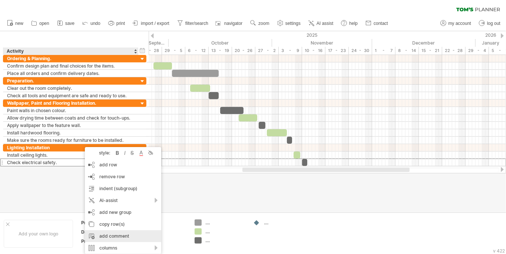
click at [120, 234] on div "add comment" at bounding box center [123, 236] width 76 height 12
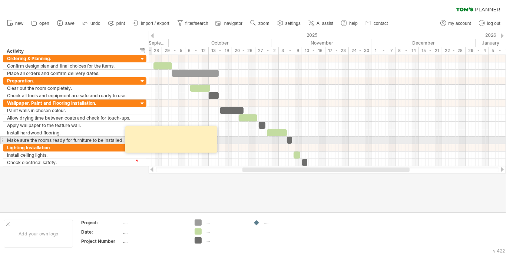
click at [152, 140] on textarea at bounding box center [172, 139] width 89 height 21
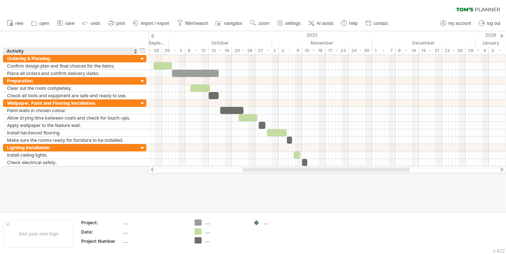
click at [94, 196] on div at bounding box center [253, 121] width 506 height 181
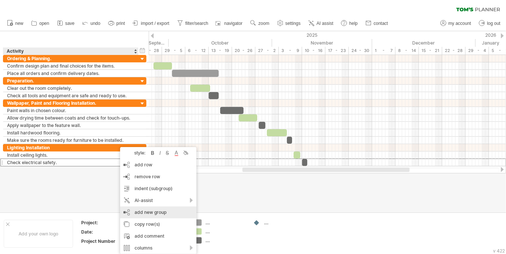
click at [151, 210] on div "add new group" at bounding box center [158, 212] width 76 height 12
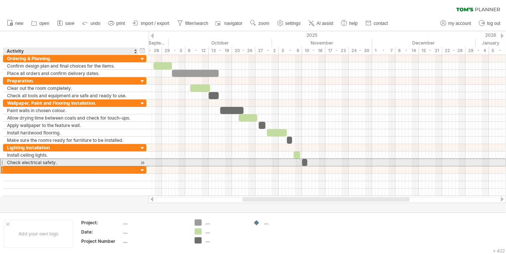
click at [54, 166] on div at bounding box center [71, 169] width 128 height 7
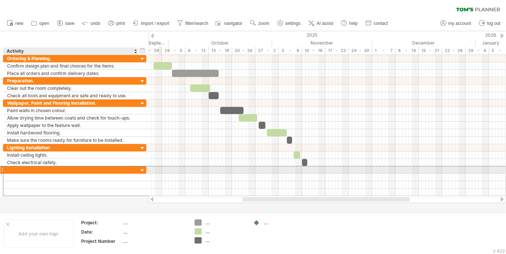
click at [46, 167] on div at bounding box center [71, 169] width 128 height 7
paste input "**********"
type input "**********"
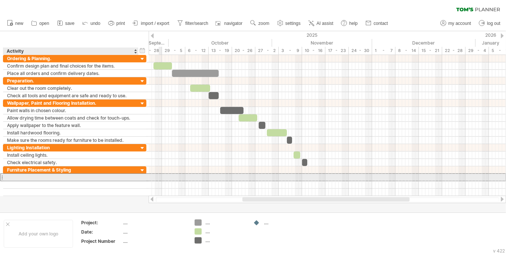
click at [67, 174] on div at bounding box center [71, 177] width 128 height 7
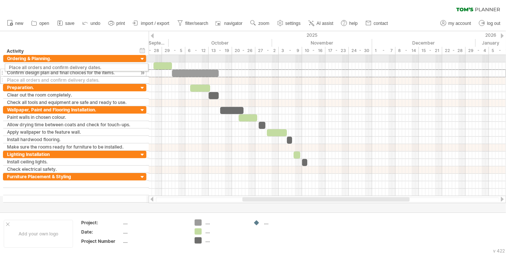
drag, startPoint x: 3, startPoint y: 71, endPoint x: 2, endPoint y: 66, distance: 4.8
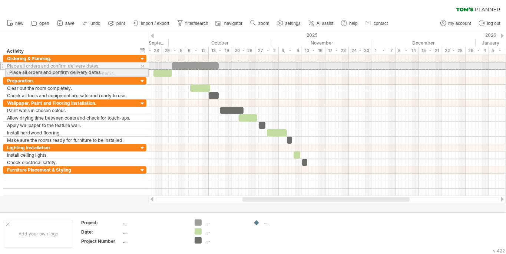
drag, startPoint x: 2, startPoint y: 66, endPoint x: 2, endPoint y: 71, distance: 4.8
click at [2, 71] on div "**********" at bounding box center [73, 125] width 147 height 141
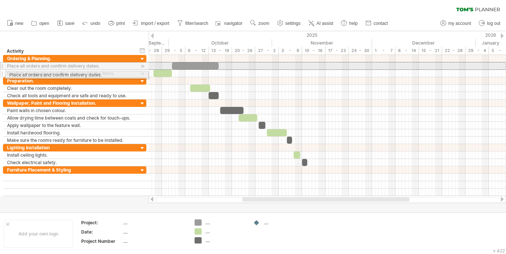
drag, startPoint x: 3, startPoint y: 65, endPoint x: 3, endPoint y: 73, distance: 8.2
click at [3, 73] on div "**********" at bounding box center [75, 66] width 144 height 22
drag, startPoint x: 1, startPoint y: 66, endPoint x: 1, endPoint y: 73, distance: 7.0
click at [1, 73] on div "**********" at bounding box center [73, 125] width 147 height 141
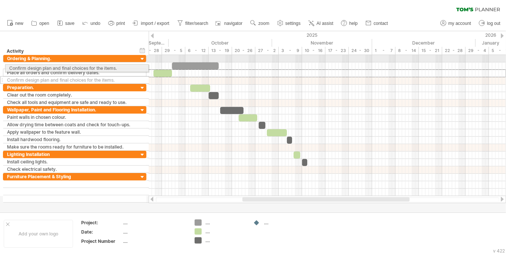
drag, startPoint x: 1, startPoint y: 73, endPoint x: 2, endPoint y: 66, distance: 6.7
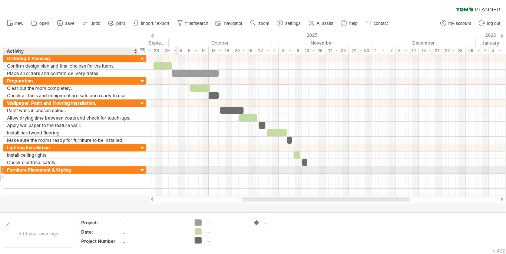
click at [35, 174] on div at bounding box center [71, 177] width 128 height 7
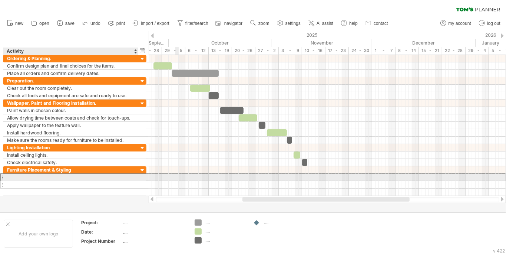
paste input "**********"
click at [91, 174] on input "**********" at bounding box center [71, 177] width 128 height 7
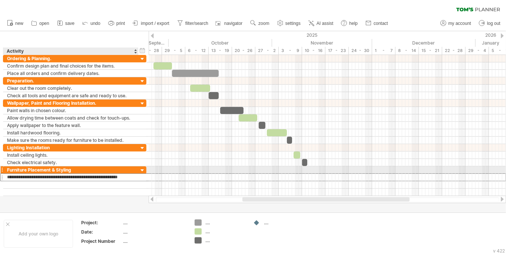
click at [135, 174] on div "**********" at bounding box center [70, 177] width 135 height 7
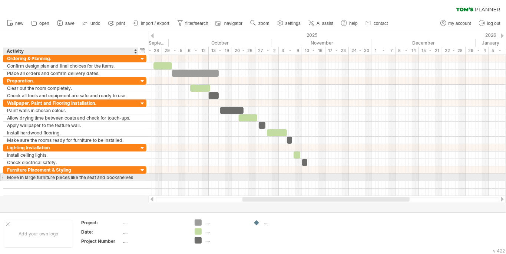
click at [134, 175] on div "Move in large furniture pieces like the seat and bookshelves" at bounding box center [71, 177] width 128 height 7
type input "**********"
click at [330, 183] on div "add time block" at bounding box center [340, 184] width 51 height 12
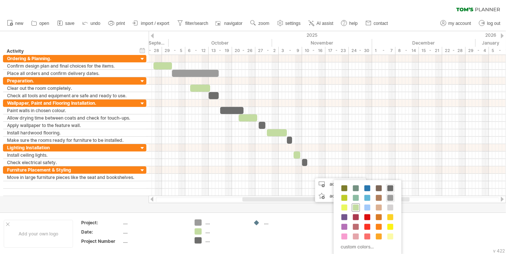
click at [356, 209] on span at bounding box center [356, 207] width 6 height 6
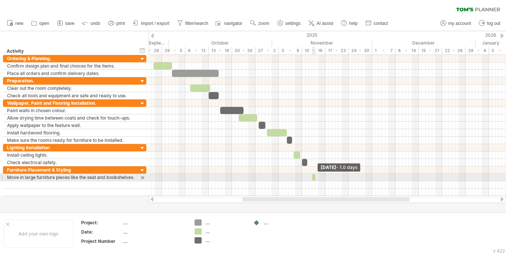
click at [315, 175] on span at bounding box center [315, 177] width 3 height 7
drag, startPoint x: 316, startPoint y: 175, endPoint x: 337, endPoint y: 174, distance: 21.2
click at [337, 174] on span at bounding box center [337, 177] width 3 height 7
click at [321, 174] on div at bounding box center [322, 177] width 25 height 7
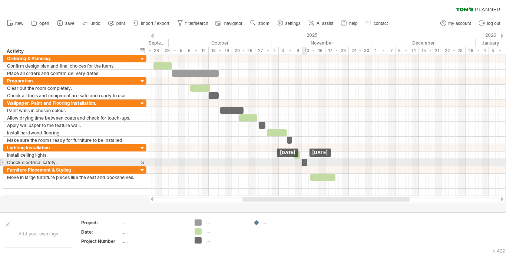
click at [305, 160] on div at bounding box center [304, 162] width 5 height 7
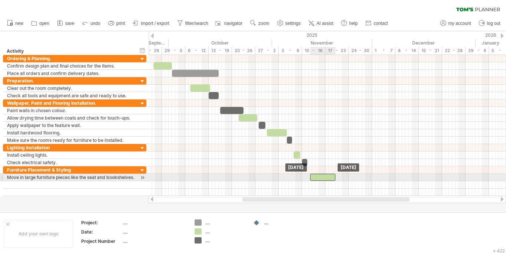
click at [316, 175] on div at bounding box center [322, 177] width 25 height 7
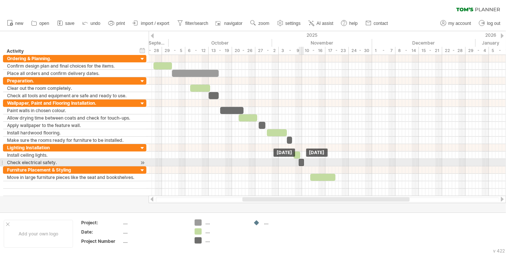
click at [302, 160] on div at bounding box center [301, 162] width 5 height 7
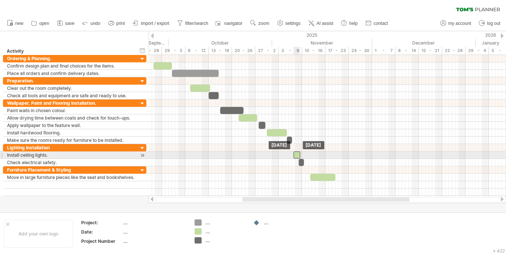
click at [297, 152] on div at bounding box center [297, 154] width 7 height 7
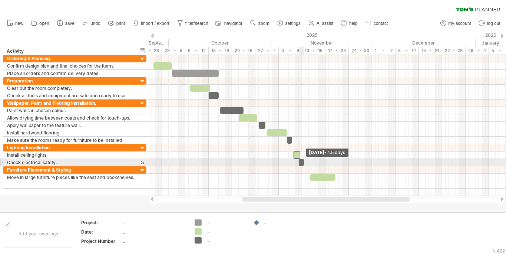
click at [303, 159] on span at bounding box center [304, 162] width 3 height 7
click at [302, 160] on div at bounding box center [301, 162] width 5 height 7
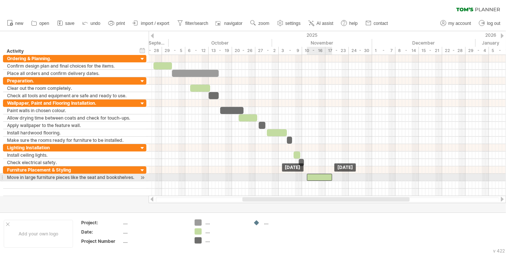
click at [316, 175] on div at bounding box center [319, 177] width 25 height 7
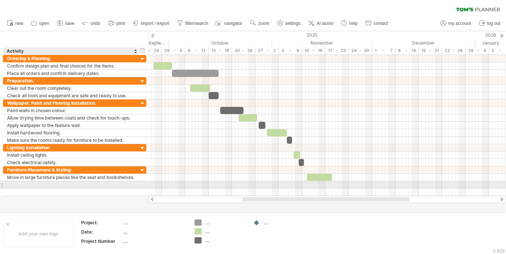
click at [12, 181] on div at bounding box center [71, 184] width 128 height 7
click at [13, 182] on input "text" at bounding box center [71, 184] width 128 height 7
paste input "**********"
drag, startPoint x: 67, startPoint y: 183, endPoint x: 49, endPoint y: 184, distance: 18.9
click at [49, 184] on input "**********" at bounding box center [71, 184] width 128 height 7
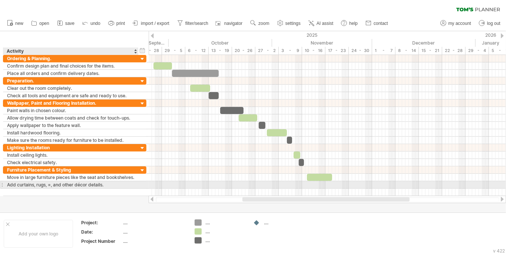
click at [109, 181] on div "Add curtains, rugs, =, and other décor details." at bounding box center [71, 184] width 128 height 7
drag, startPoint x: 109, startPoint y: 181, endPoint x: 48, endPoint y: 186, distance: 61.4
click at [48, 186] on div "**********" at bounding box center [75, 181] width 144 height 30
drag, startPoint x: 108, startPoint y: 181, endPoint x: 63, endPoint y: 182, distance: 44.5
click at [63, 182] on div "Add curtains, rugs, =, and other décor details." at bounding box center [71, 184] width 128 height 7
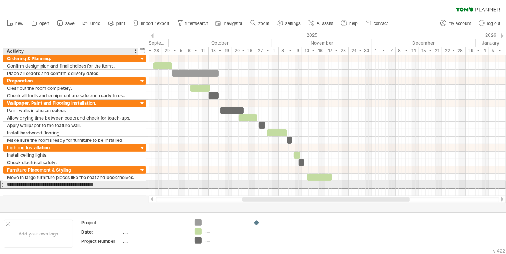
click at [114, 181] on input "**********" at bounding box center [71, 184] width 128 height 7
drag, startPoint x: 107, startPoint y: 181, endPoint x: 48, endPoint y: 184, distance: 59.4
click at [48, 184] on input "**********" at bounding box center [71, 184] width 128 height 7
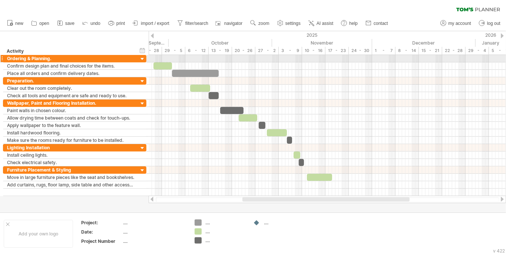
click at [145, 59] on div at bounding box center [142, 59] width 7 height 7
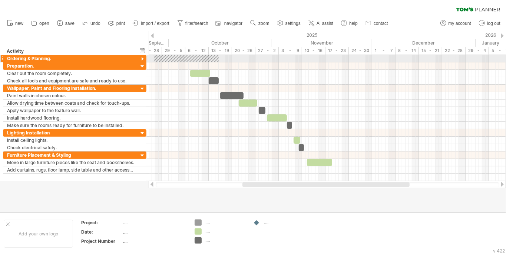
click at [145, 59] on div at bounding box center [142, 59] width 7 height 7
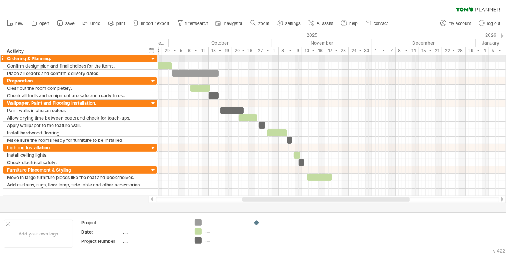
drag, startPoint x: 146, startPoint y: 57, endPoint x: 157, endPoint y: 58, distance: 10.9
click at [157, 58] on div at bounding box center [157, 58] width 2 height 7
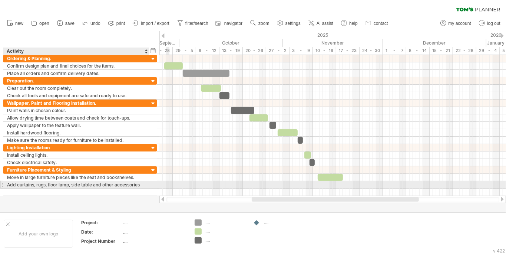
click at [147, 181] on div at bounding box center [148, 184] width 4 height 7
click at [145, 182] on div "**********" at bounding box center [76, 184] width 146 height 7
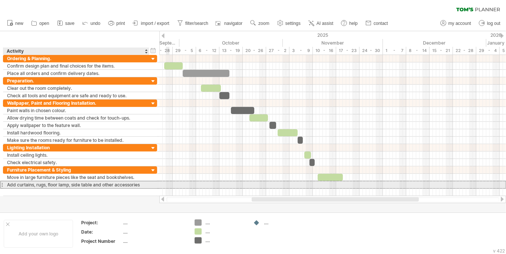
click at [142, 182] on div "Add curtains, rugs, floor lamp, side table and other accessories" at bounding box center [76, 184] width 138 height 7
click at [0, 0] on input "**********" at bounding box center [0, 0] width 0 height 0
click at [142, 182] on input "**********" at bounding box center [76, 184] width 138 height 7
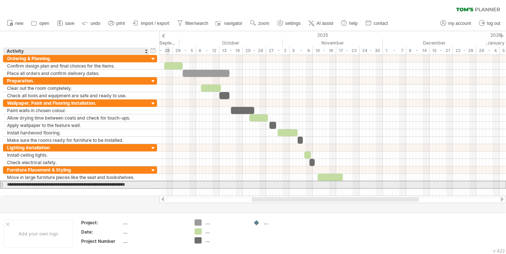
click at [142, 182] on input "**********" at bounding box center [76, 184] width 138 height 7
click at [141, 182] on input "**********" at bounding box center [76, 184] width 138 height 7
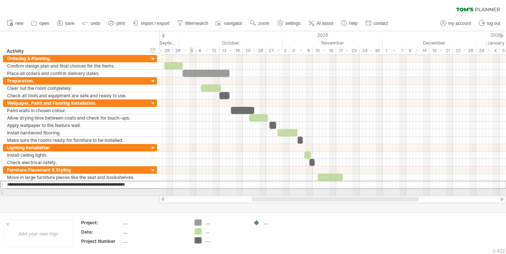
type input "**********"
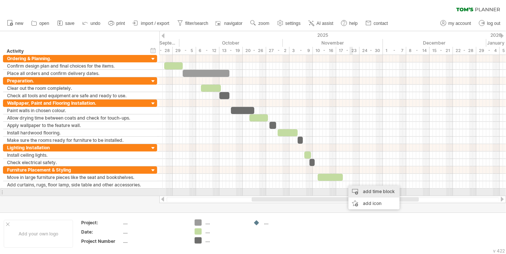
click at [358, 190] on div "add time block" at bounding box center [374, 191] width 51 height 12
click at [362, 191] on div "add time block" at bounding box center [374, 192] width 51 height 12
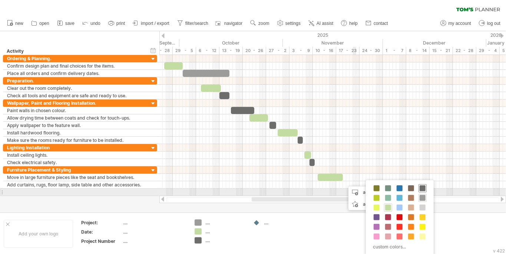
click at [420, 189] on span at bounding box center [423, 188] width 6 height 6
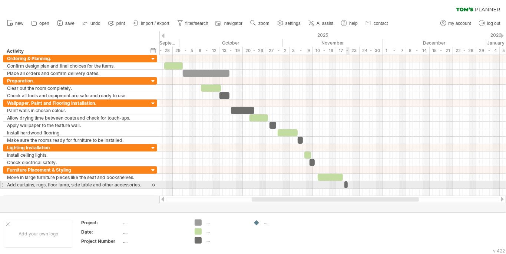
click at [346, 181] on span at bounding box center [344, 184] width 3 height 7
drag, startPoint x: 348, startPoint y: 181, endPoint x: 355, endPoint y: 181, distance: 7.4
click at [355, 181] on span at bounding box center [354, 184] width 3 height 7
click at [350, 182] on div at bounding box center [350, 184] width 10 height 7
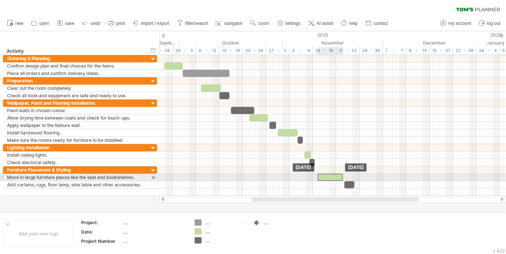
click at [330, 175] on div at bounding box center [330, 177] width 25 height 7
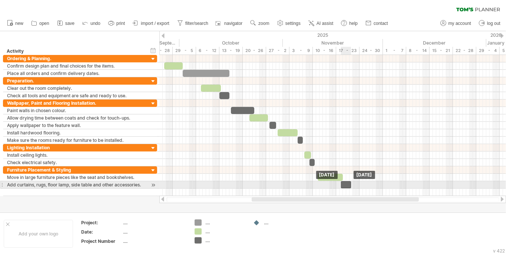
click at [346, 181] on div at bounding box center [346, 184] width 10 height 7
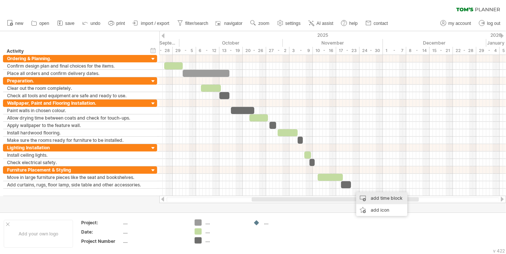
click at [367, 197] on div "add time block" at bounding box center [381, 198] width 51 height 12
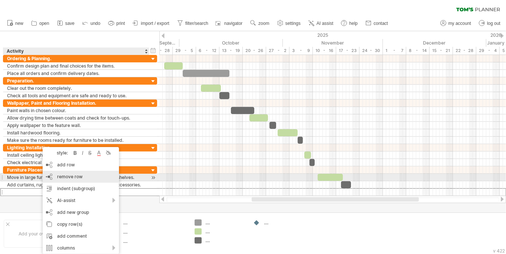
click at [70, 179] on span "remove row" at bounding box center [70, 177] width 26 height 6
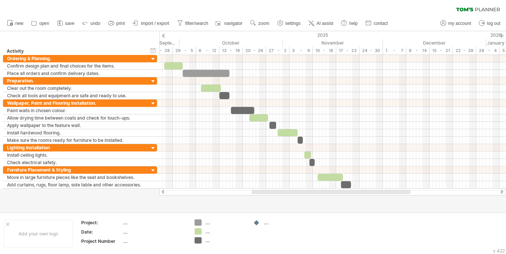
click at [113, 24] on icon at bounding box center [111, 22] width 7 height 7
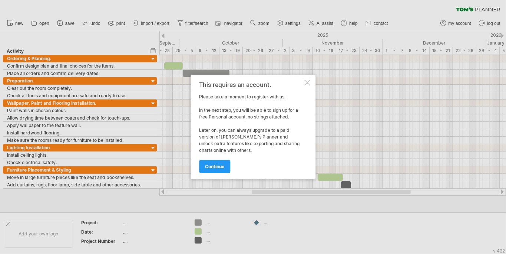
click at [306, 83] on div at bounding box center [307, 83] width 6 height 6
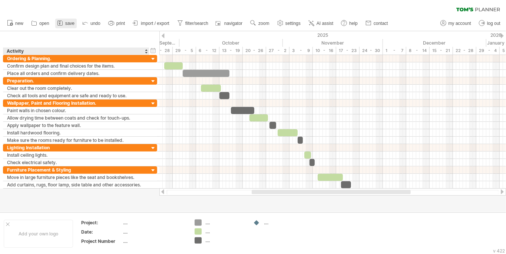
click at [61, 26] on icon at bounding box center [59, 22] width 7 height 7
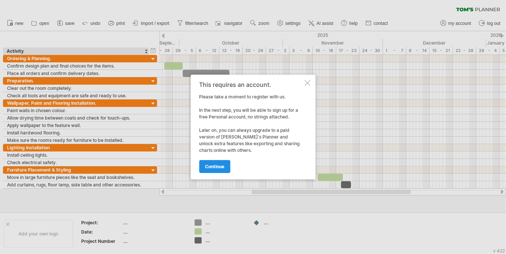
click at [209, 168] on span "continue" at bounding box center [214, 167] width 19 height 6
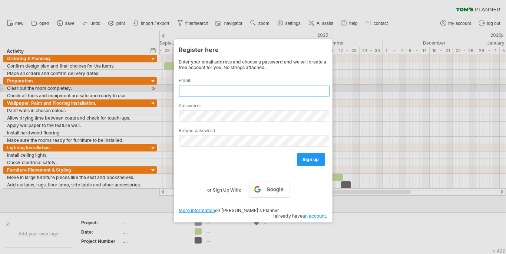
click at [201, 92] on input "text" at bounding box center [254, 91] width 151 height 12
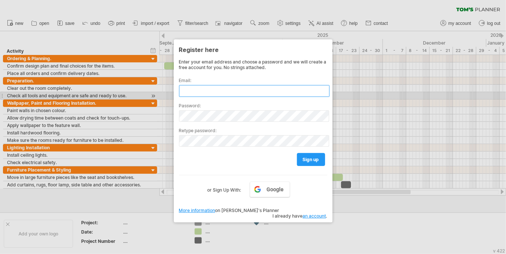
type input "**********"
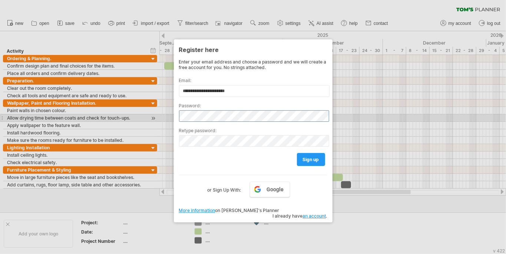
click at [169, 118] on div "Trying to reach [DOMAIN_NAME] Connected again... 0% clear filter new" at bounding box center [253, 127] width 506 height 254
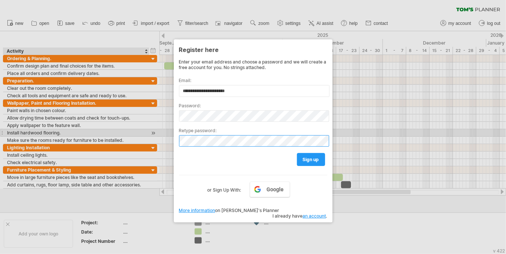
click at [126, 136] on div "Trying to reach [DOMAIN_NAME] Connected again... 0% clear filter new" at bounding box center [253, 127] width 506 height 254
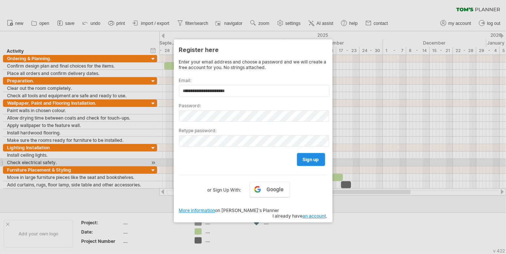
click at [317, 162] on link "sign up" at bounding box center [311, 159] width 28 height 13
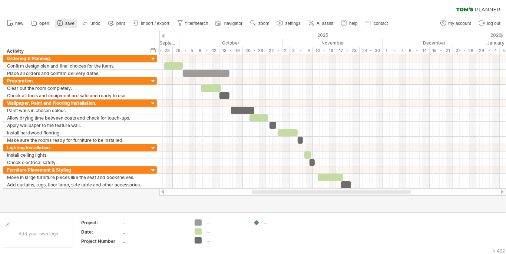
click at [65, 24] on span "save" at bounding box center [69, 23] width 9 height 5
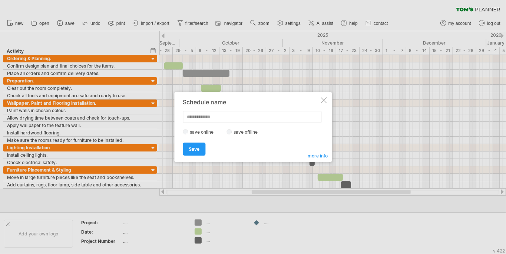
click at [324, 99] on div at bounding box center [324, 100] width 6 height 6
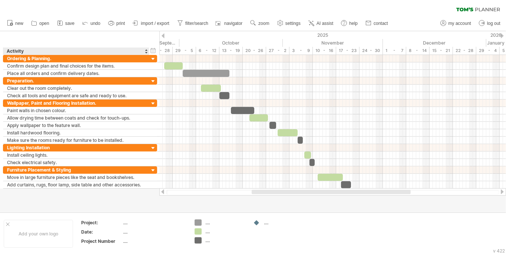
click at [122, 27] on link "print" at bounding box center [116, 24] width 21 height 10
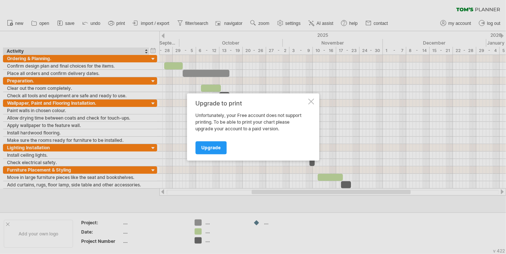
click at [306, 102] on div "Upgrade to print" at bounding box center [250, 103] width 111 height 7
click at [309, 102] on div at bounding box center [311, 102] width 6 height 6
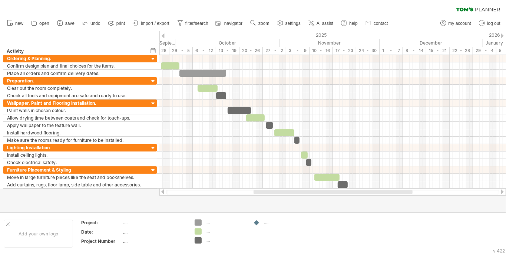
click at [273, 194] on div at bounding box center [333, 192] width 159 height 4
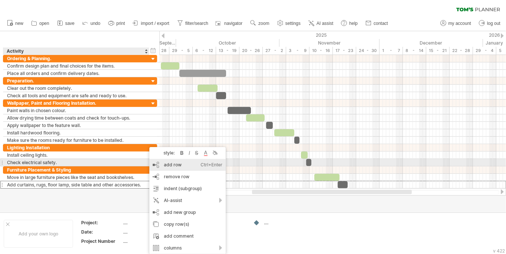
click at [178, 164] on div "add row Ctrl+Enter Cmd+Enter" at bounding box center [187, 165] width 76 height 12
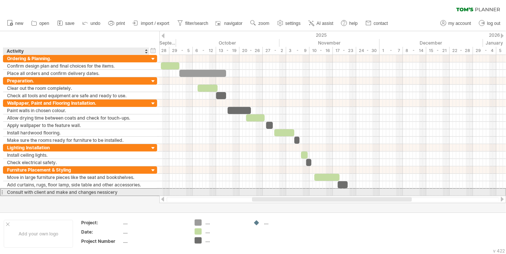
click at [103, 189] on div "Consult with client and make and changes nessicery" at bounding box center [76, 191] width 138 height 7
click at [0, 0] on input "**********" at bounding box center [0, 0] width 0 height 0
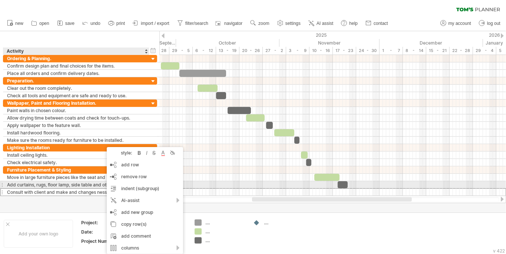
click at [101, 188] on div "Consult with client and make and changes nessicery" at bounding box center [76, 191] width 138 height 7
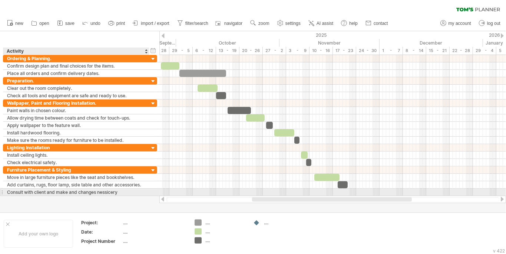
click at [128, 188] on div "Consult with client and make and changes nessicery" at bounding box center [76, 191] width 138 height 7
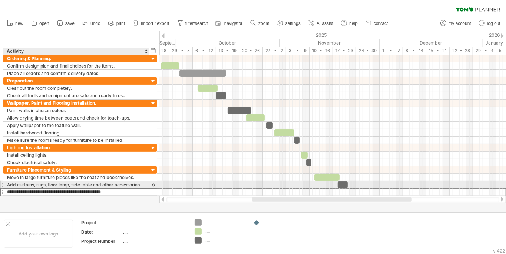
click at [128, 188] on input "**********" at bounding box center [76, 191] width 138 height 7
drag, startPoint x: 128, startPoint y: 187, endPoint x: 123, endPoint y: 188, distance: 4.5
click at [127, 188] on input "**********" at bounding box center [76, 191] width 138 height 7
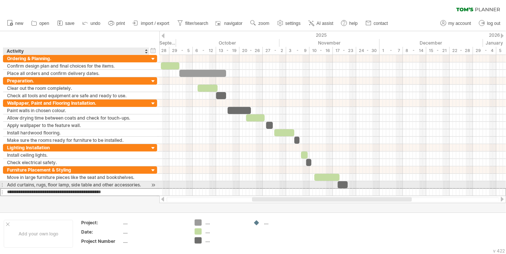
click at [122, 188] on input "**********" at bounding box center [76, 191] width 138 height 7
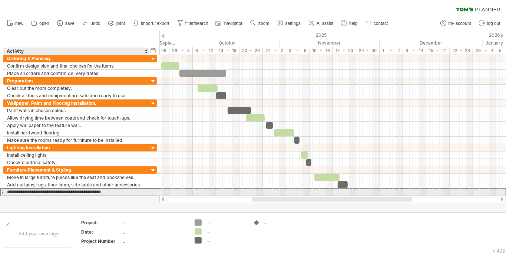
drag, startPoint x: 120, startPoint y: 188, endPoint x: 98, endPoint y: 191, distance: 22.1
click at [98, 191] on input "**********" at bounding box center [76, 191] width 138 height 7
paste input "text"
type input "**********"
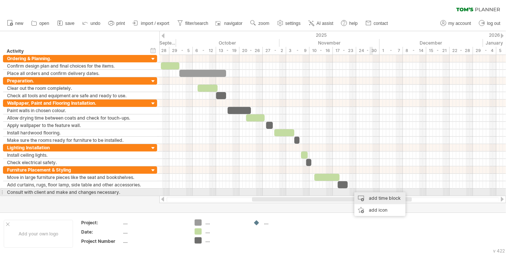
click at [370, 195] on div "add time block" at bounding box center [380, 198] width 51 height 12
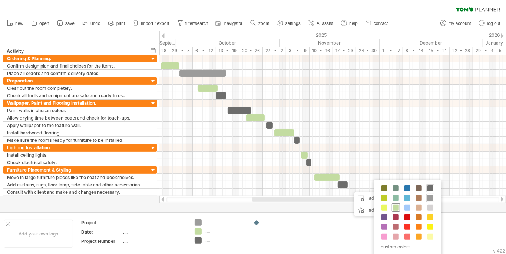
click at [395, 207] on span at bounding box center [396, 207] width 6 height 6
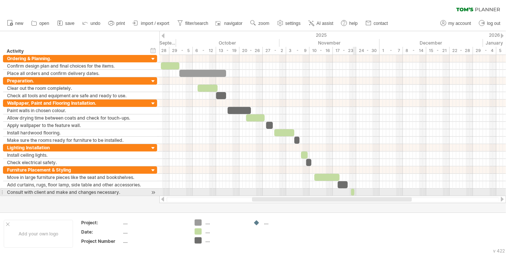
click at [354, 190] on span at bounding box center [354, 191] width 3 height 7
drag, startPoint x: 354, startPoint y: 190, endPoint x: 372, endPoint y: 190, distance: 17.4
click at [372, 190] on span at bounding box center [371, 191] width 3 height 7
click at [359, 189] on div at bounding box center [358, 191] width 20 height 7
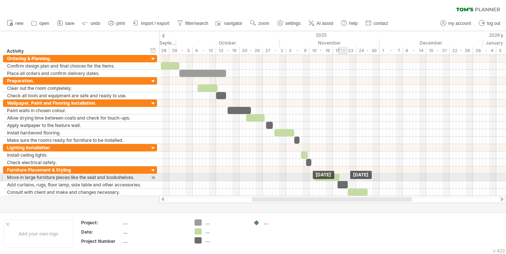
click at [345, 181] on div at bounding box center [343, 184] width 10 height 7
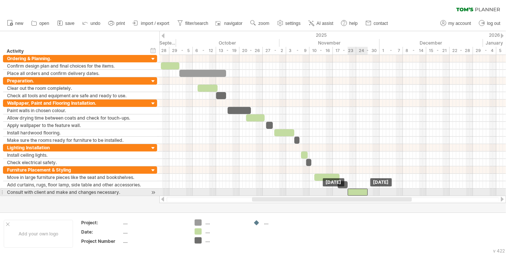
click at [355, 190] on div at bounding box center [358, 191] width 20 height 7
click at [365, 189] on div at bounding box center [358, 191] width 20 height 7
click at [362, 188] on div at bounding box center [358, 191] width 20 height 7
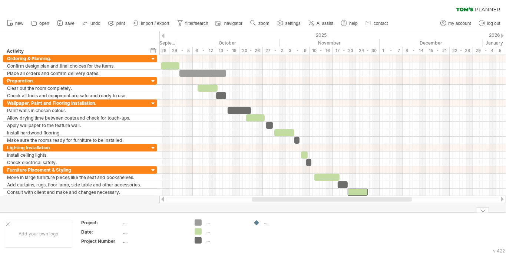
click at [127, 233] on div "...." at bounding box center [154, 231] width 62 height 6
type input "**********"
click at [64, 25] on link "save" at bounding box center [66, 24] width 22 height 10
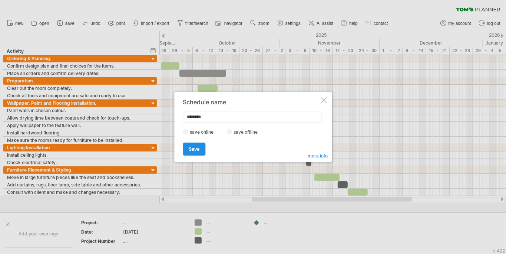
type input "********"
click at [199, 149] on link "Save" at bounding box center [194, 148] width 23 height 13
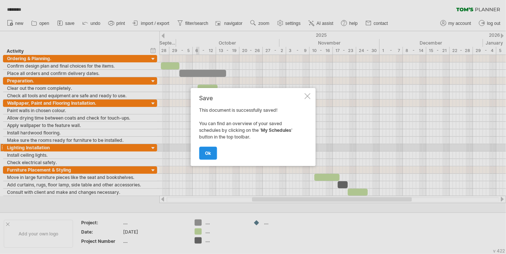
click at [207, 152] on span "ok" at bounding box center [208, 153] width 6 height 6
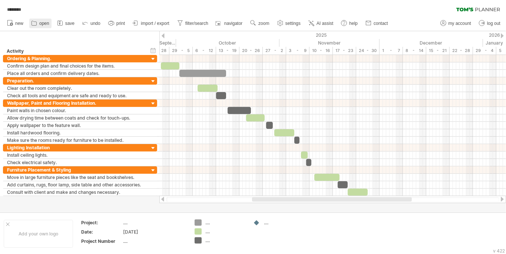
click at [37, 25] on icon at bounding box center [33, 22] width 7 height 7
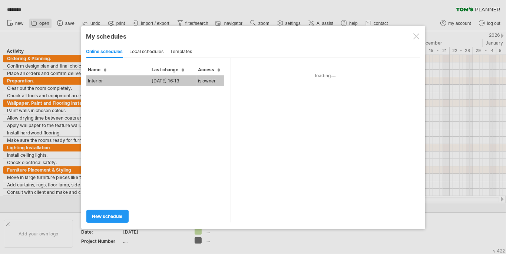
type input "********"
type input "**********"
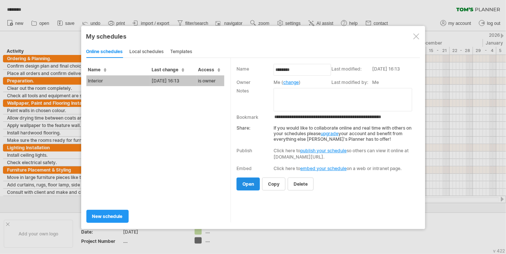
click at [243, 184] on span "open" at bounding box center [248, 184] width 11 height 6
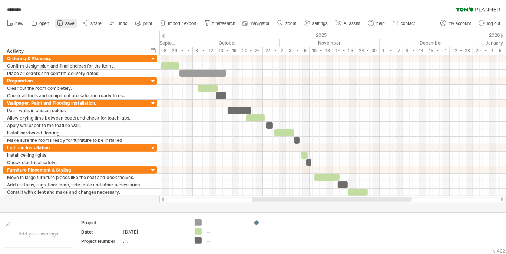
click at [74, 22] on span "save" at bounding box center [69, 23] width 9 height 5
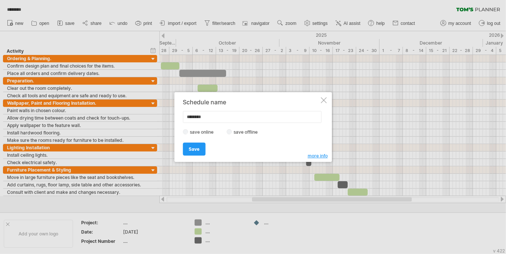
click at [322, 156] on span "more info" at bounding box center [318, 156] width 20 height 6
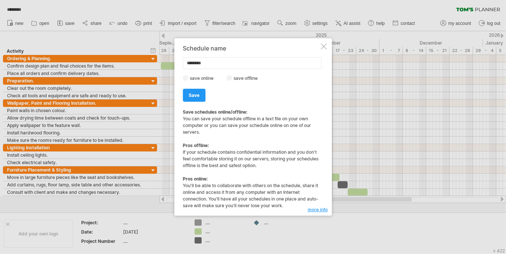
click at [324, 46] on div at bounding box center [324, 46] width 6 height 6
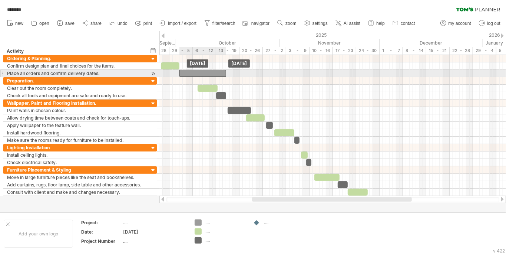
click at [222, 74] on div at bounding box center [202, 73] width 47 height 7
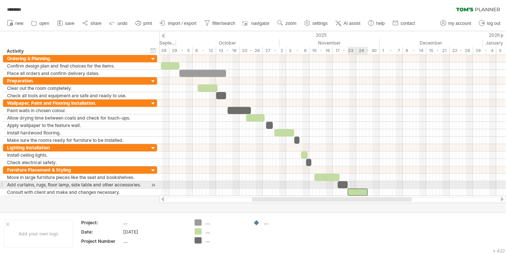
click at [357, 188] on div at bounding box center [358, 191] width 20 height 7
